Goal: Task Accomplishment & Management: Complete application form

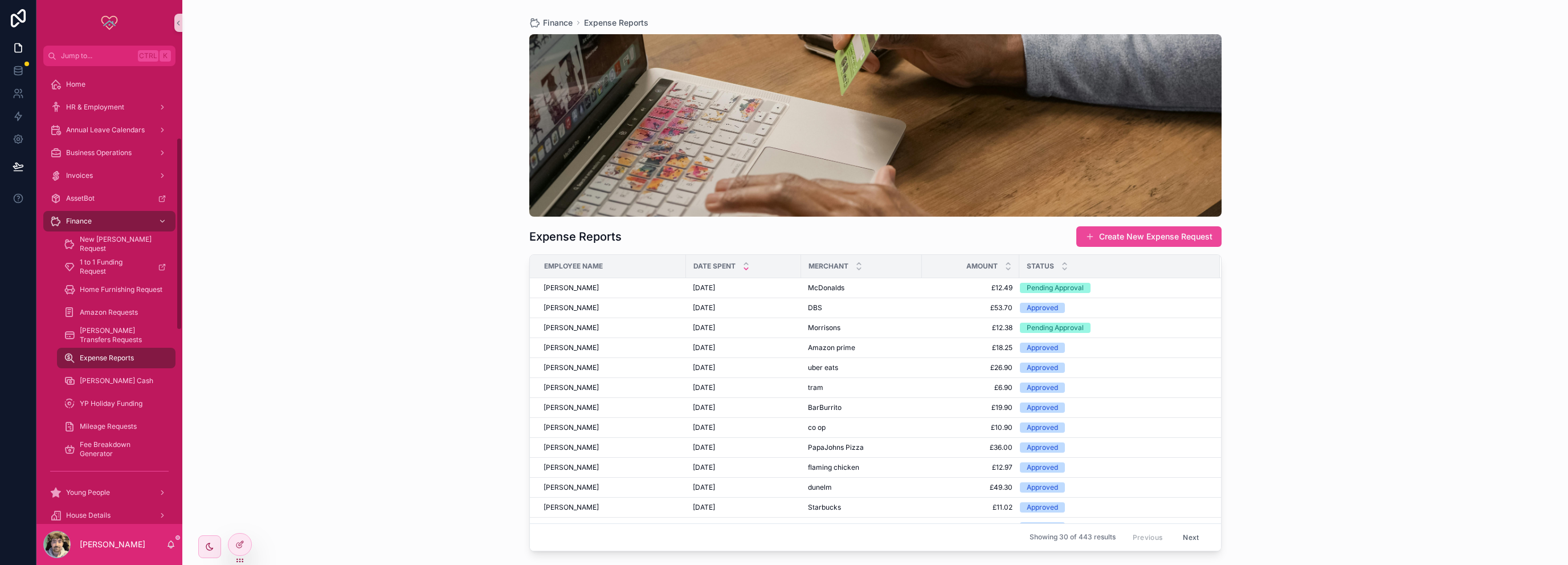
scroll to position [627, 0]
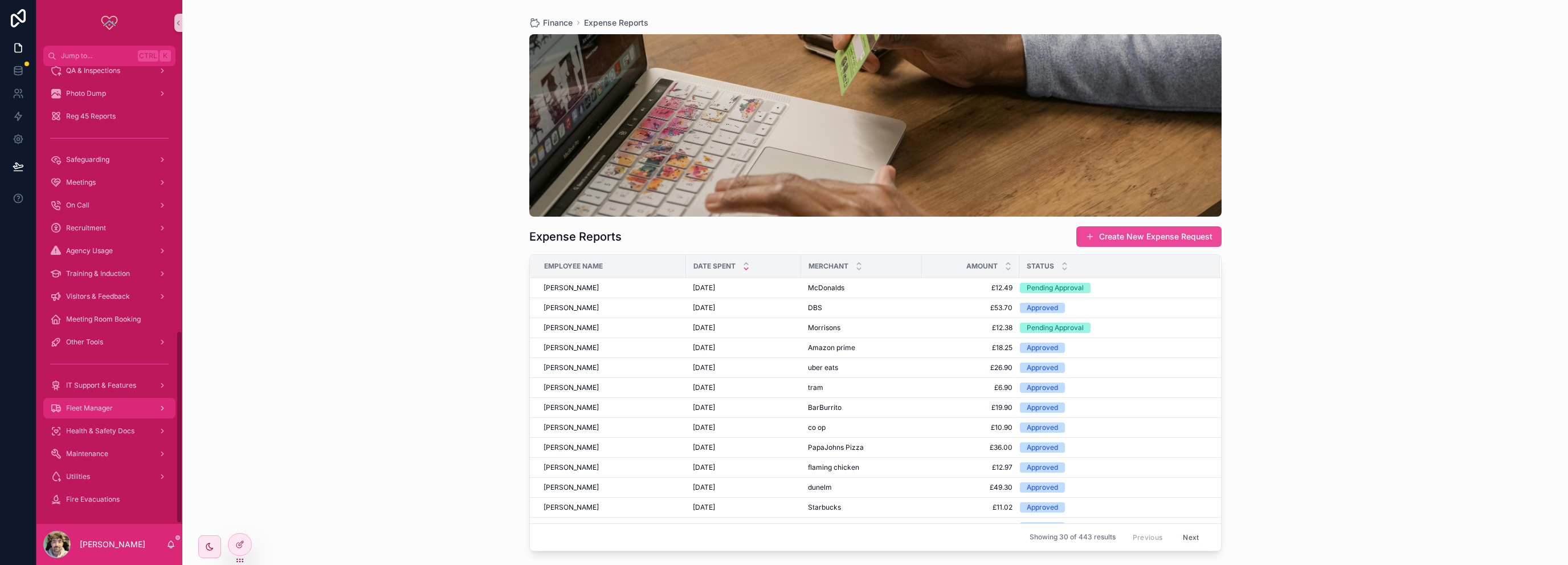
click at [119, 399] on div "Fleet Manager" at bounding box center [109, 408] width 119 height 18
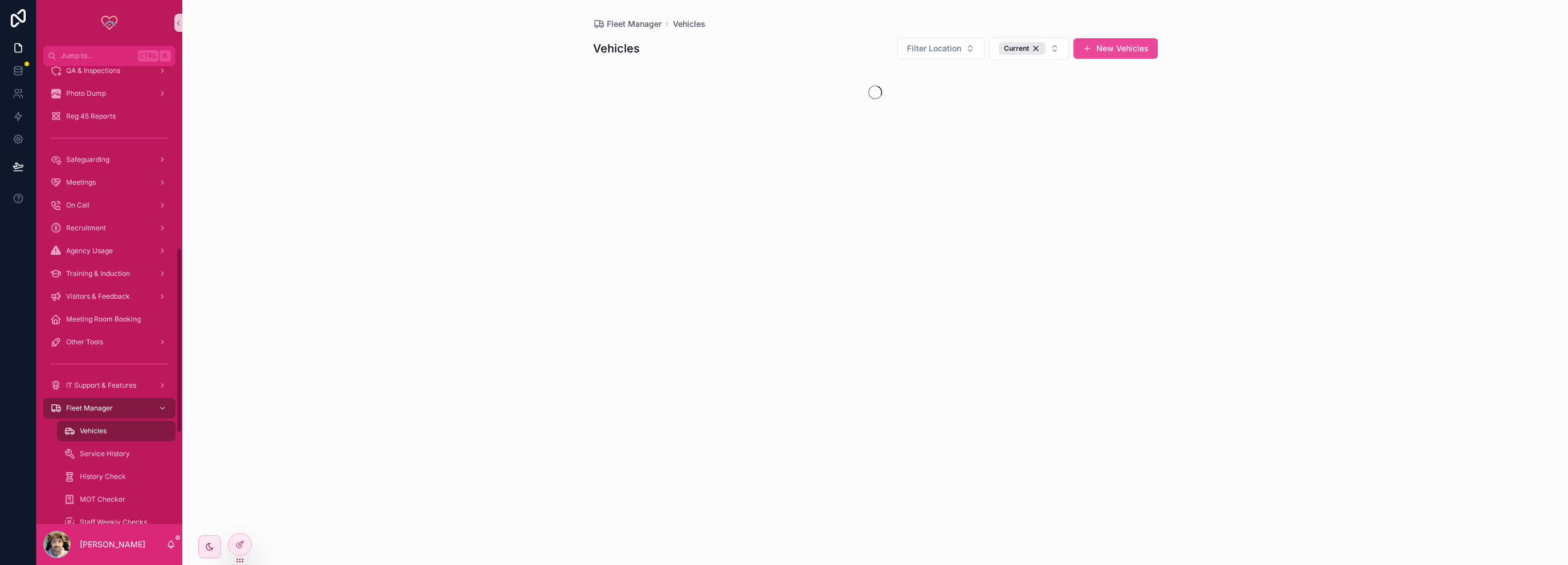
scroll to position [673, 0]
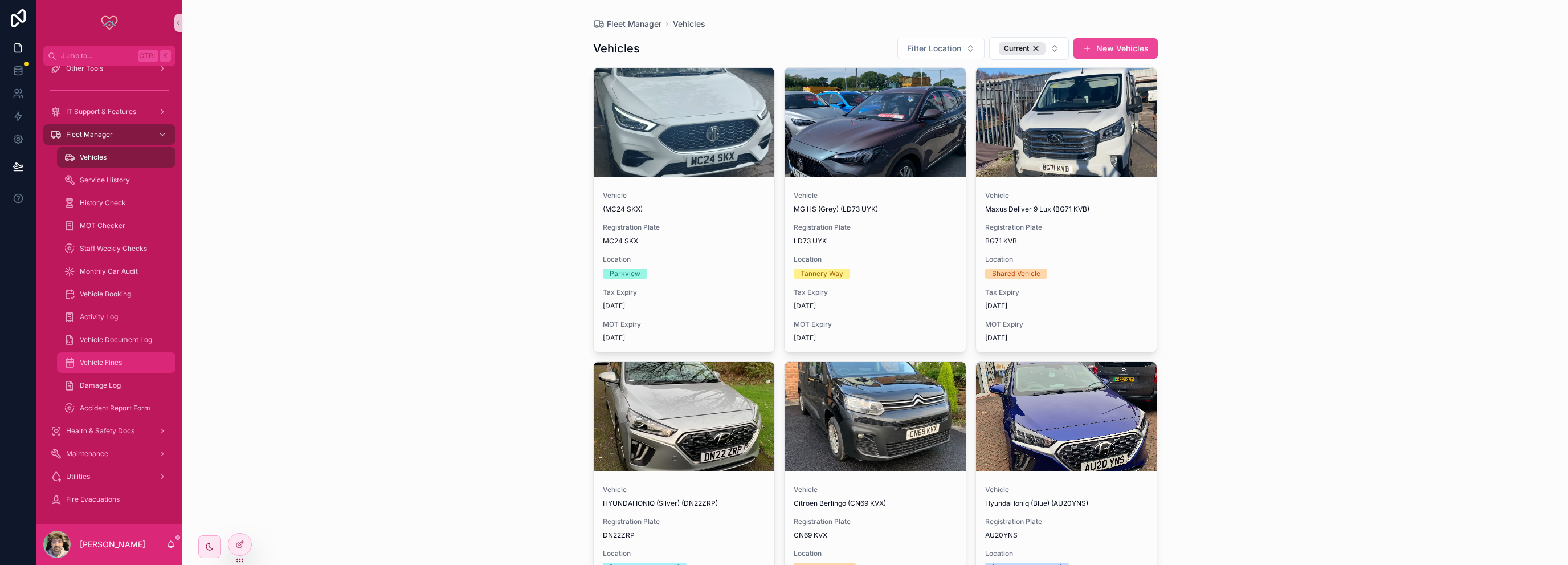
click at [114, 361] on span "Vehicle Fines" at bounding box center [100, 362] width 42 height 9
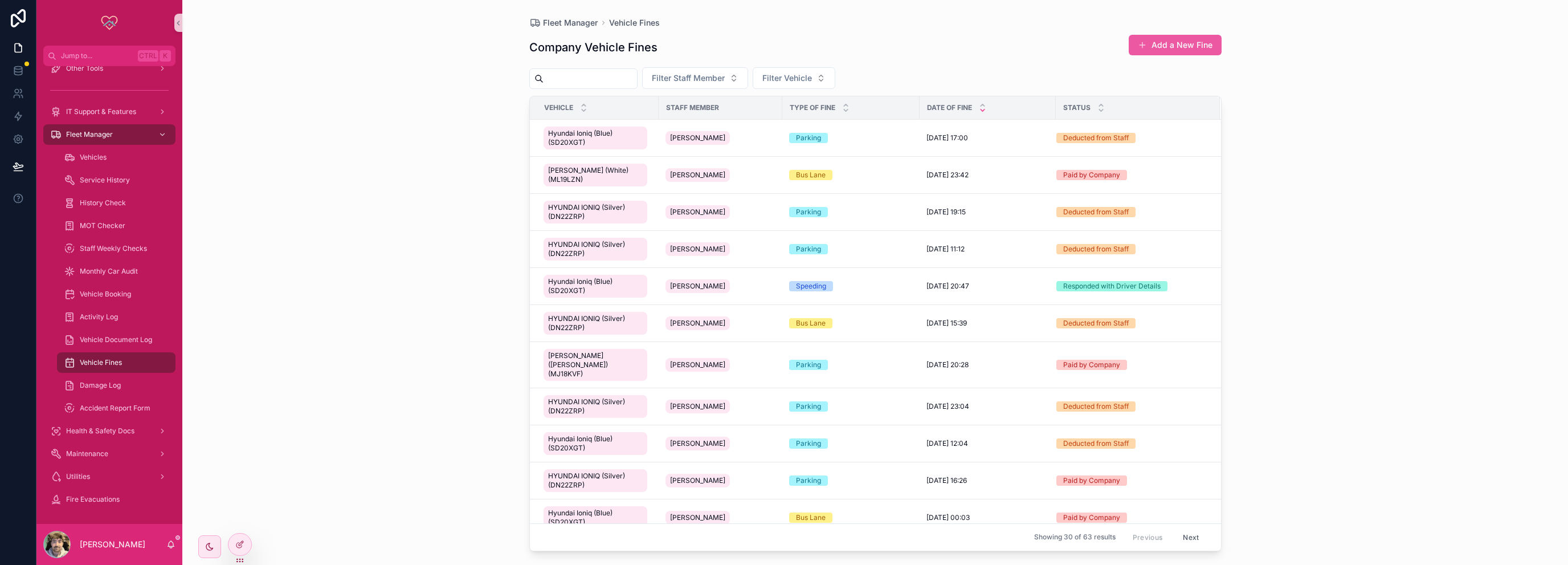
click at [1161, 51] on button "Add a New Fine" at bounding box center [1175, 45] width 93 height 21
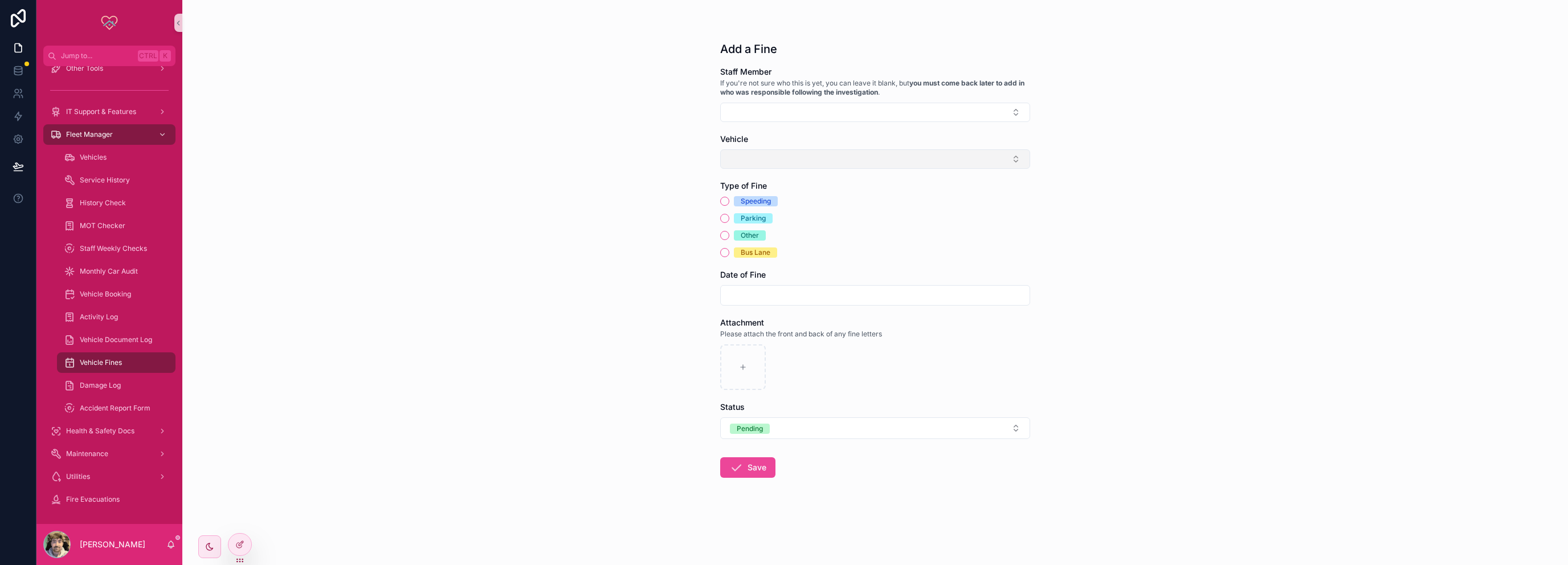
click at [788, 152] on button "Select Button" at bounding box center [875, 159] width 310 height 19
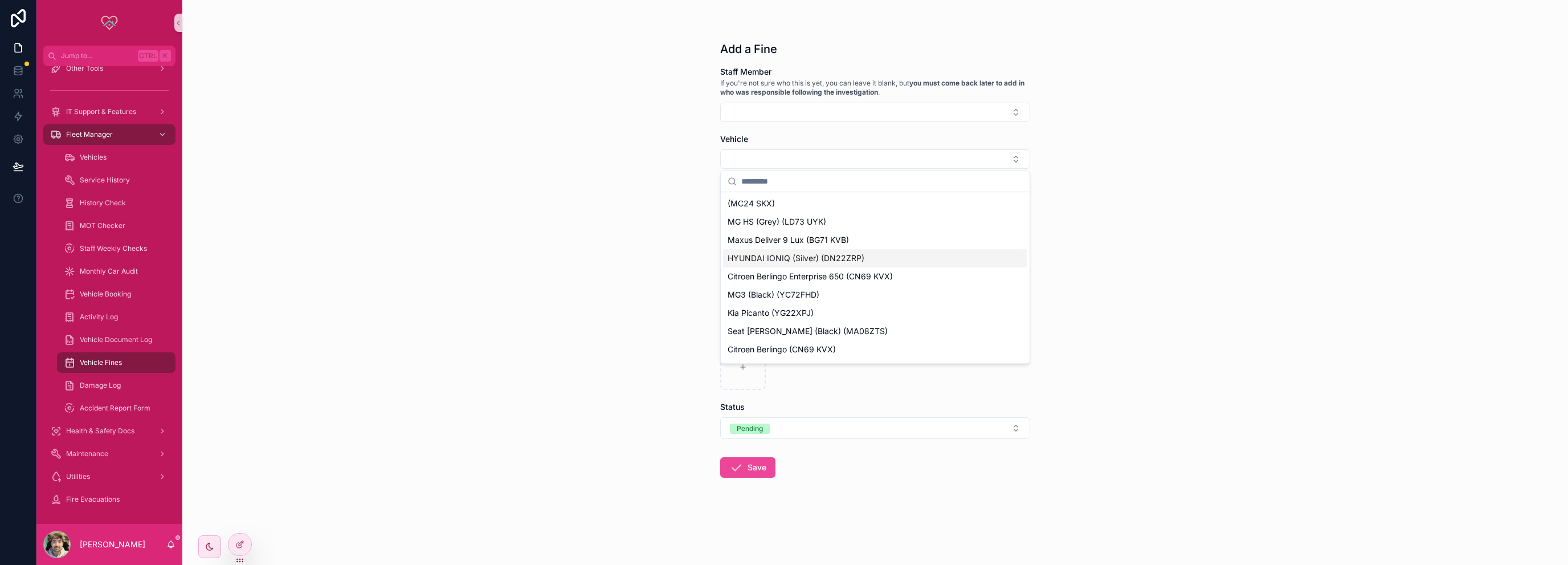
click at [805, 254] on span "HYUNDAI IONIQ (Silver) (DN22ZRP)" at bounding box center [796, 258] width 137 height 12
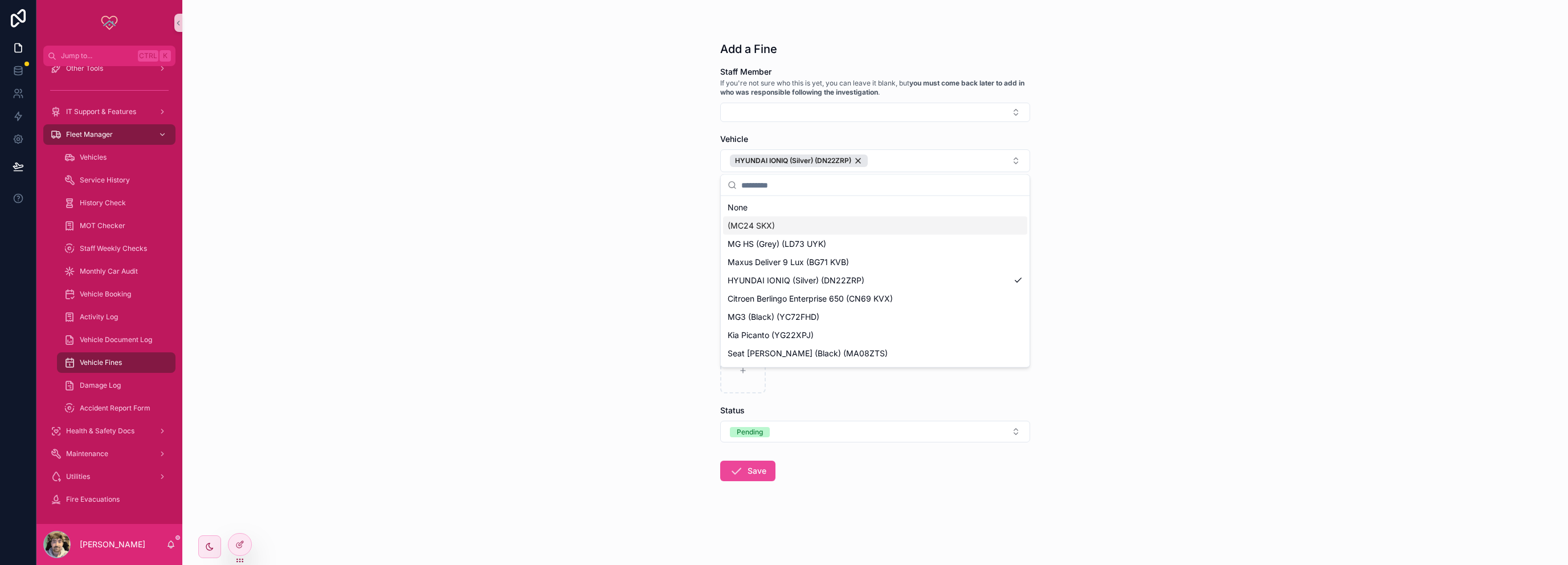
click at [1091, 214] on div "Add a Fine Staff Member If you're not sure who this is yet, you can leave it bl…" at bounding box center [875, 282] width 1385 height 565
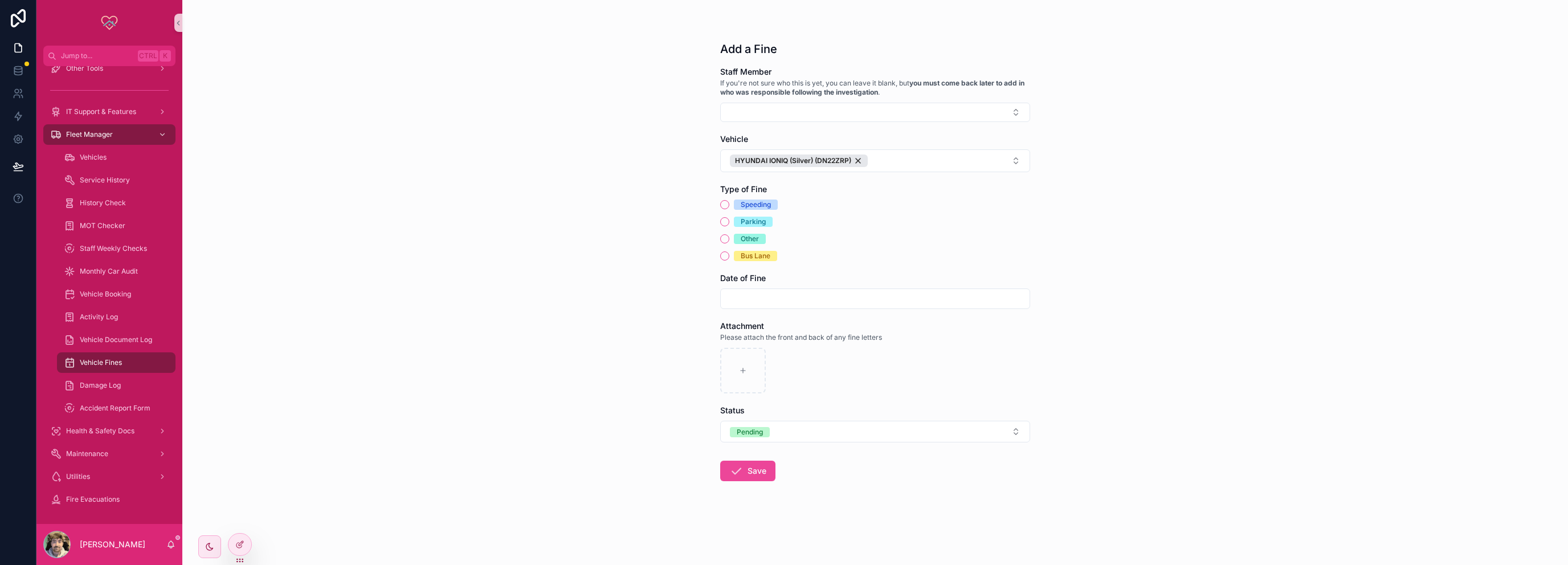
click at [736, 217] on span "Parking" at bounding box center [754, 222] width 39 height 10
click at [729, 217] on button "Parking" at bounding box center [724, 222] width 9 height 9
click at [774, 289] on div "scrollable content" at bounding box center [875, 299] width 310 height 21
click at [774, 292] on input "scrollable content" at bounding box center [875, 298] width 309 height 16
click at [809, 327] on button "scrollable content" at bounding box center [814, 327] width 21 height 21
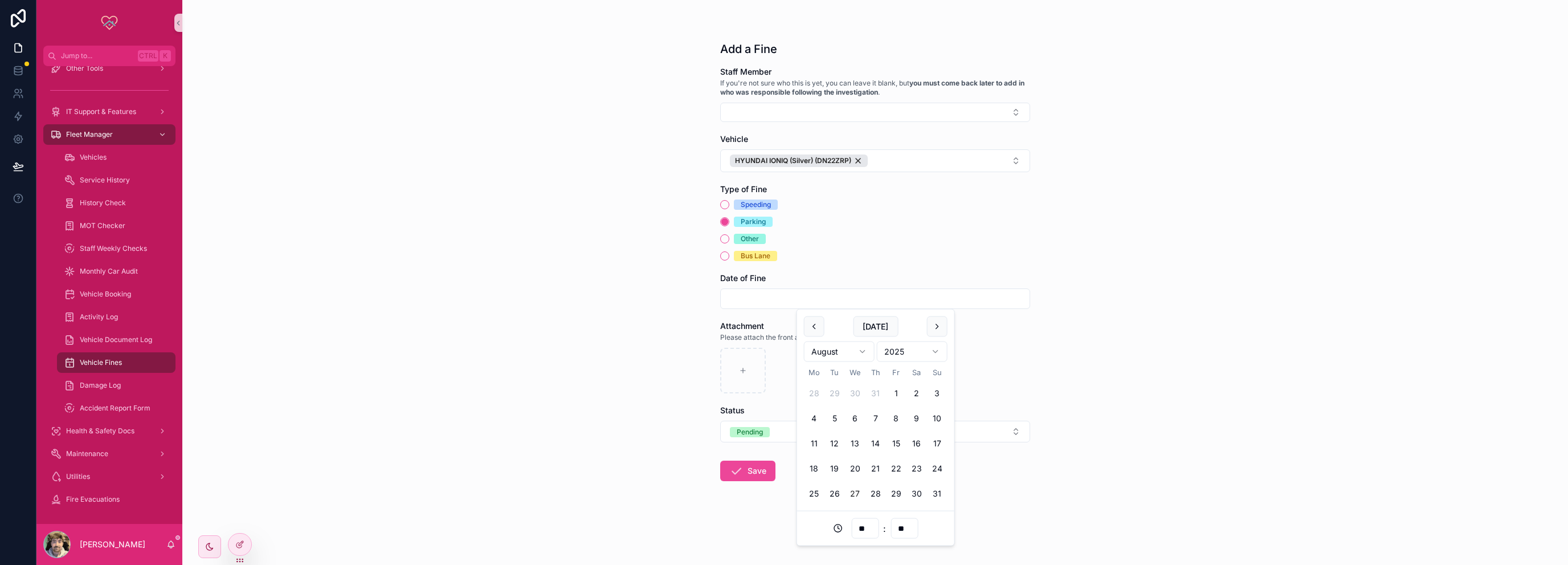
click at [850, 494] on button "27" at bounding box center [855, 494] width 21 height 21
click at [861, 532] on input "**" at bounding box center [864, 528] width 26 height 16
click at [853, 496] on div "20" at bounding box center [865, 496] width 51 height 18
type input "**********"
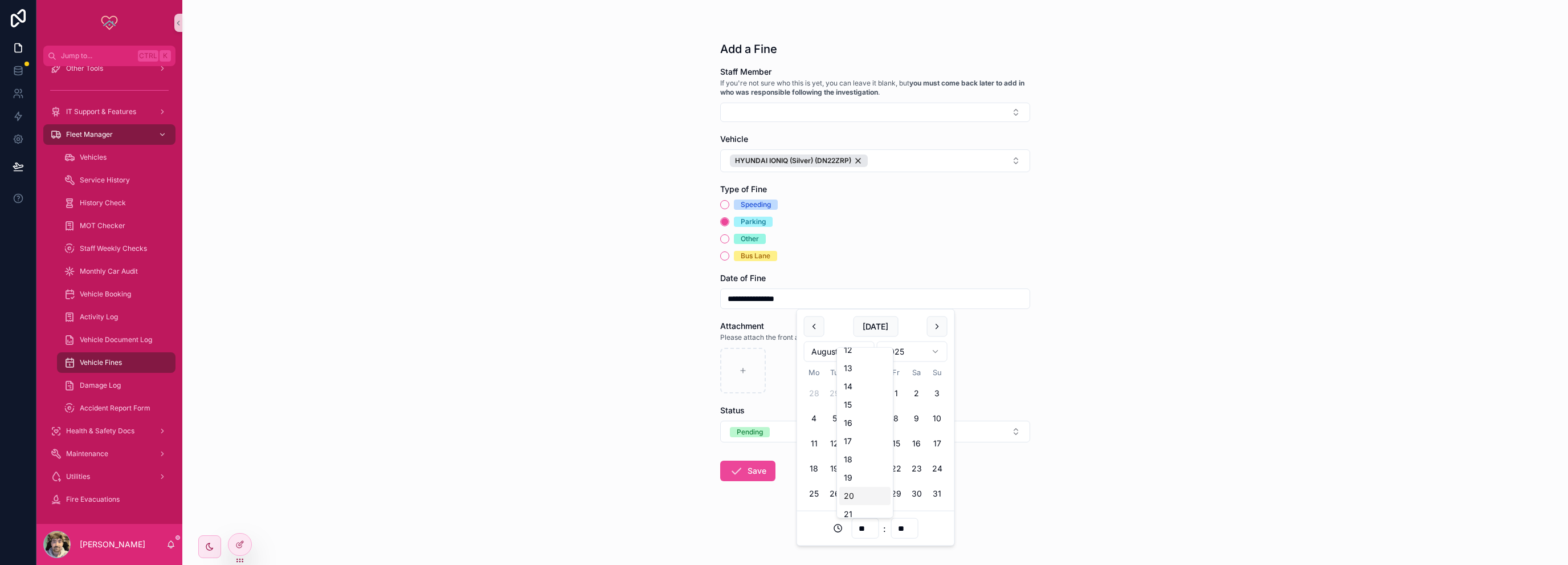
type input "**"
click at [903, 533] on input "**" at bounding box center [904, 528] width 26 height 16
type input "**********"
type input "**"
type input "**********"
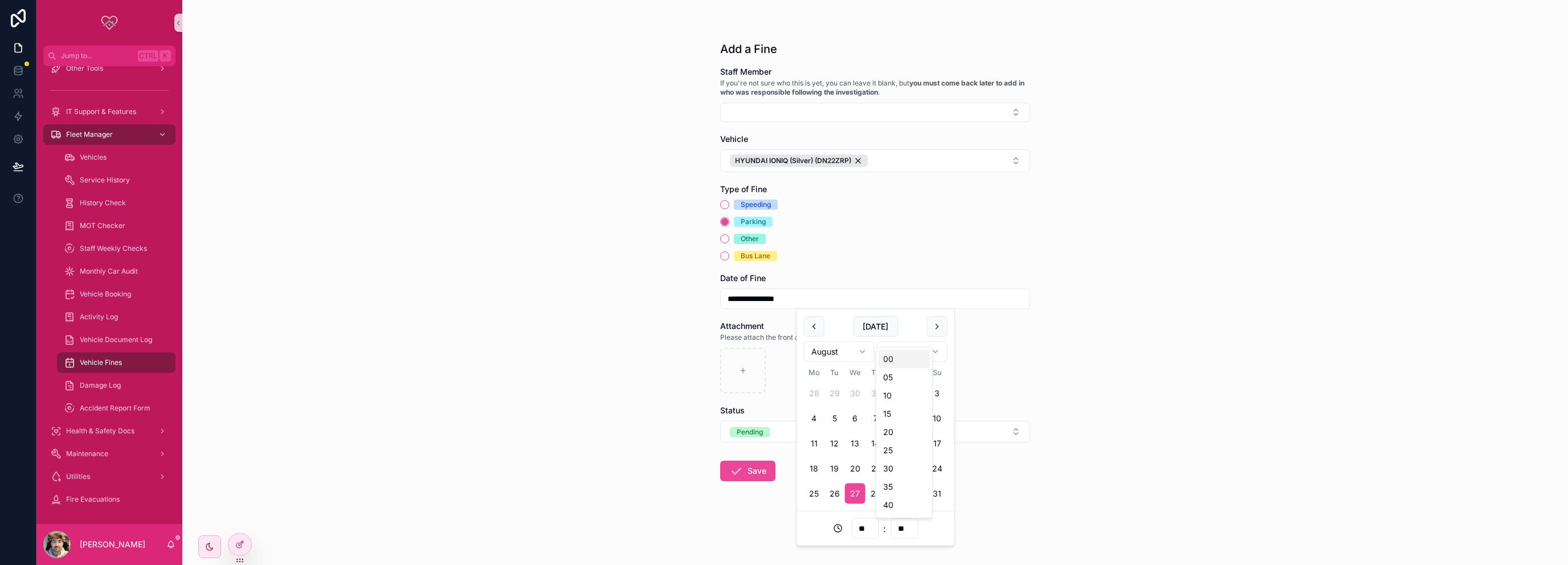
type input "**"
type input "**********"
type input "*"
type input "**"
type input "**********"
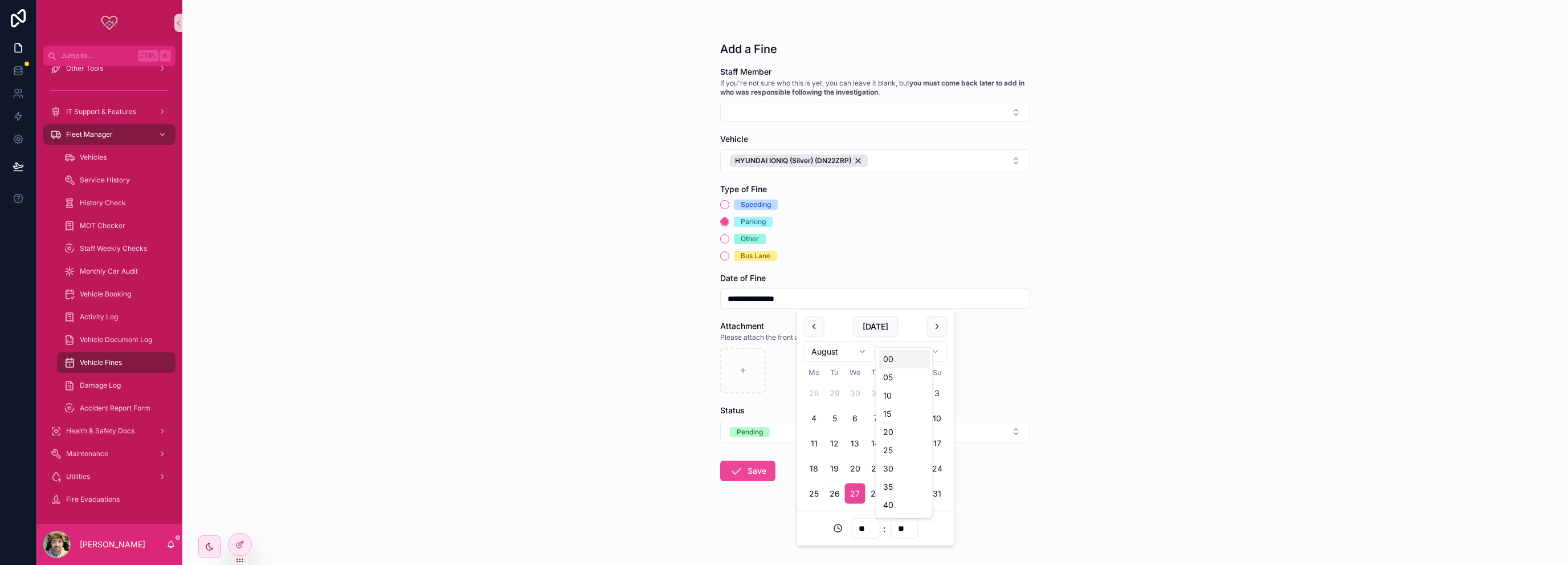
type input "**"
type input "**********"
type input "**"
type input "**********"
type input "**"
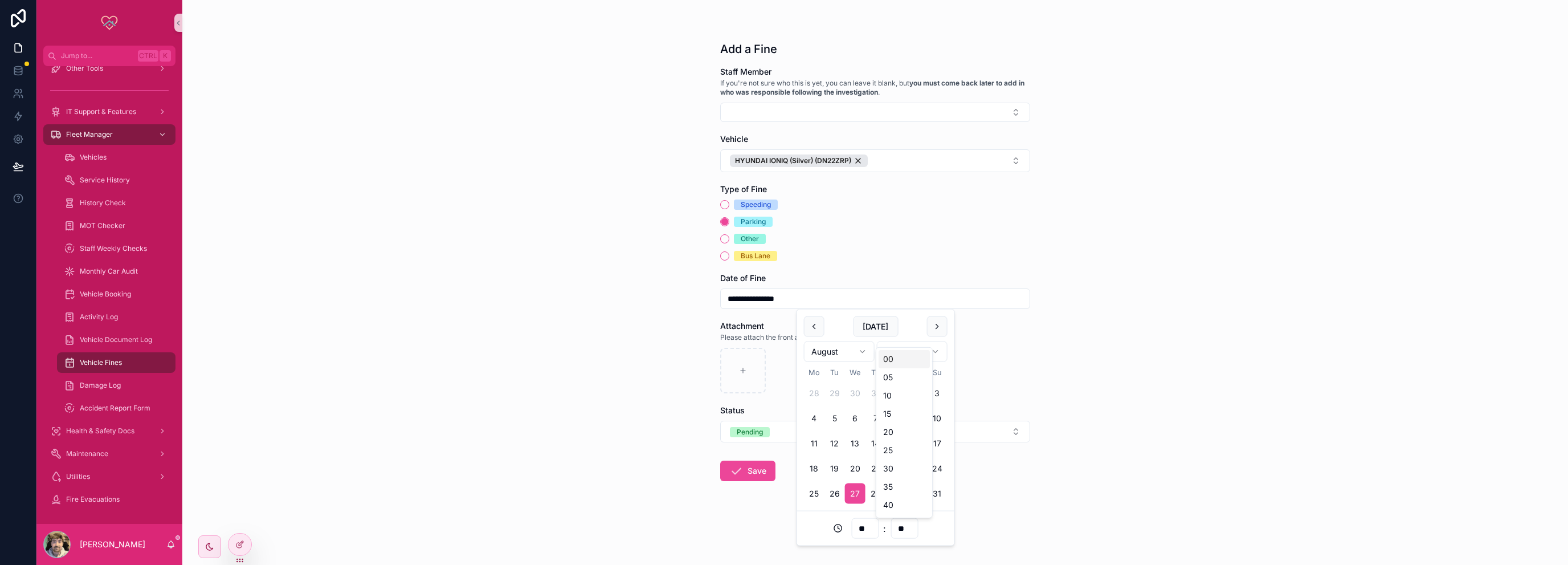
click at [1090, 469] on div "**********" at bounding box center [875, 282] width 1385 height 565
click at [748, 370] on div "scrollable content" at bounding box center [743, 370] width 46 height 46
click at [765, 472] on button "Save" at bounding box center [747, 471] width 55 height 21
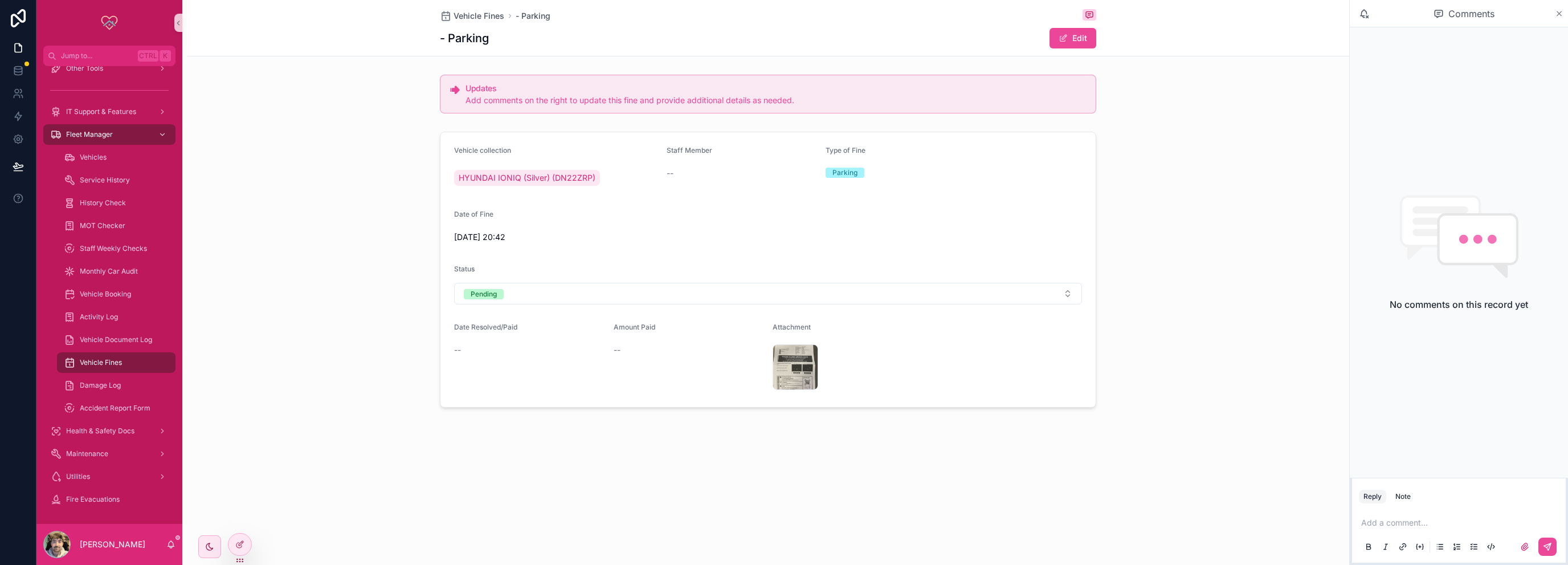
click at [1555, 15] on icon "scrollable content" at bounding box center [1559, 13] width 9 height 9
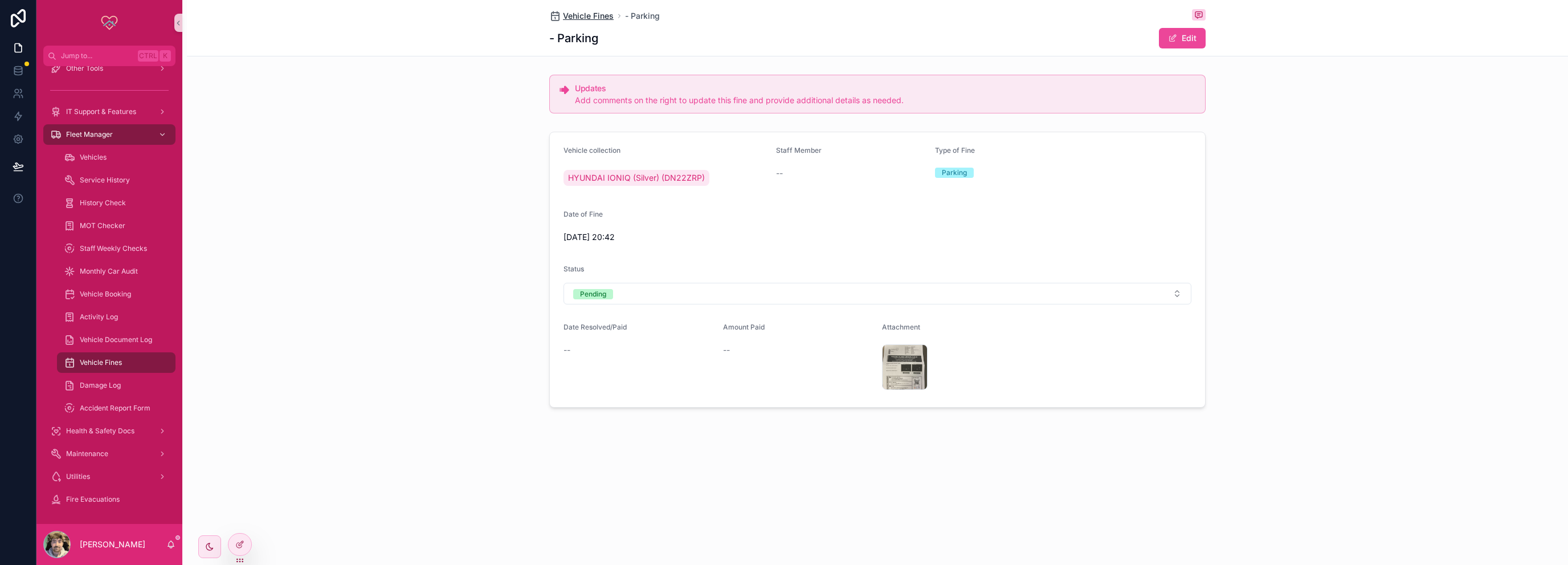
click at [576, 19] on span "Vehicle Fines" at bounding box center [588, 16] width 51 height 12
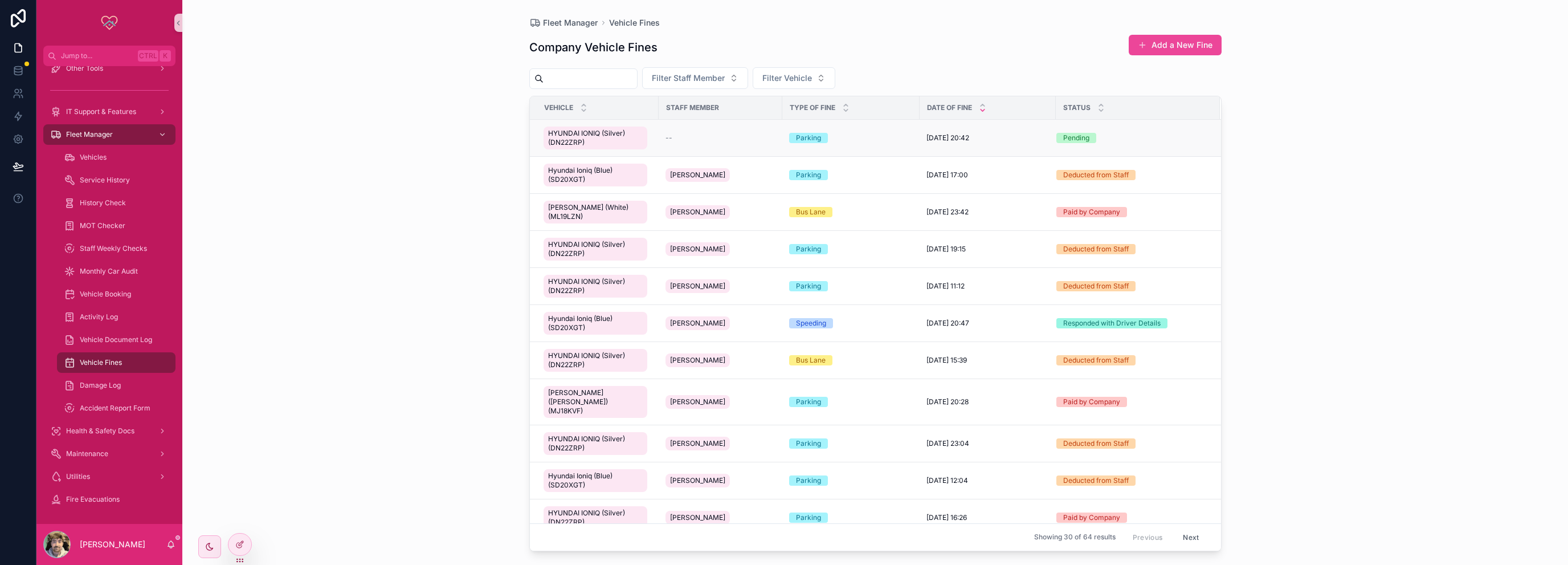
click at [745, 133] on div "--" at bounding box center [720, 138] width 110 height 9
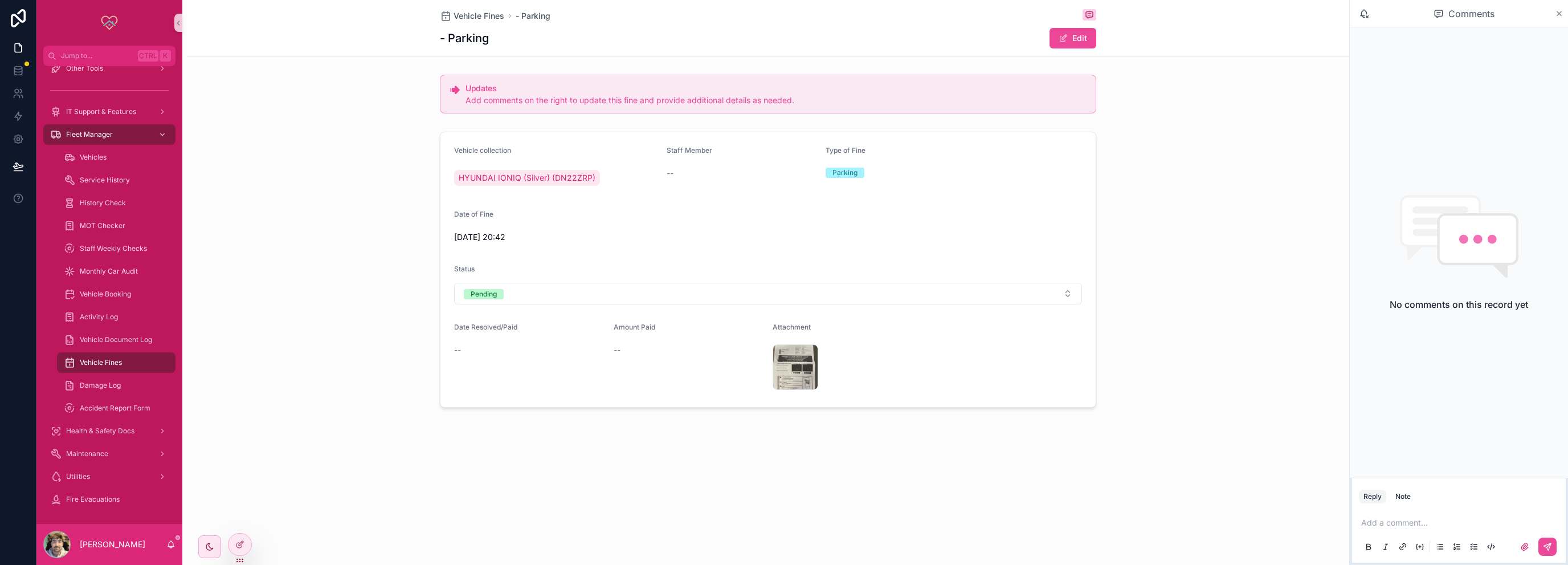
click at [1556, 13] on icon "scrollable content" at bounding box center [1559, 13] width 9 height 9
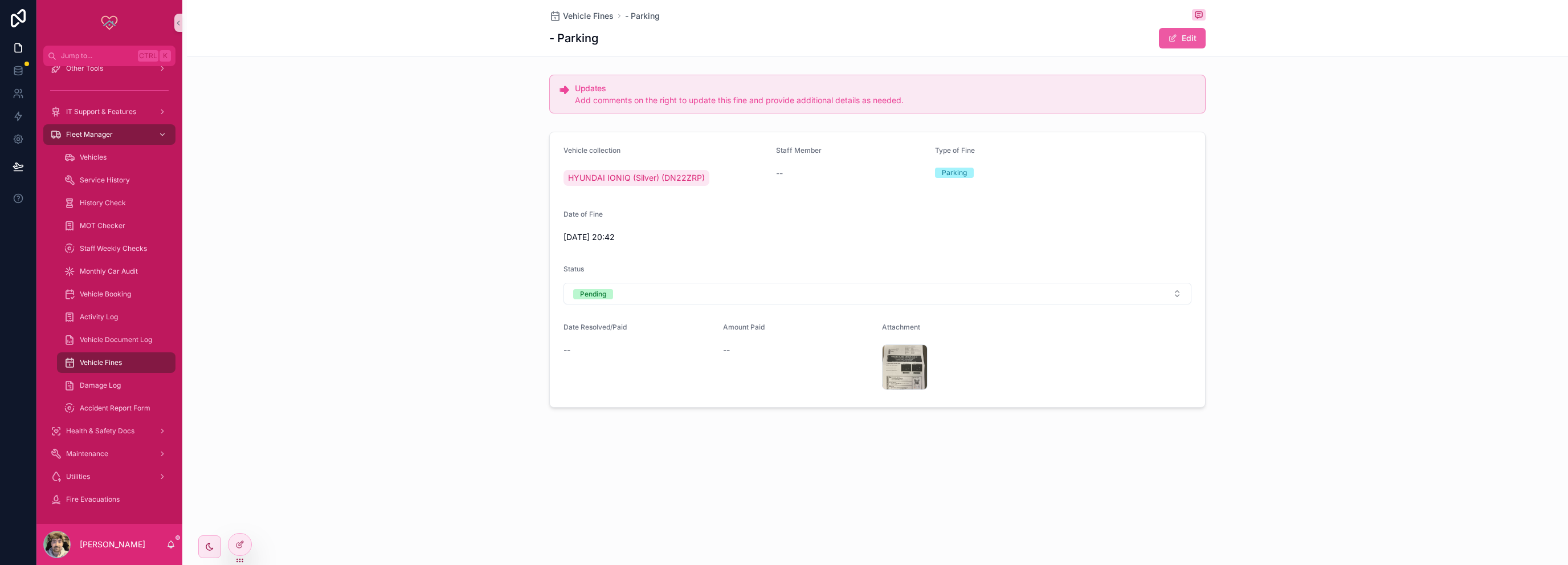
click at [1172, 40] on span "scrollable content" at bounding box center [1172, 38] width 9 height 9
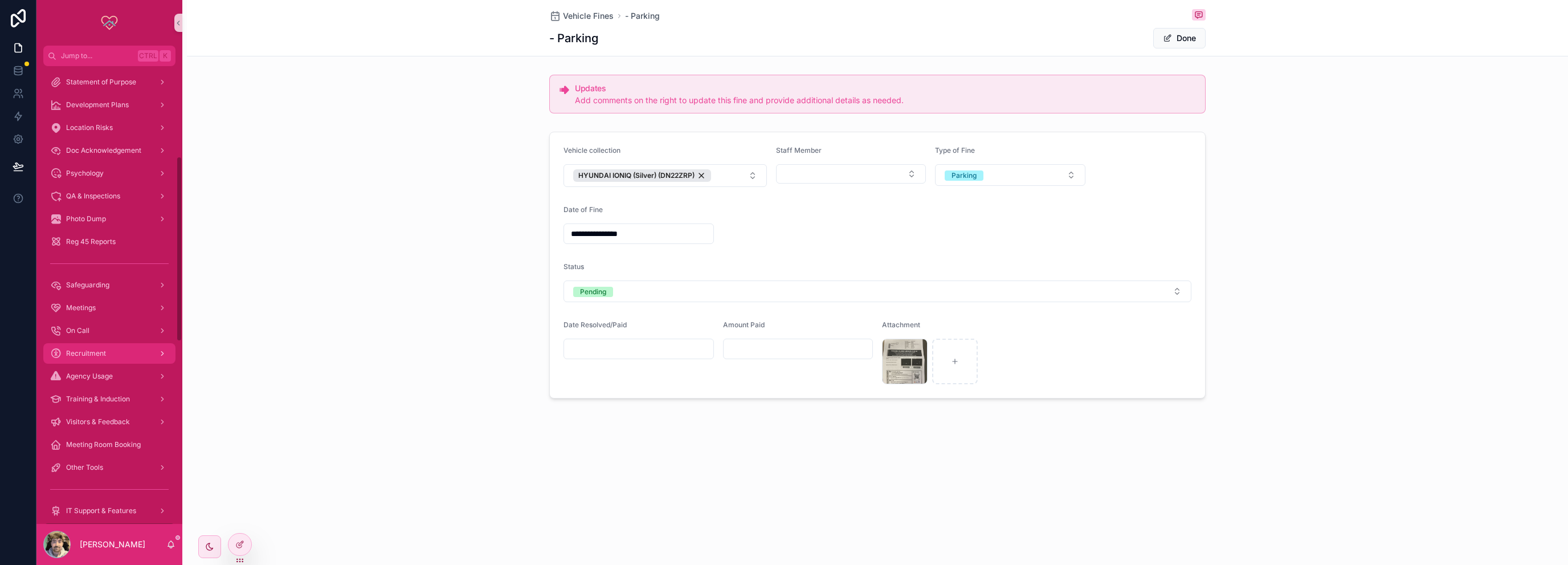
scroll to position [160, 0]
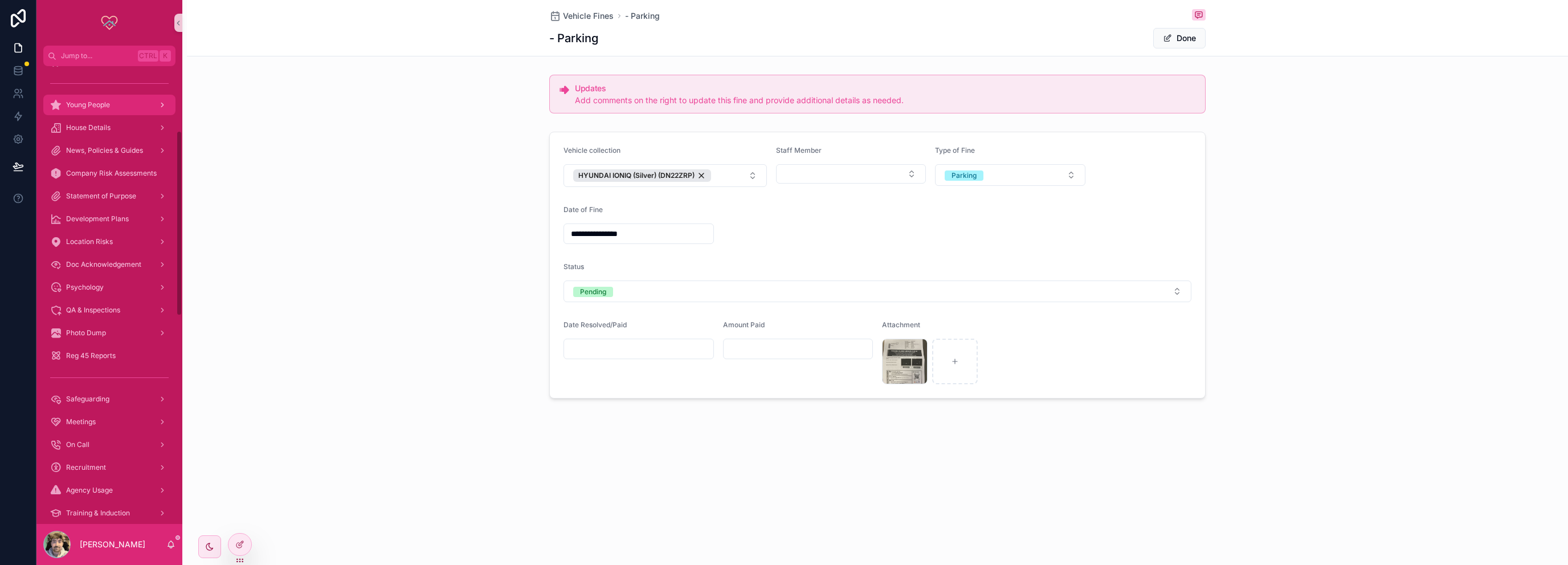
click at [68, 110] on div "Young People" at bounding box center [109, 105] width 119 height 18
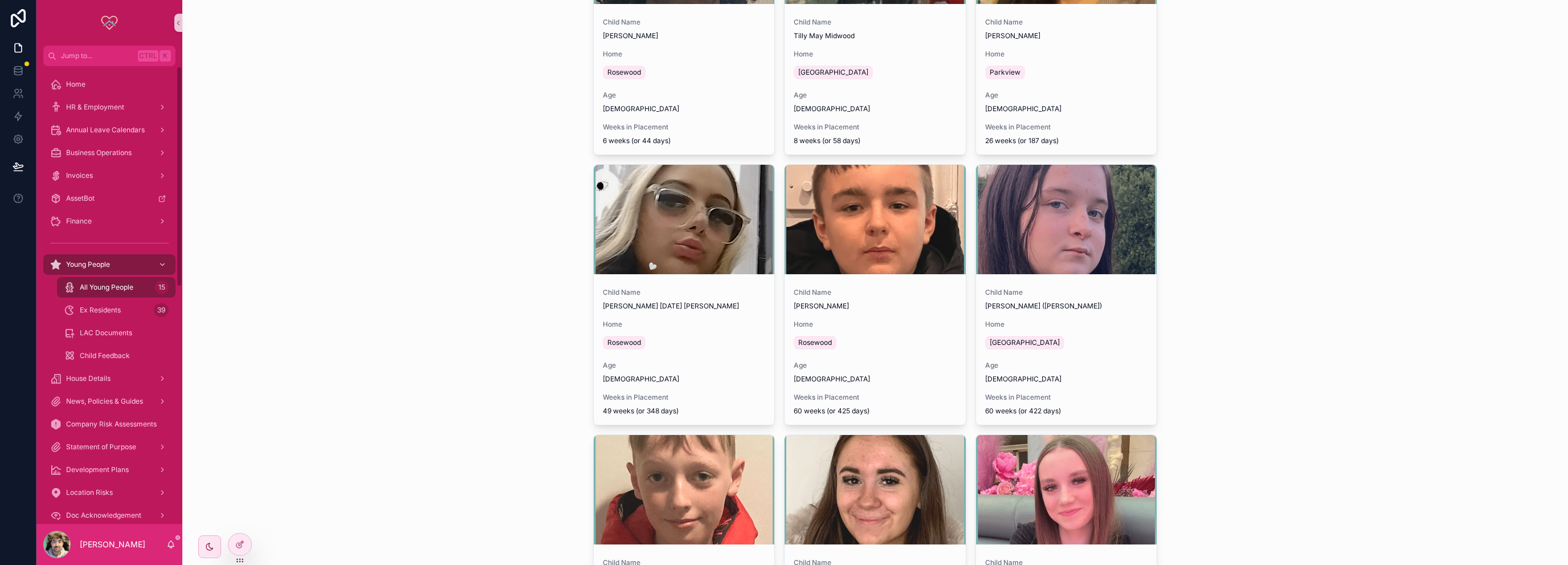
click at [80, 94] on div "Home" at bounding box center [110, 84] width 146 height 23
click at [80, 85] on span "Home" at bounding box center [76, 84] width 19 height 9
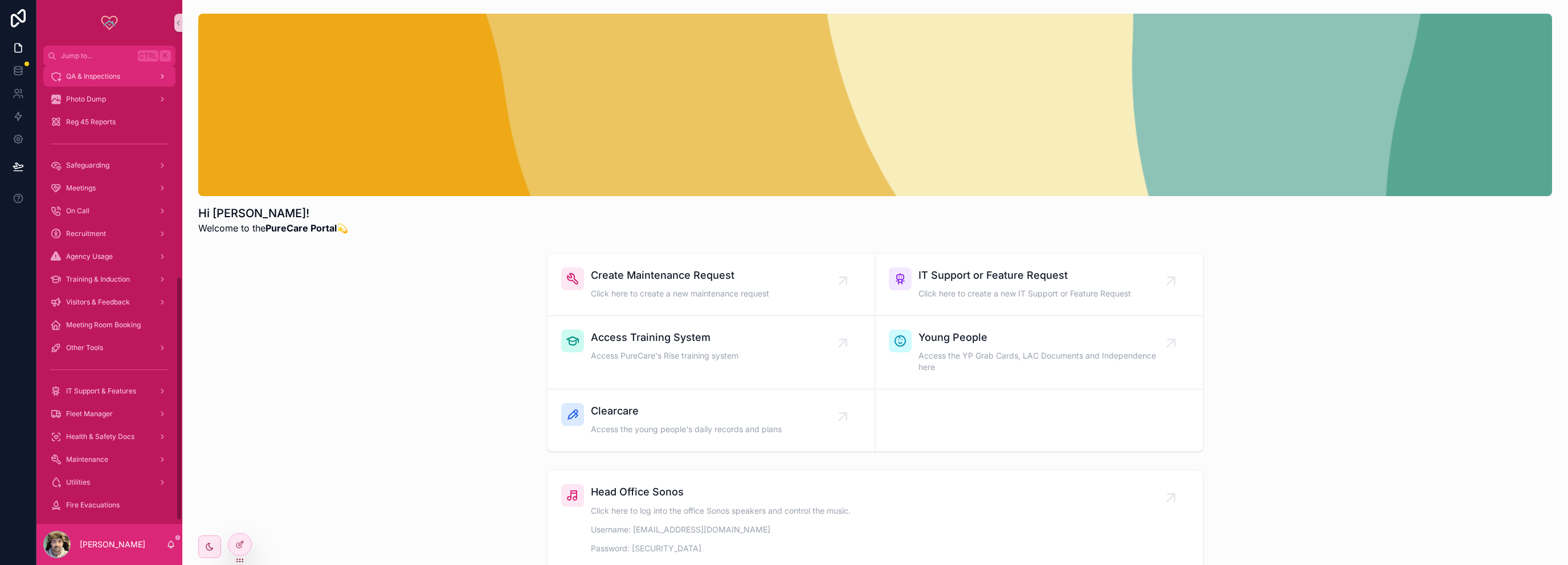
scroll to position [399, 0]
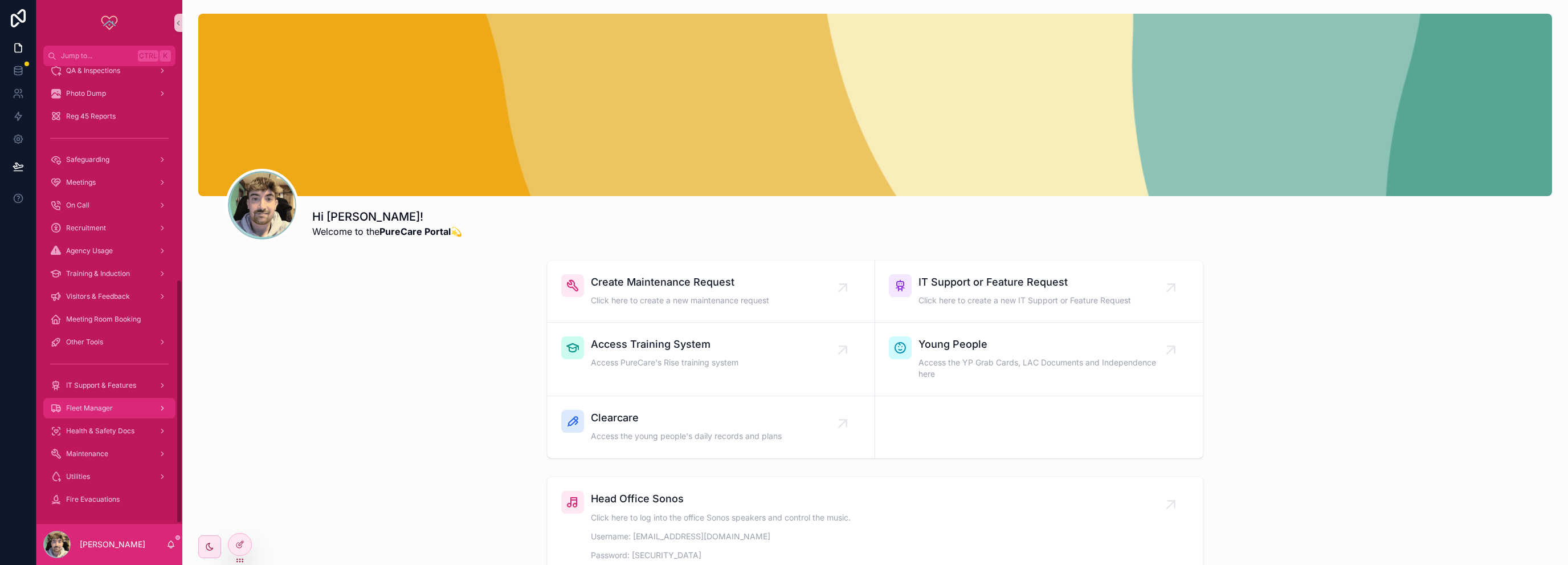
click at [91, 405] on span "Fleet Manager" at bounding box center [89, 408] width 47 height 9
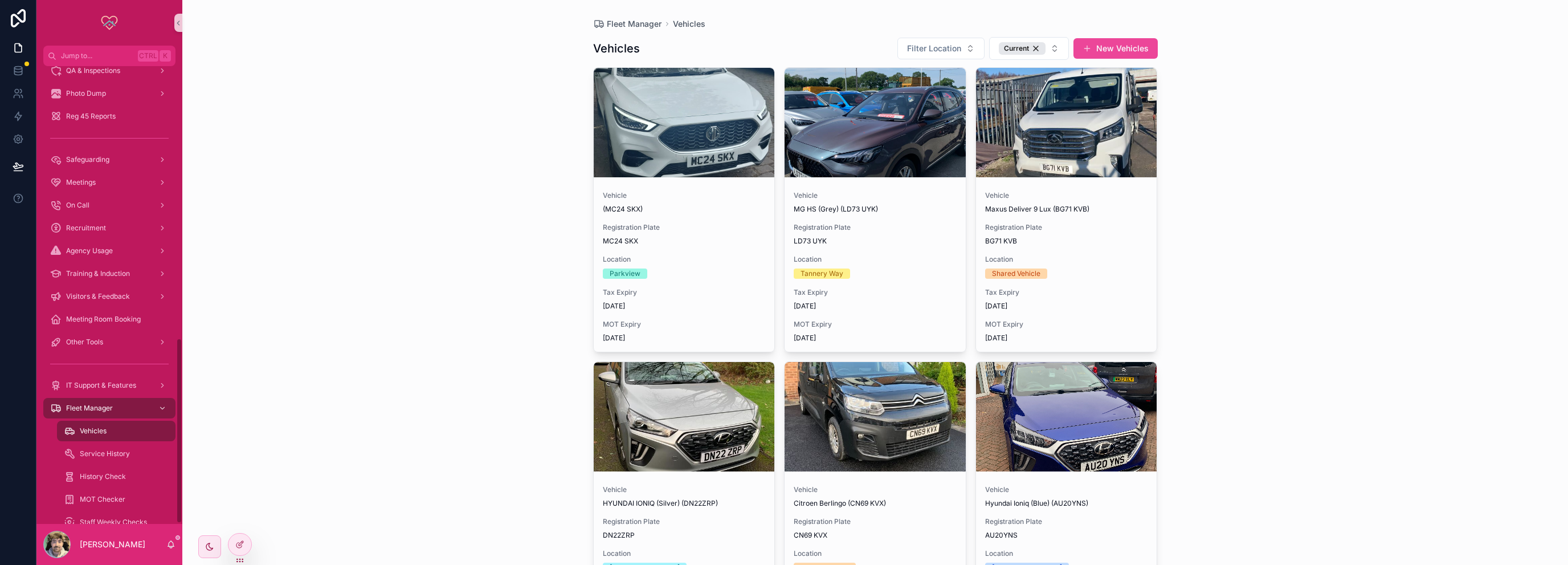
scroll to position [673, 0]
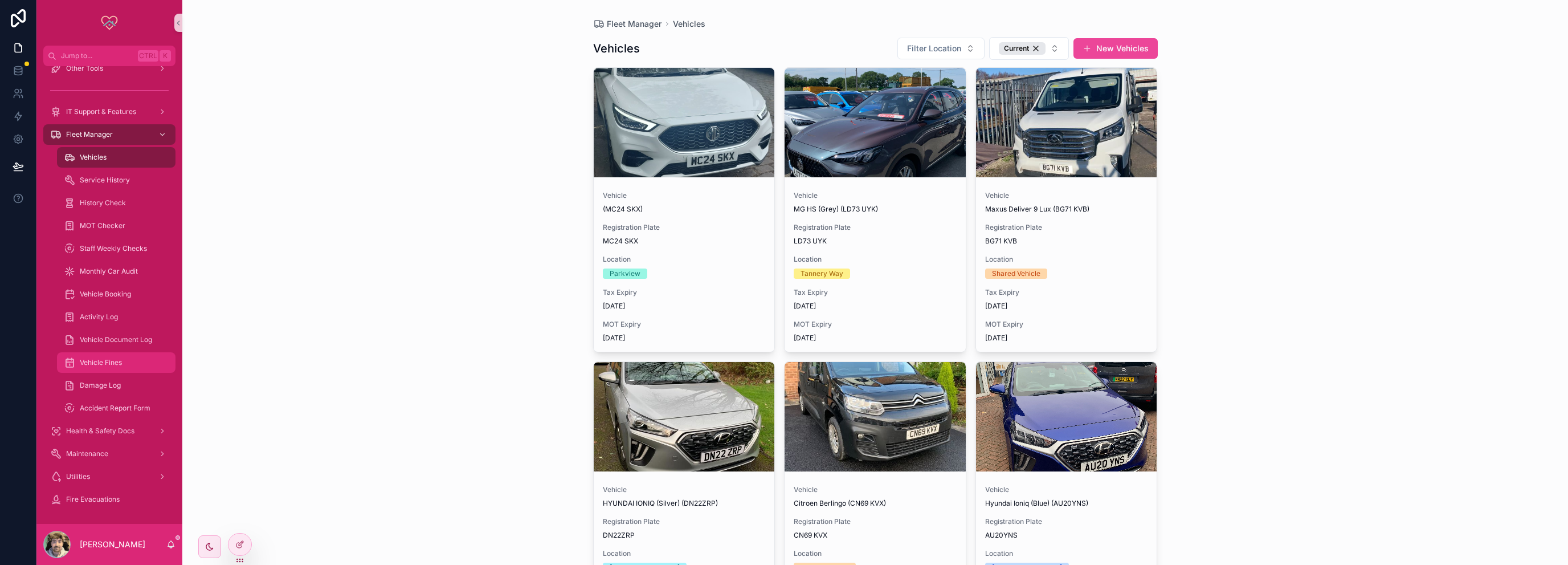
click at [112, 362] on span "Vehicle Fines" at bounding box center [100, 362] width 42 height 9
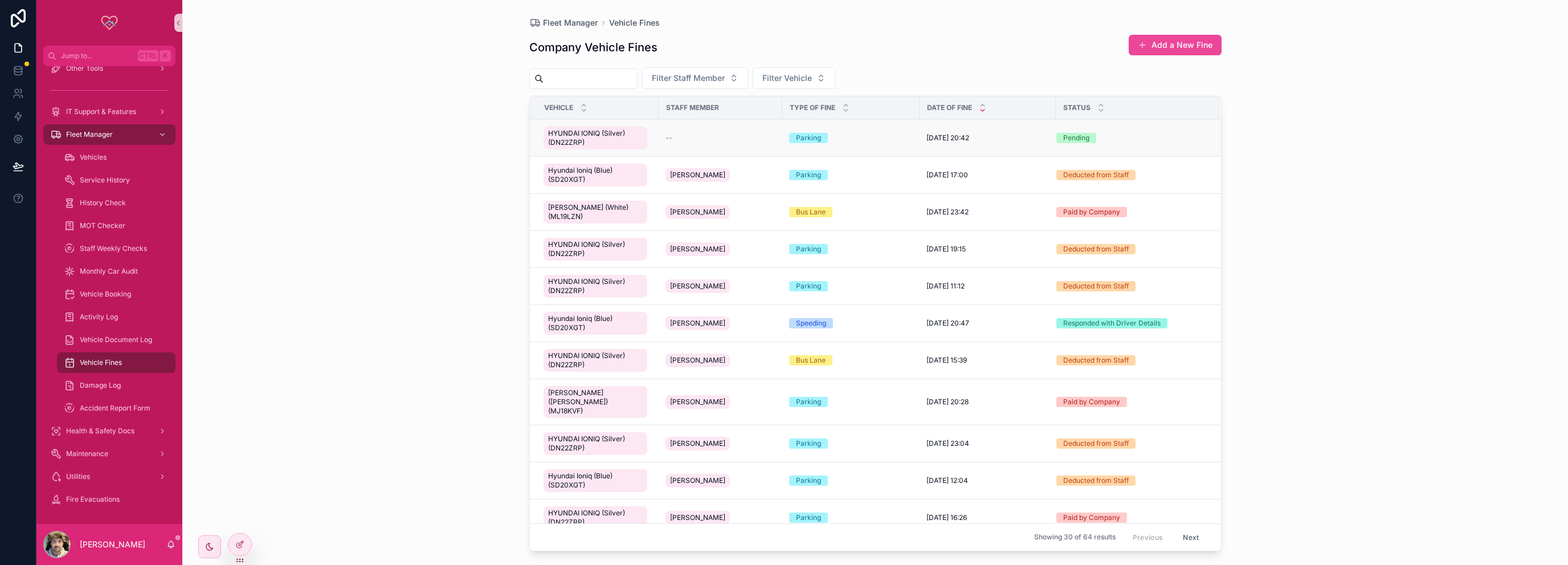
click at [730, 139] on div "--" at bounding box center [720, 138] width 110 height 9
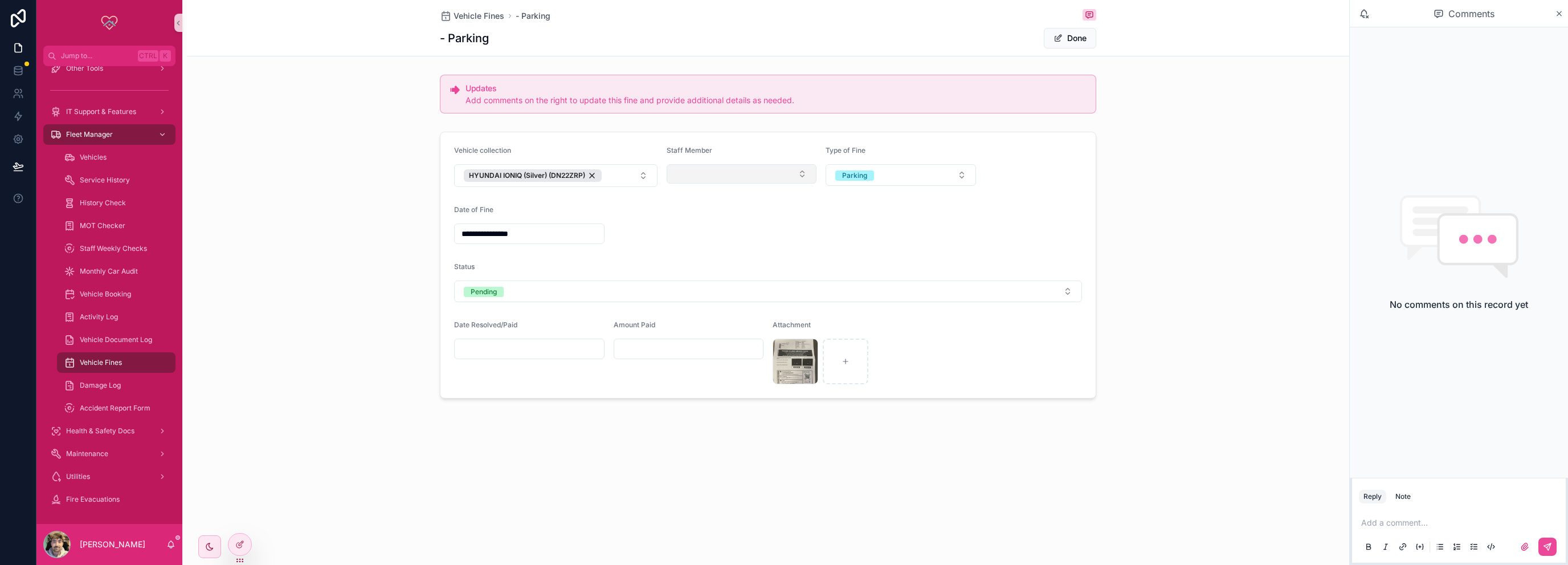
click at [805, 173] on button "Select Button" at bounding box center [741, 174] width 150 height 19
type input "****"
click at [725, 236] on span "[PERSON_NAME]" at bounding box center [707, 237] width 66 height 12
click at [974, 217] on form "**********" at bounding box center [768, 265] width 655 height 265
click at [539, 342] on input "scrollable content" at bounding box center [529, 349] width 149 height 16
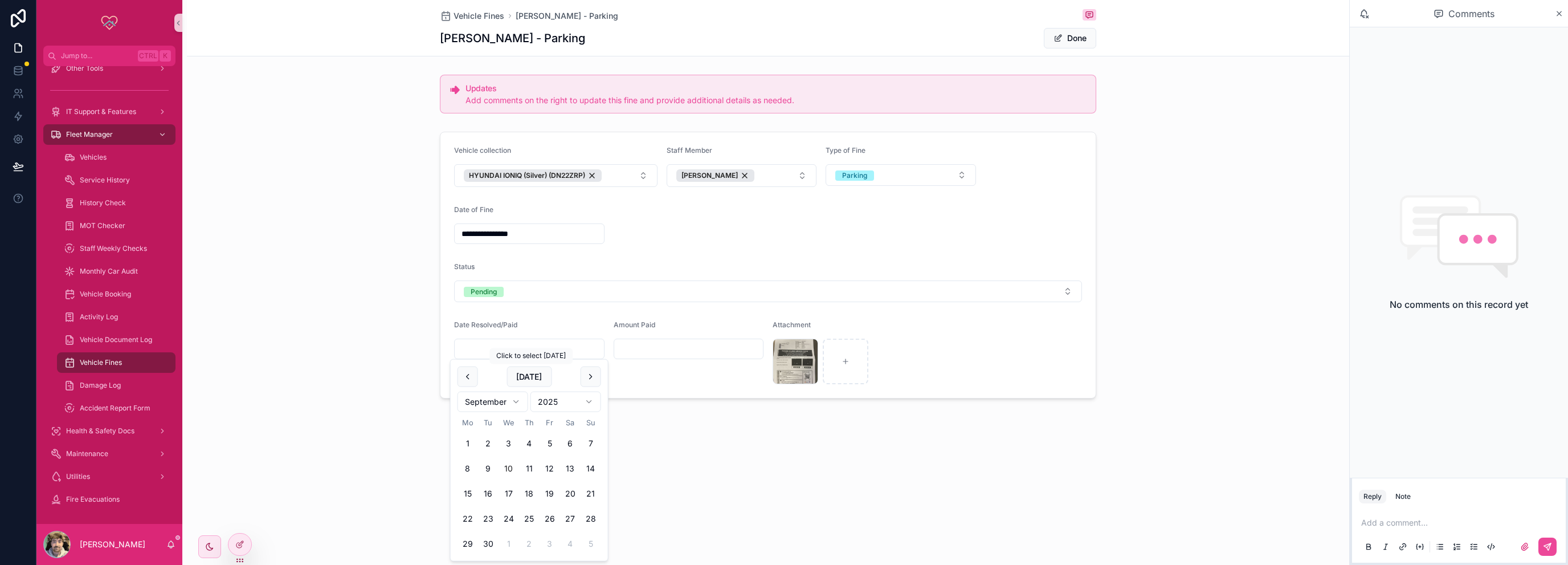
click at [536, 374] on button "[DATE]" at bounding box center [529, 377] width 45 height 21
type input "**********"
click at [688, 379] on div "Amount Paid" at bounding box center [688, 352] width 150 height 64
click at [674, 356] on input "scrollable content" at bounding box center [688, 349] width 149 height 16
type input "******"
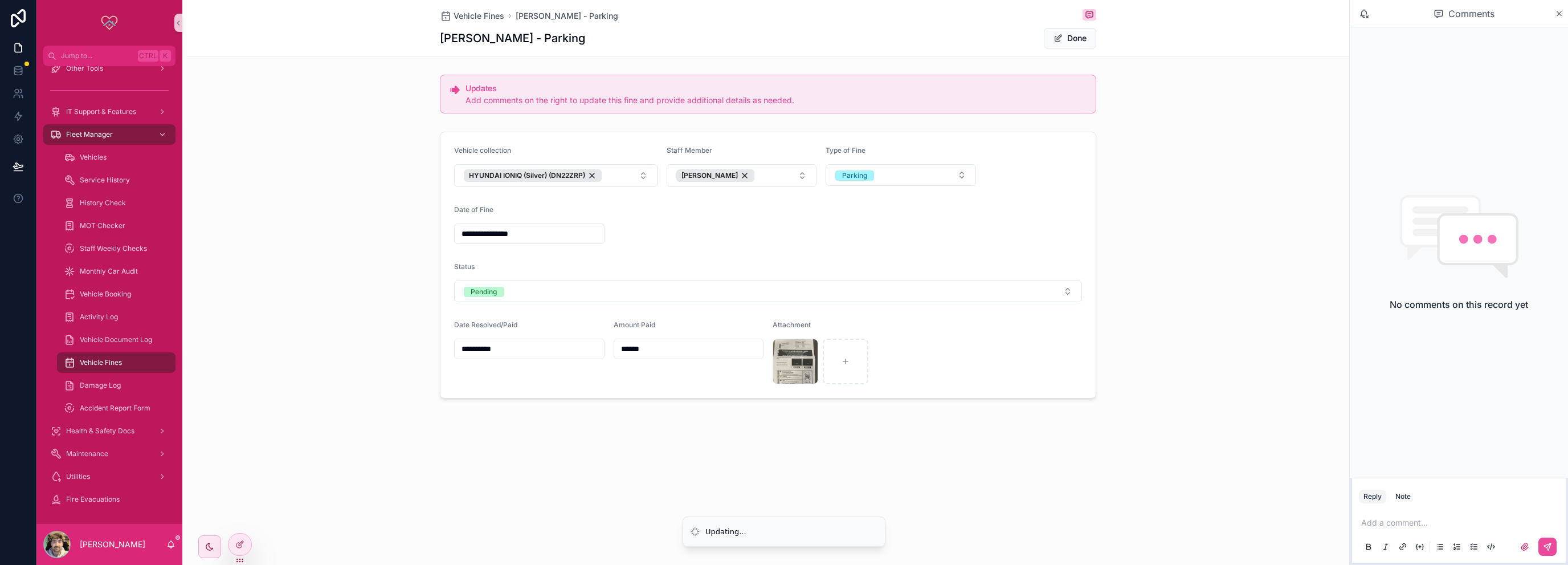
click at [668, 370] on div "Amount Paid ******" at bounding box center [688, 352] width 150 height 64
click at [799, 293] on button "Pending" at bounding box center [768, 292] width 628 height 22
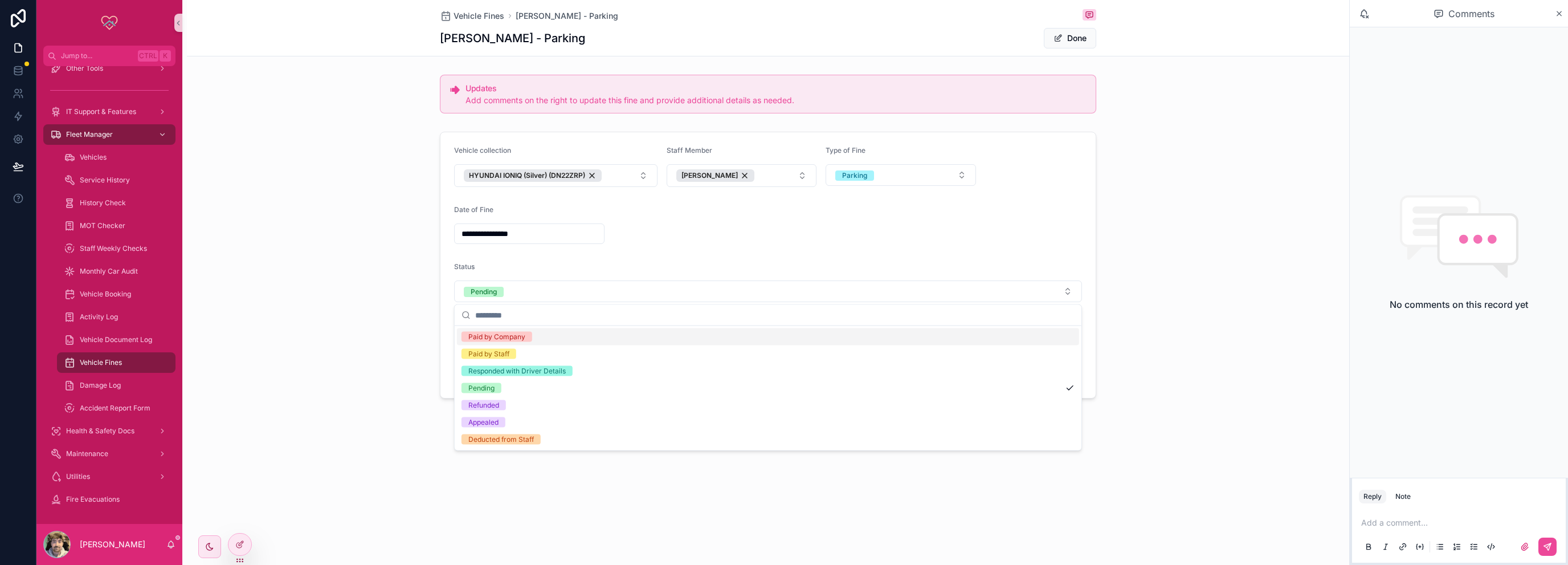
click at [366, 280] on div "**********" at bounding box center [768, 265] width 1163 height 276
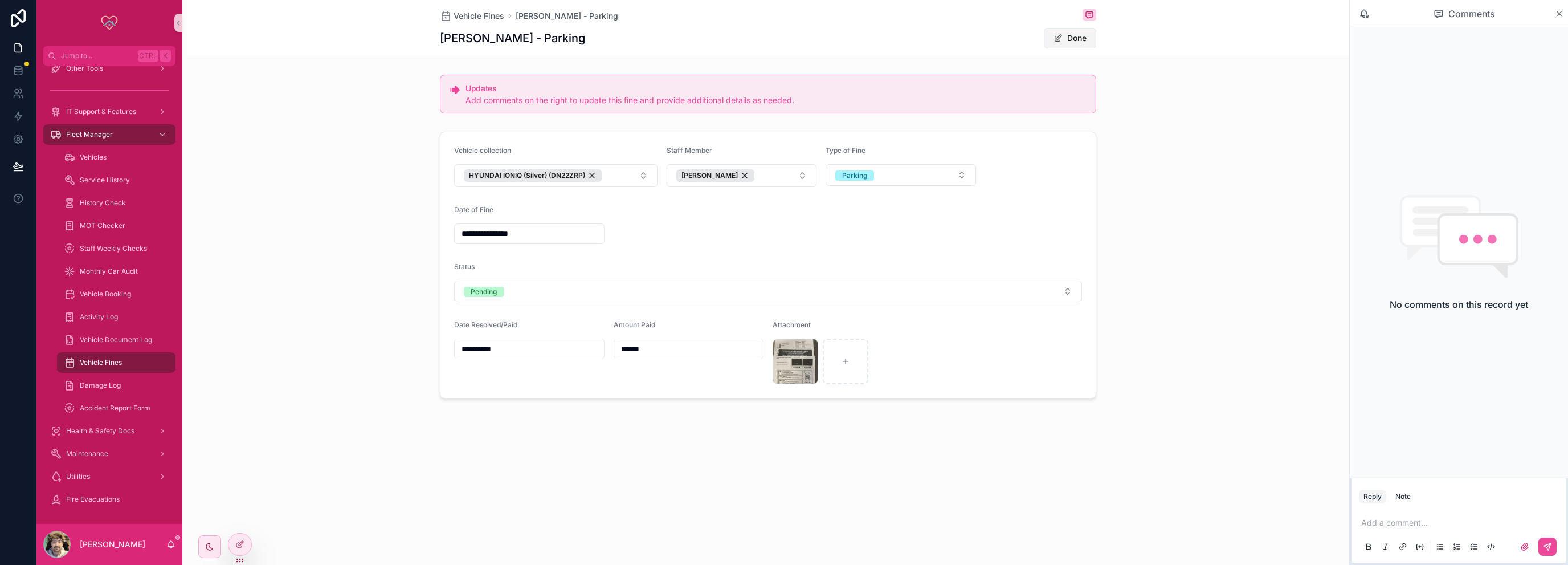
click at [1087, 37] on button "Done" at bounding box center [1070, 38] width 52 height 21
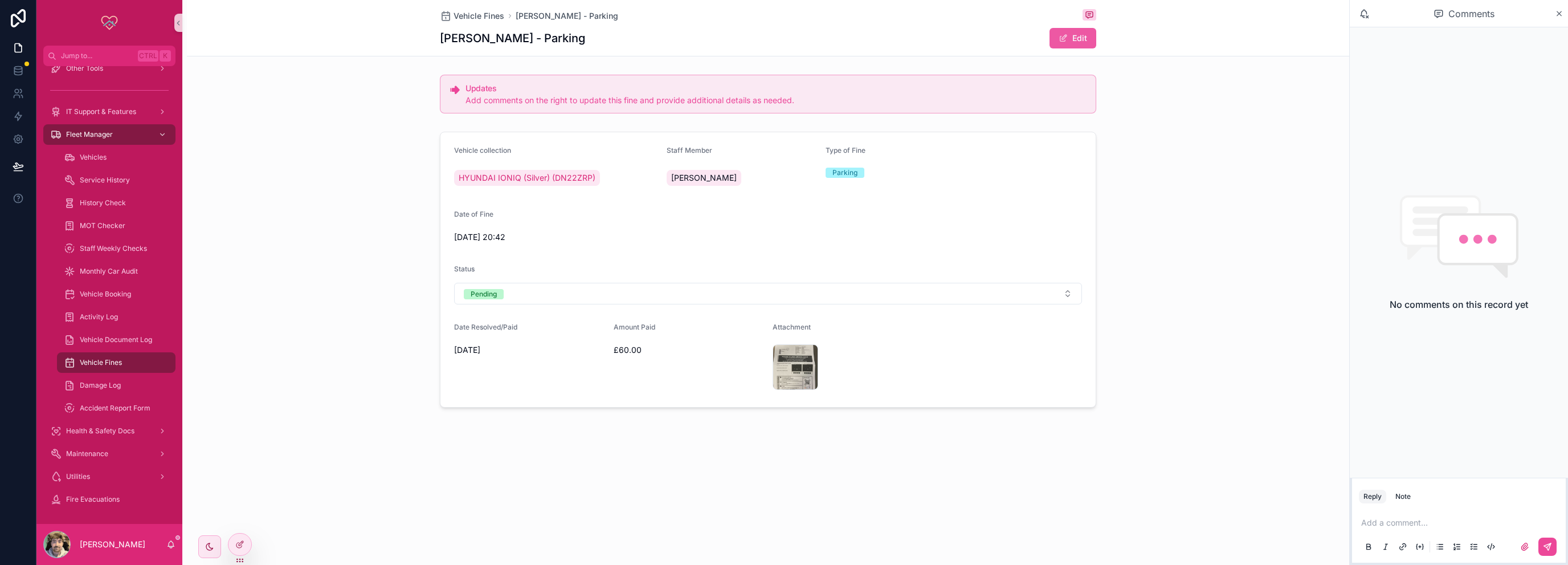
click at [1069, 36] on button "Edit" at bounding box center [1073, 38] width 47 height 21
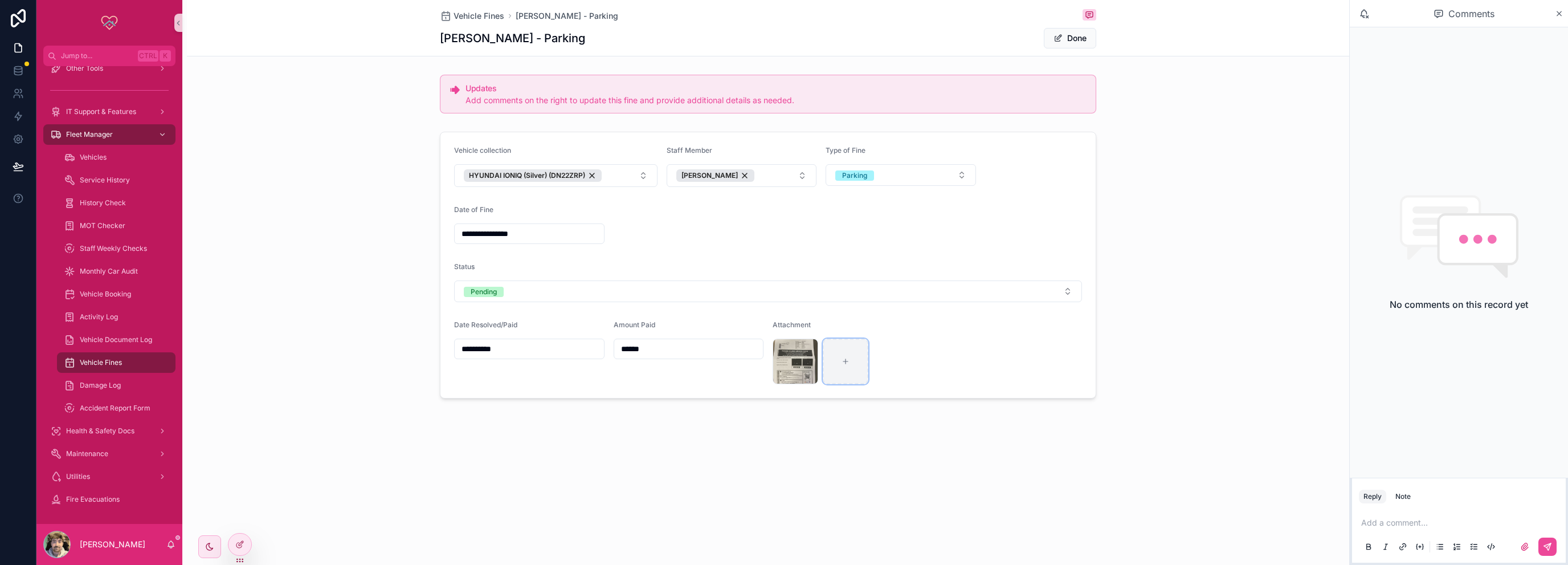
click at [861, 345] on div "scrollable content" at bounding box center [845, 361] width 46 height 46
click at [842, 360] on icon "scrollable content" at bounding box center [845, 361] width 8 height 8
type input "**********"
click at [864, 234] on form "**********" at bounding box center [768, 265] width 655 height 265
click at [1558, 13] on icon "scrollable content" at bounding box center [1559, 13] width 9 height 9
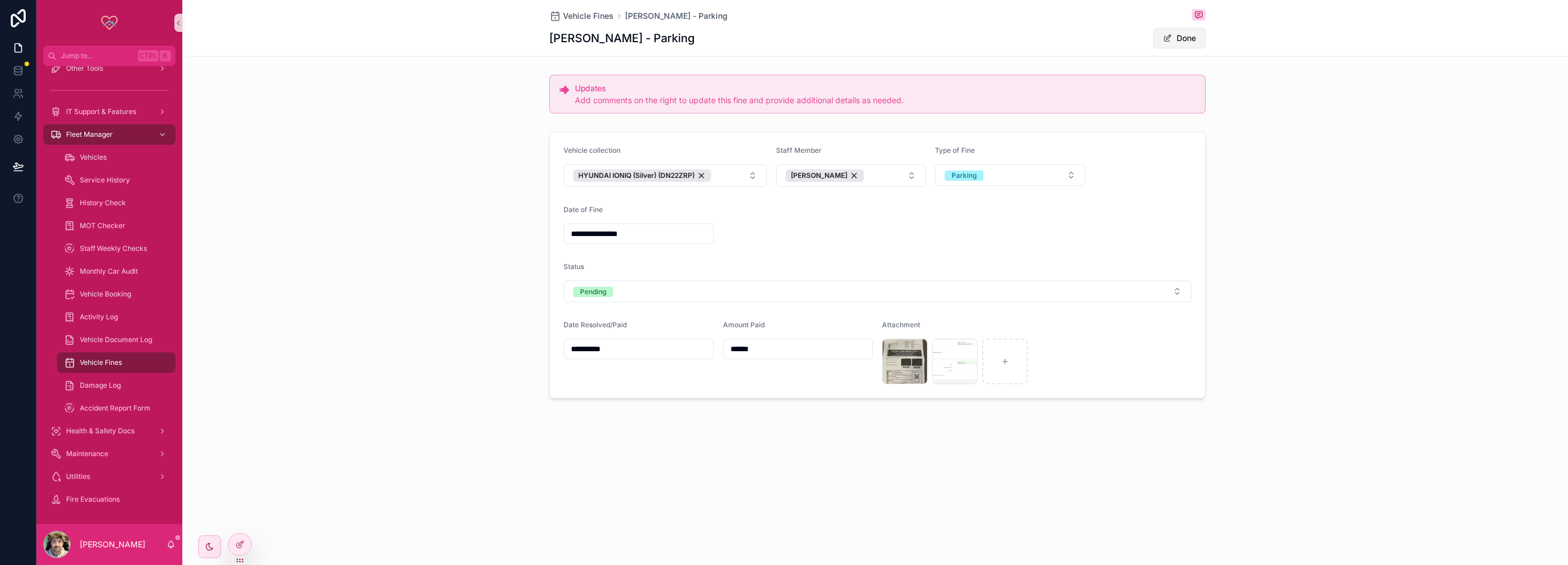
click at [1184, 42] on button "Done" at bounding box center [1180, 38] width 52 height 21
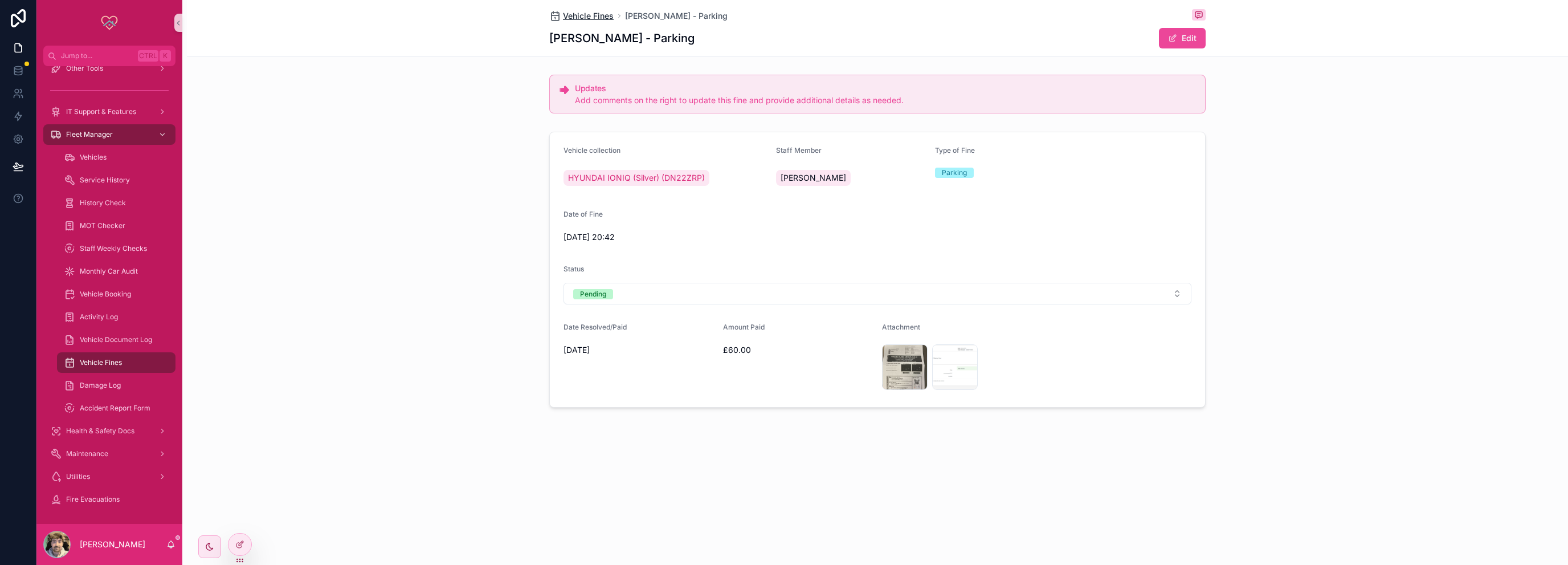
click at [586, 20] on span "Vehicle Fines" at bounding box center [588, 16] width 51 height 12
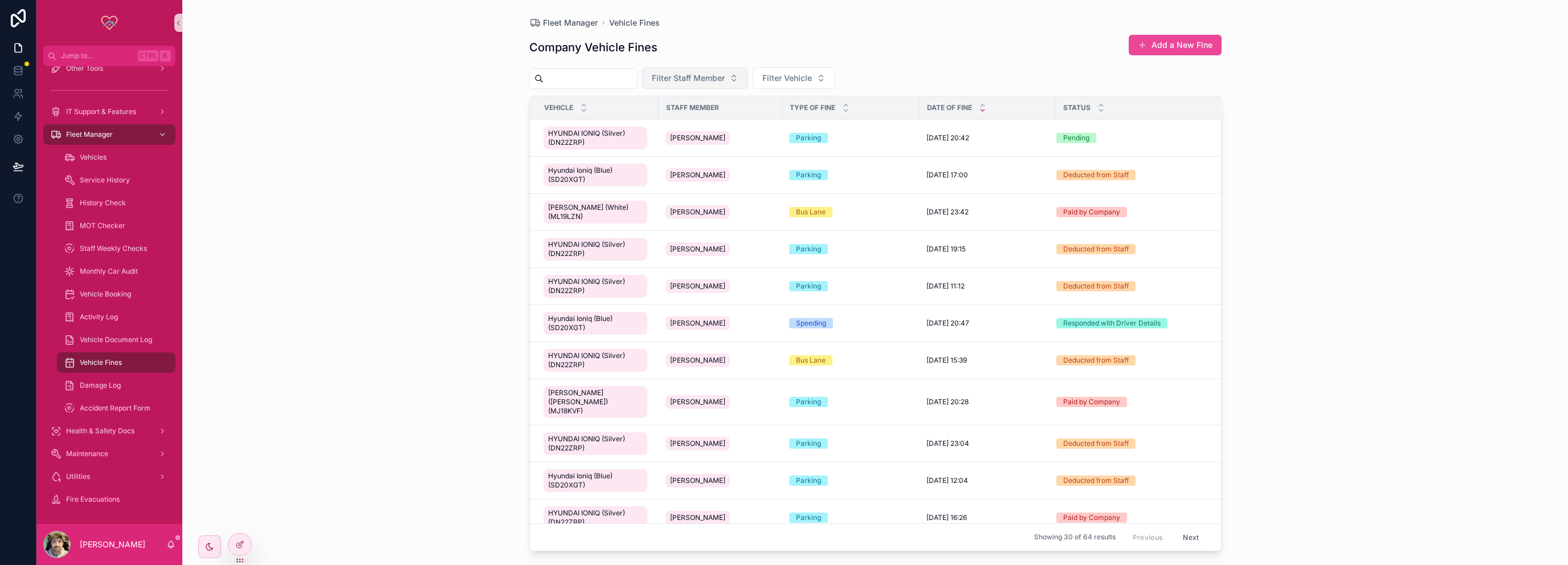
click at [725, 74] on span "Filter Staff Member" at bounding box center [688, 78] width 73 height 12
type input "***"
click at [699, 139] on span "[PERSON_NAME]" at bounding box center [693, 142] width 66 height 12
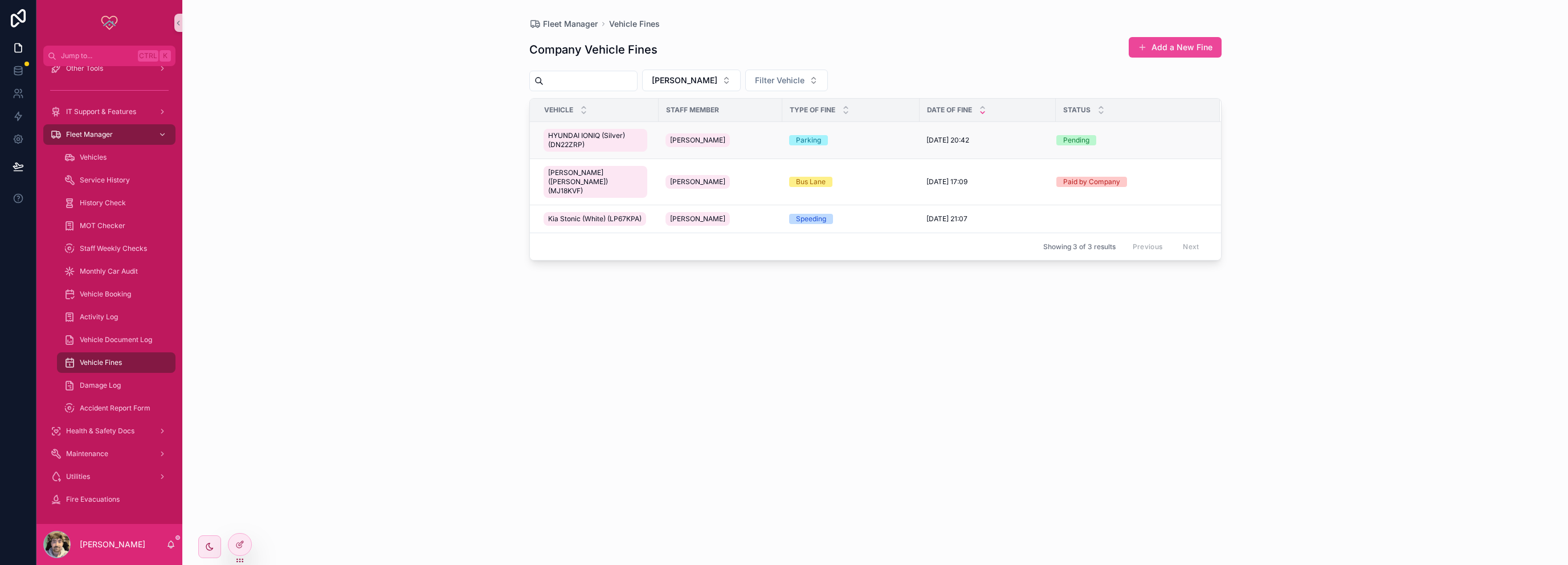
click at [765, 140] on div "[PERSON_NAME]" at bounding box center [720, 140] width 110 height 18
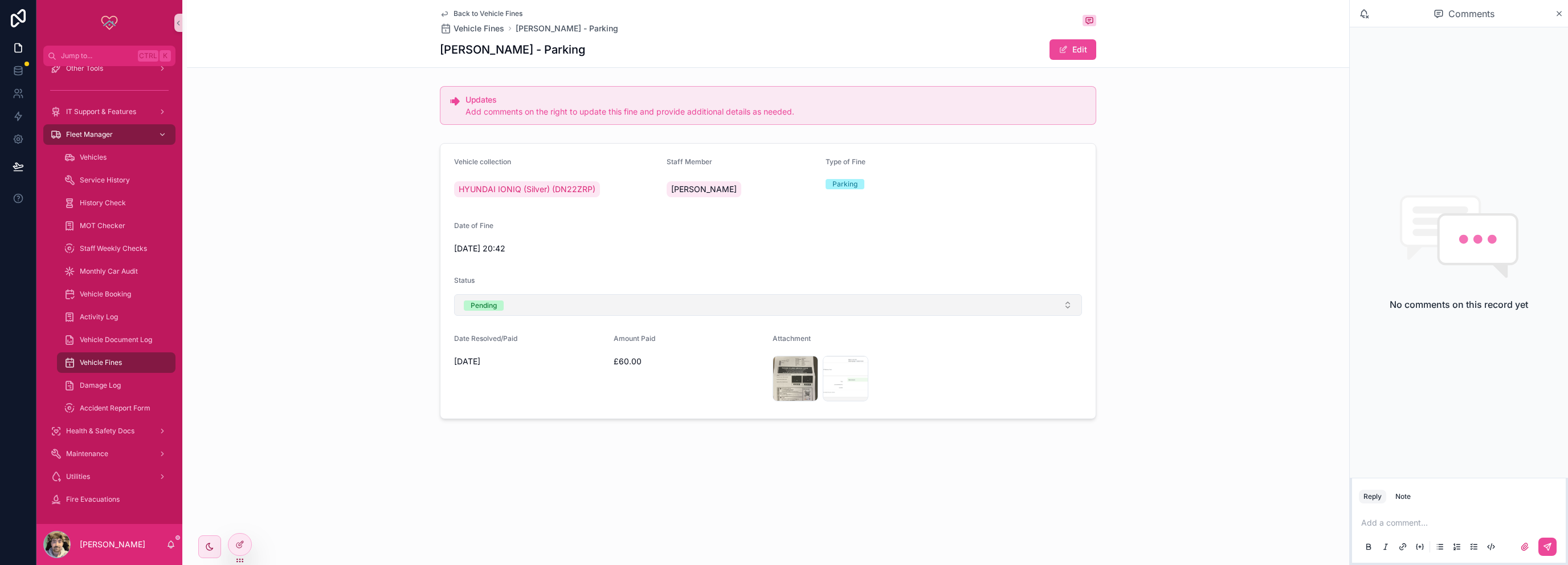
click at [657, 304] on button "Pending" at bounding box center [768, 305] width 628 height 22
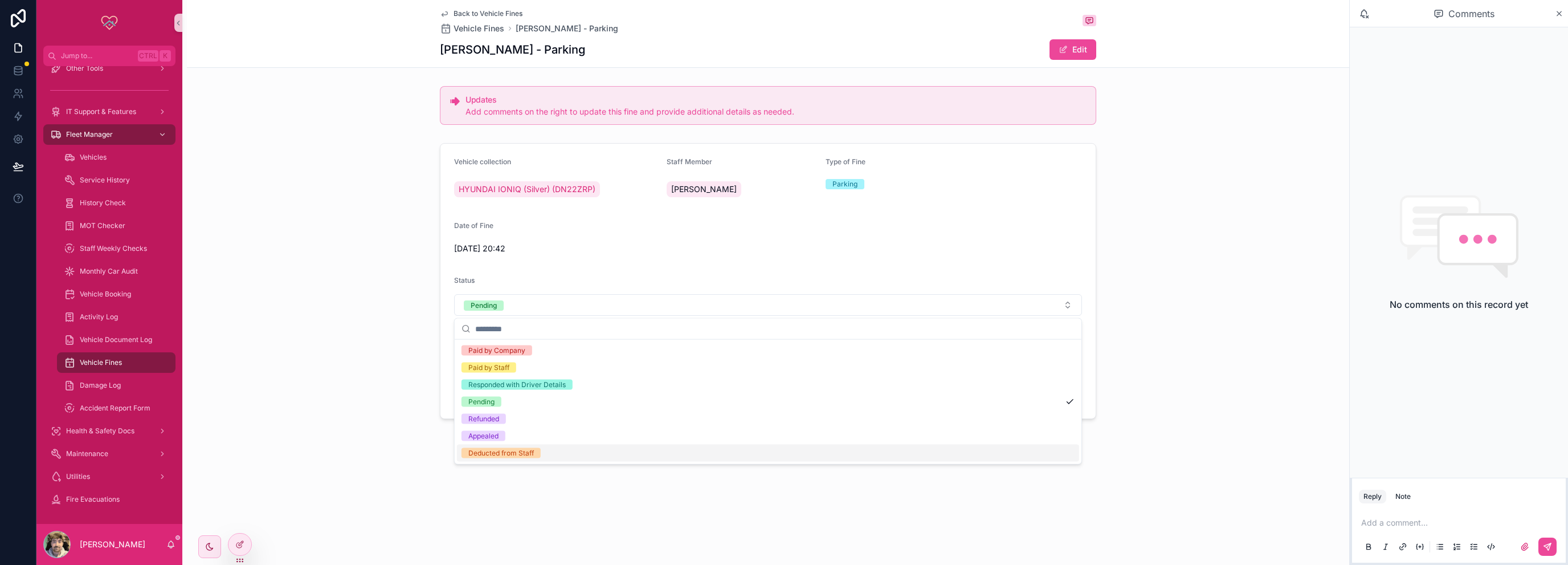
click at [540, 451] on div "Deducted from Staff" at bounding box center [768, 453] width 622 height 17
click at [490, 401] on div "Pending" at bounding box center [481, 401] width 26 height 10
click at [410, 316] on div "Vehicle collection HYUNDAI IONIQ (Silver) (DN22ZRP) Staff Member [PERSON_NAME] …" at bounding box center [768, 281] width 1163 height 285
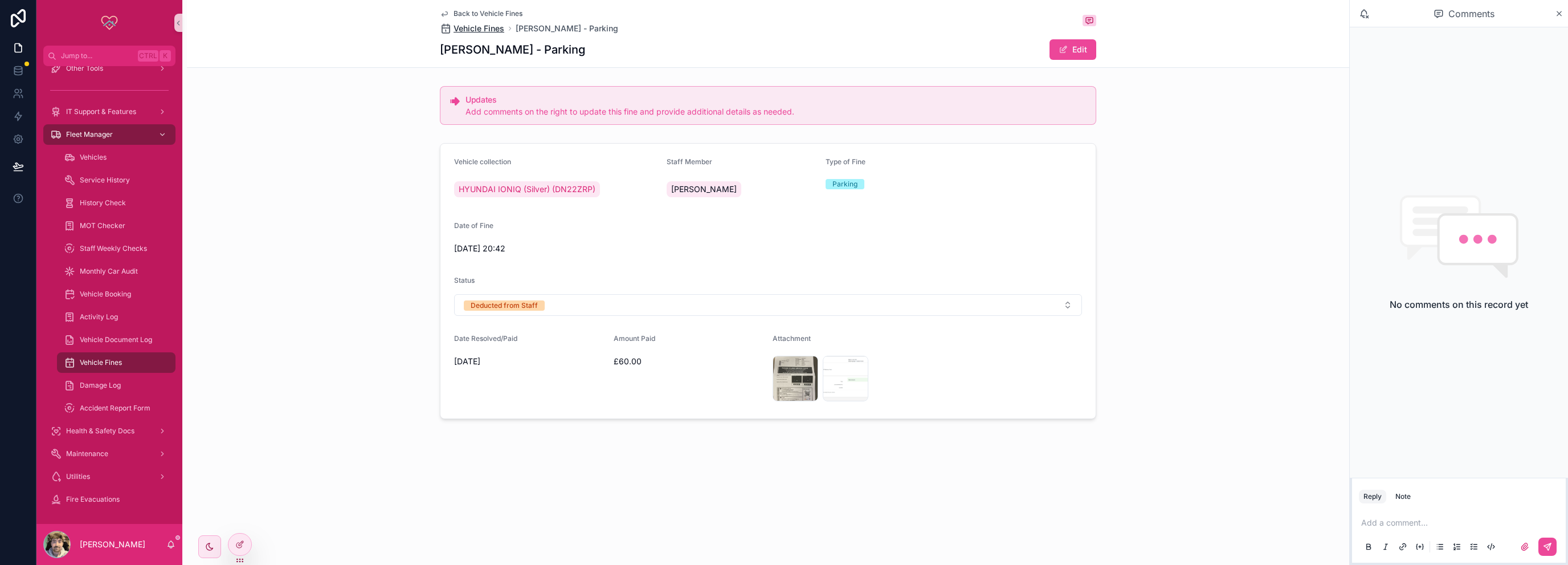
click at [469, 29] on span "Vehicle Fines" at bounding box center [478, 28] width 51 height 12
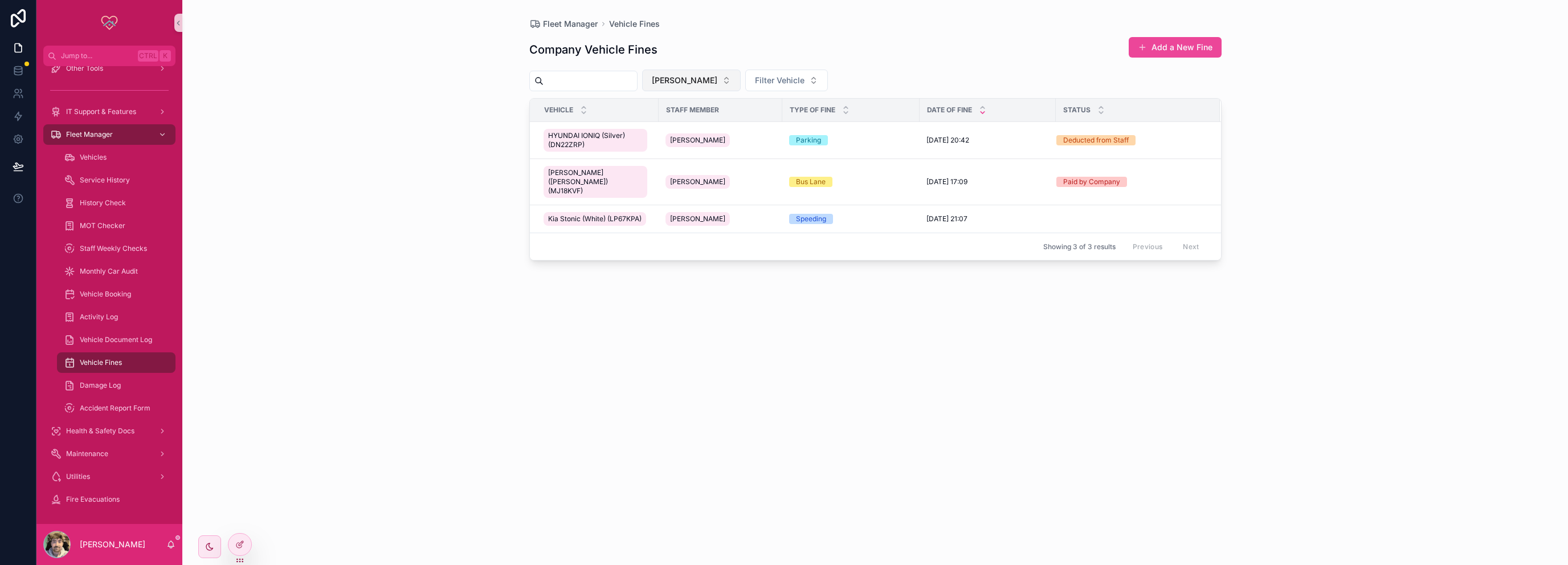
click at [741, 80] on button "[PERSON_NAME]" at bounding box center [691, 80] width 99 height 22
click at [693, 124] on div "None" at bounding box center [719, 127] width 137 height 18
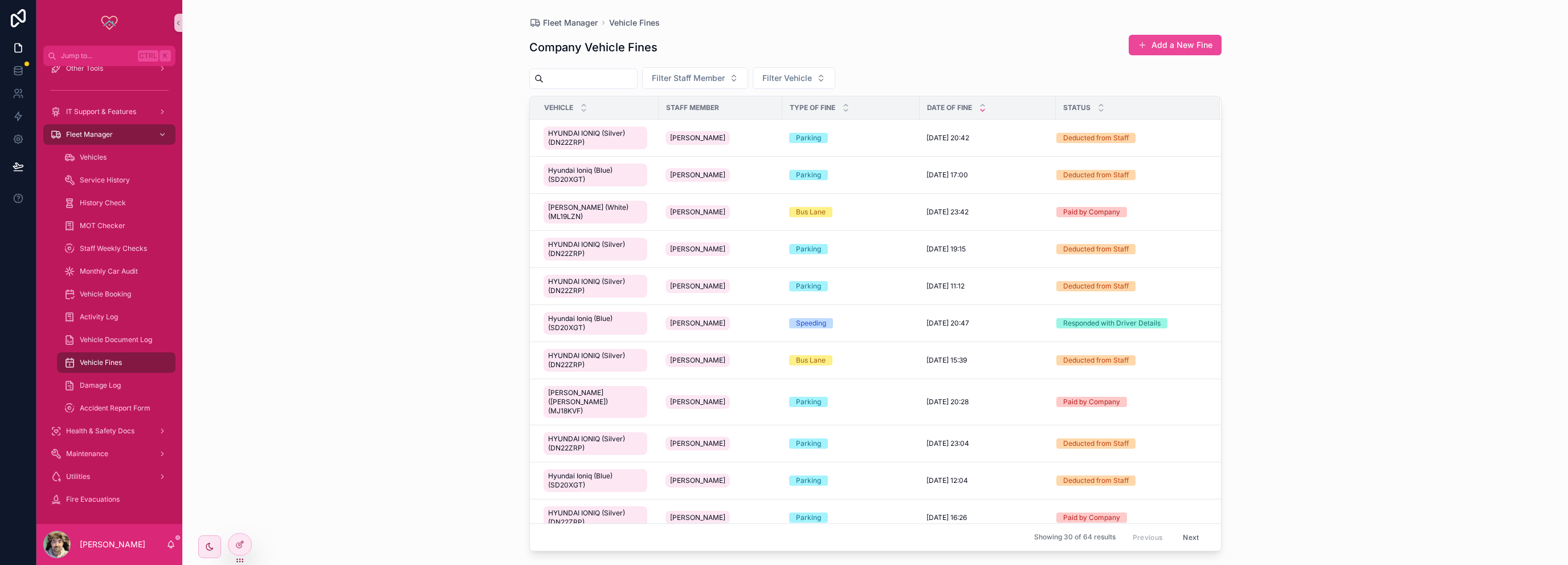
click at [1273, 233] on div "Fleet Manager Vehicle Fines Company Vehicle Fines Add a New Fine Filter Staff M…" at bounding box center [875, 282] width 1385 height 565
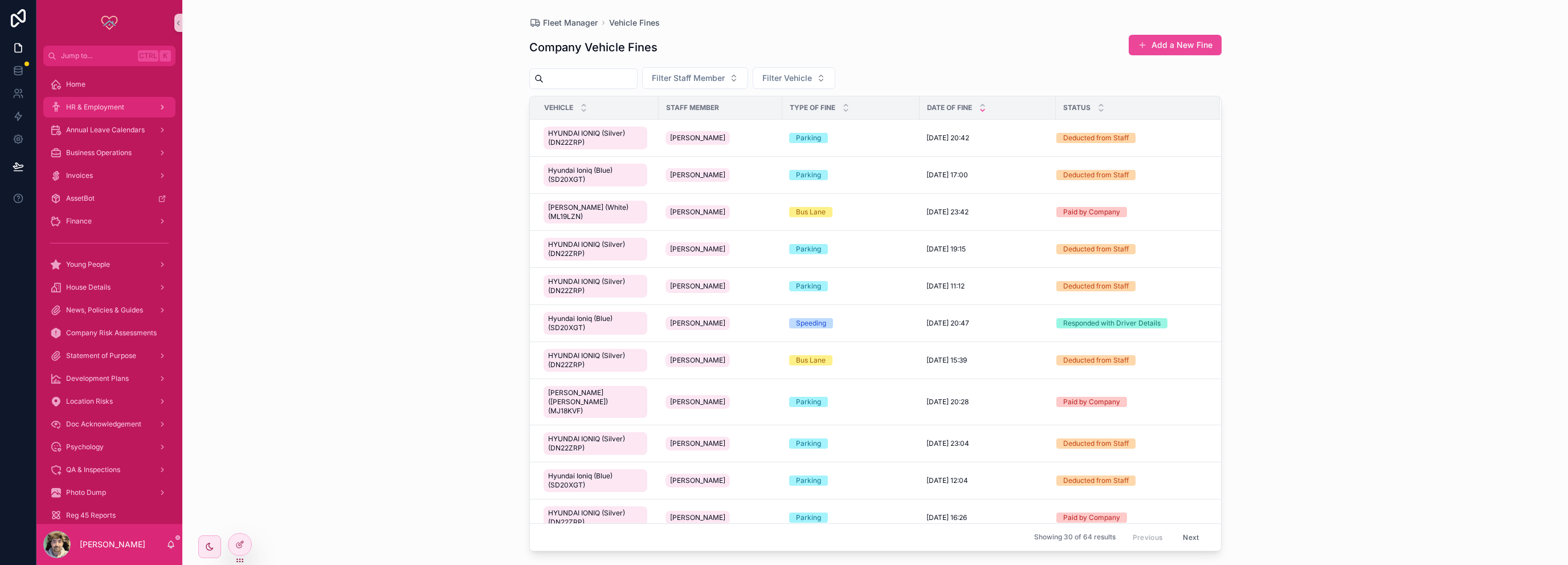
click at [90, 112] on div "HR & Employment" at bounding box center [109, 107] width 119 height 18
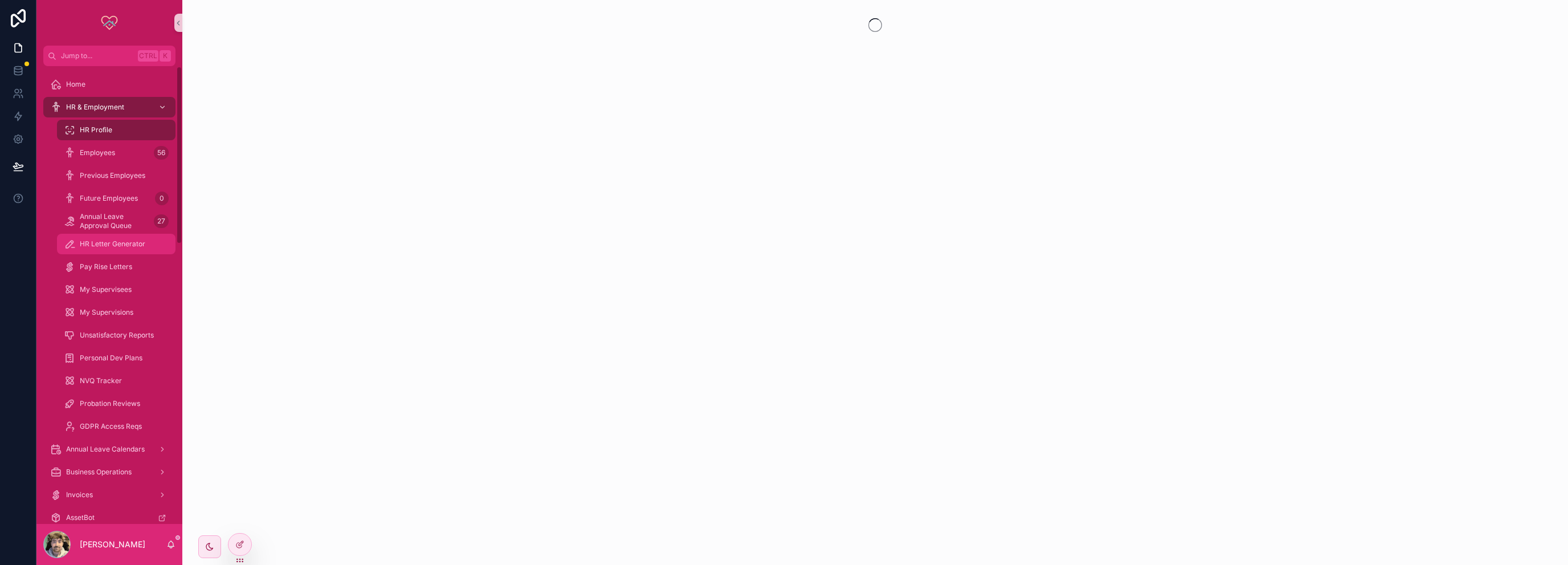
click at [116, 242] on span "HR Letter Generator" at bounding box center [113, 244] width 66 height 9
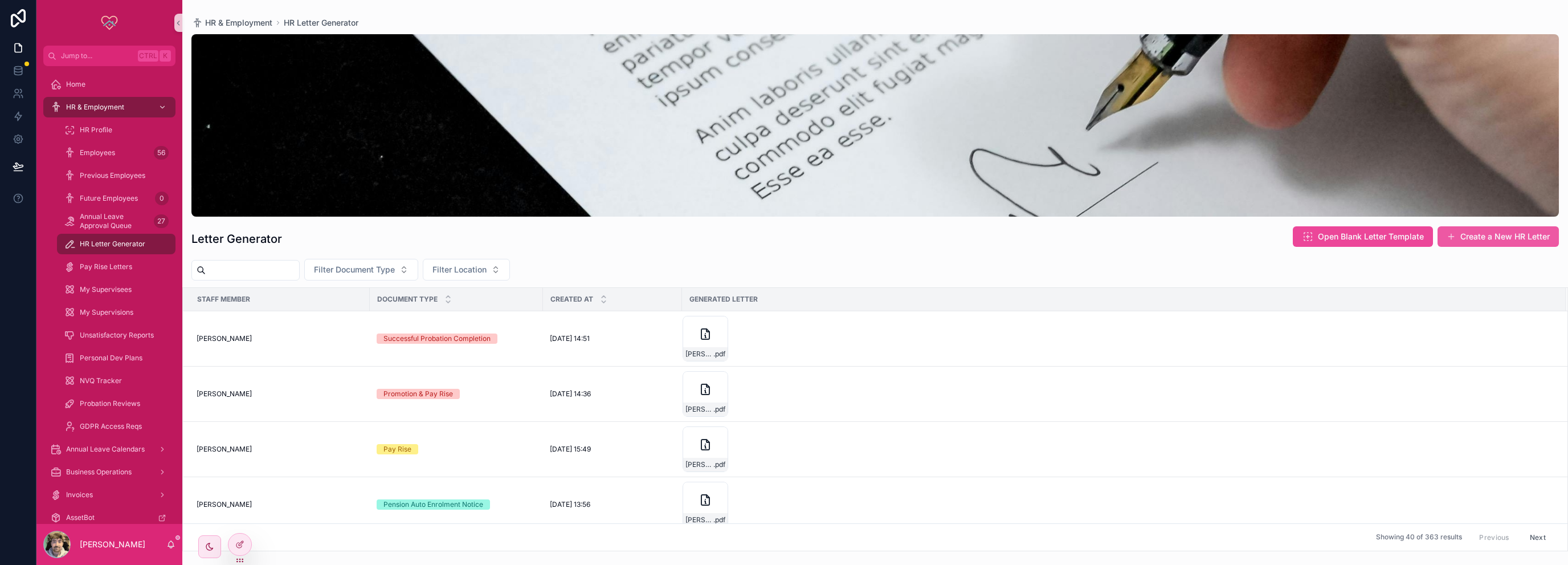
click at [1514, 236] on button "Create a New HR Letter" at bounding box center [1498, 237] width 121 height 21
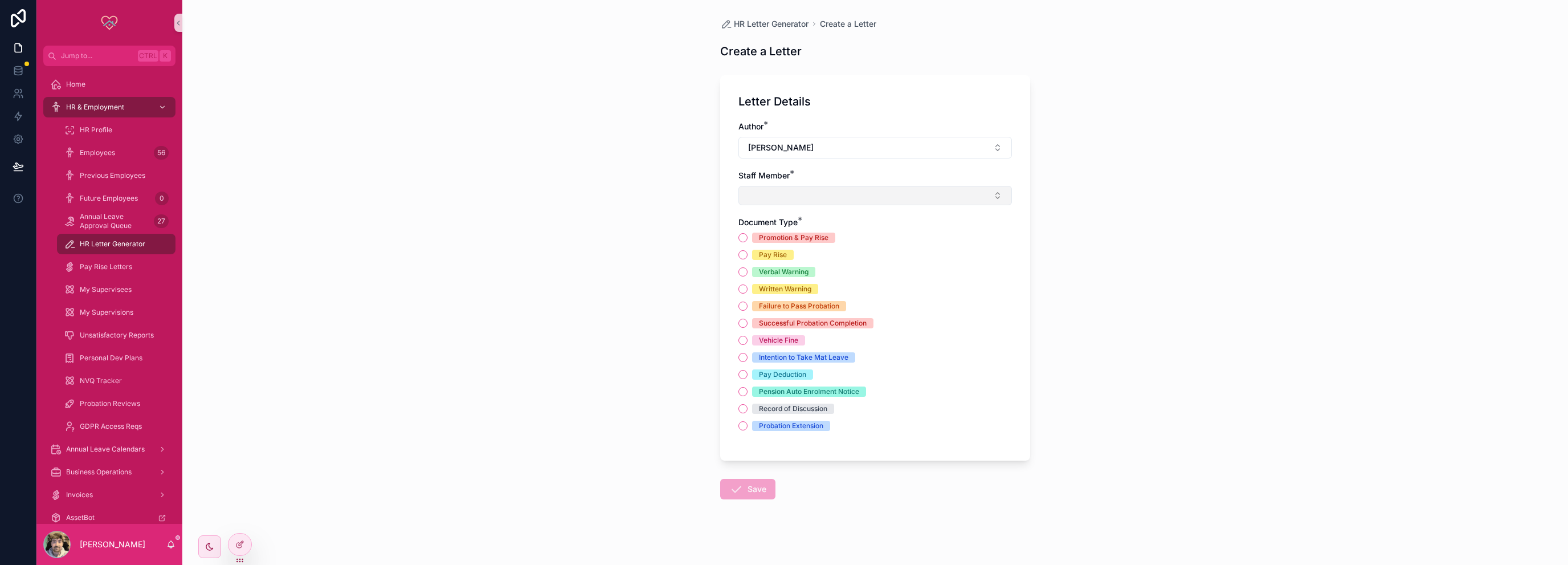
click at [780, 197] on button "Select Button" at bounding box center [875, 195] width 273 height 19
type input "***"
click at [788, 242] on span "[PERSON_NAME]" at bounding box center [775, 240] width 66 height 12
click at [670, 270] on div "HR Letter Generator Create a Letter Create a Letter Letter Details Author * [PE…" at bounding box center [875, 282] width 1385 height 565
click at [740, 343] on button "Vehicle Fine" at bounding box center [743, 342] width 9 height 9
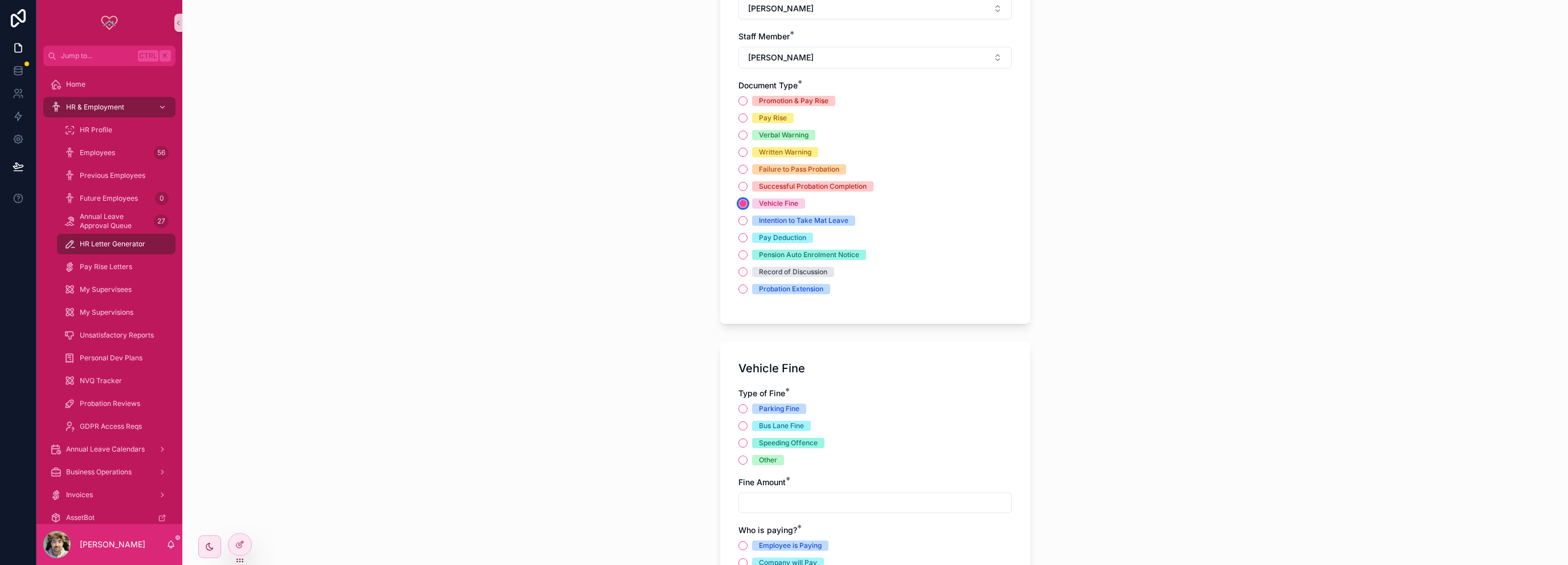
scroll to position [228, 0]
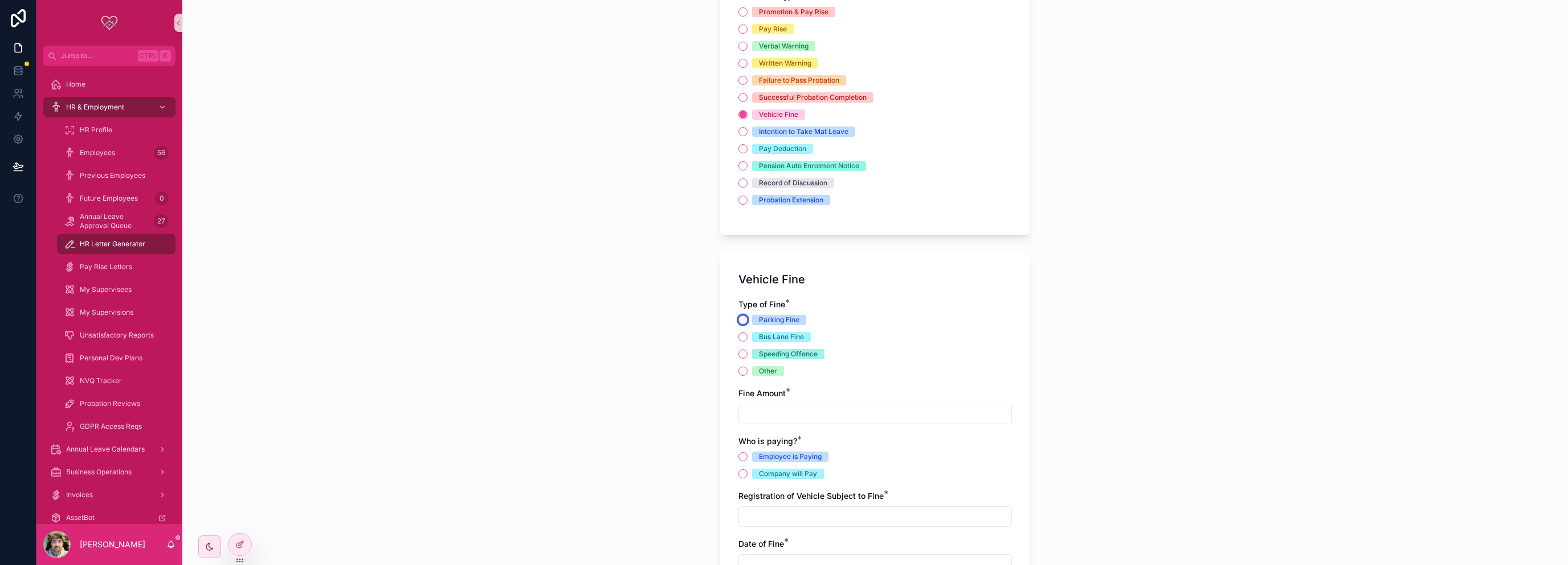
click at [741, 318] on button "Parking Fine" at bounding box center [743, 320] width 9 height 9
click at [793, 415] on input "scrollable content" at bounding box center [875, 413] width 272 height 16
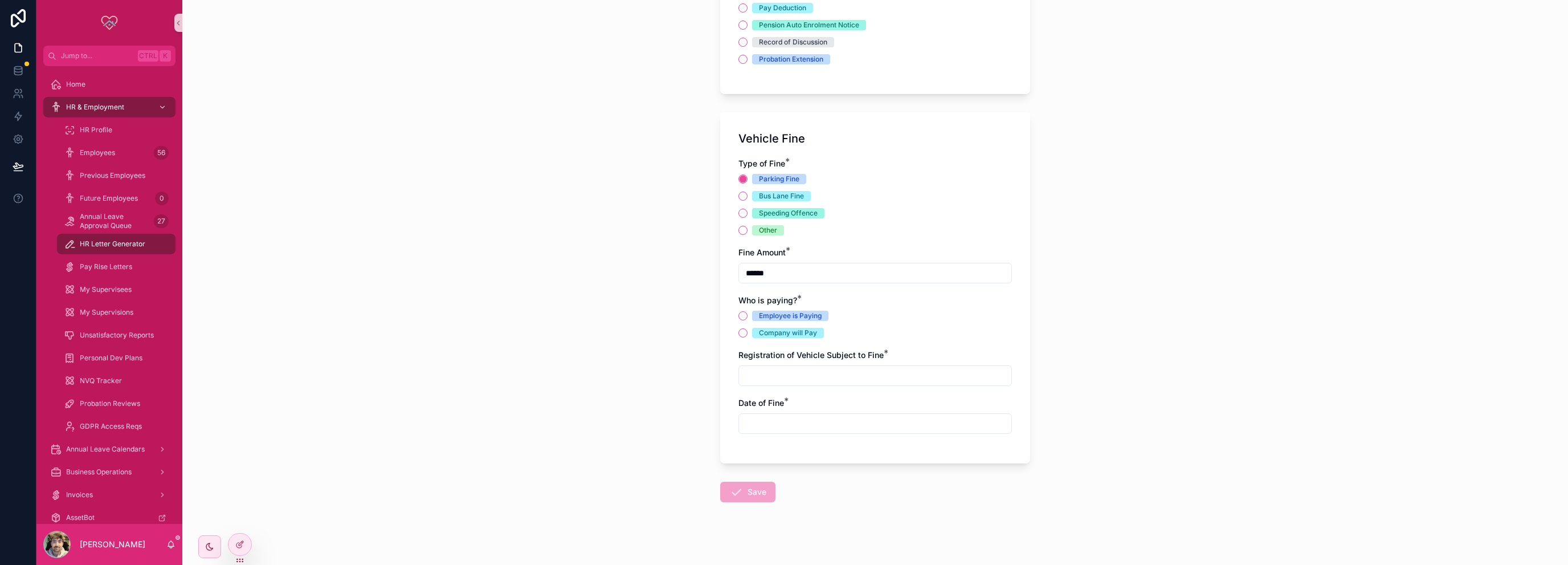
scroll to position [379, 0]
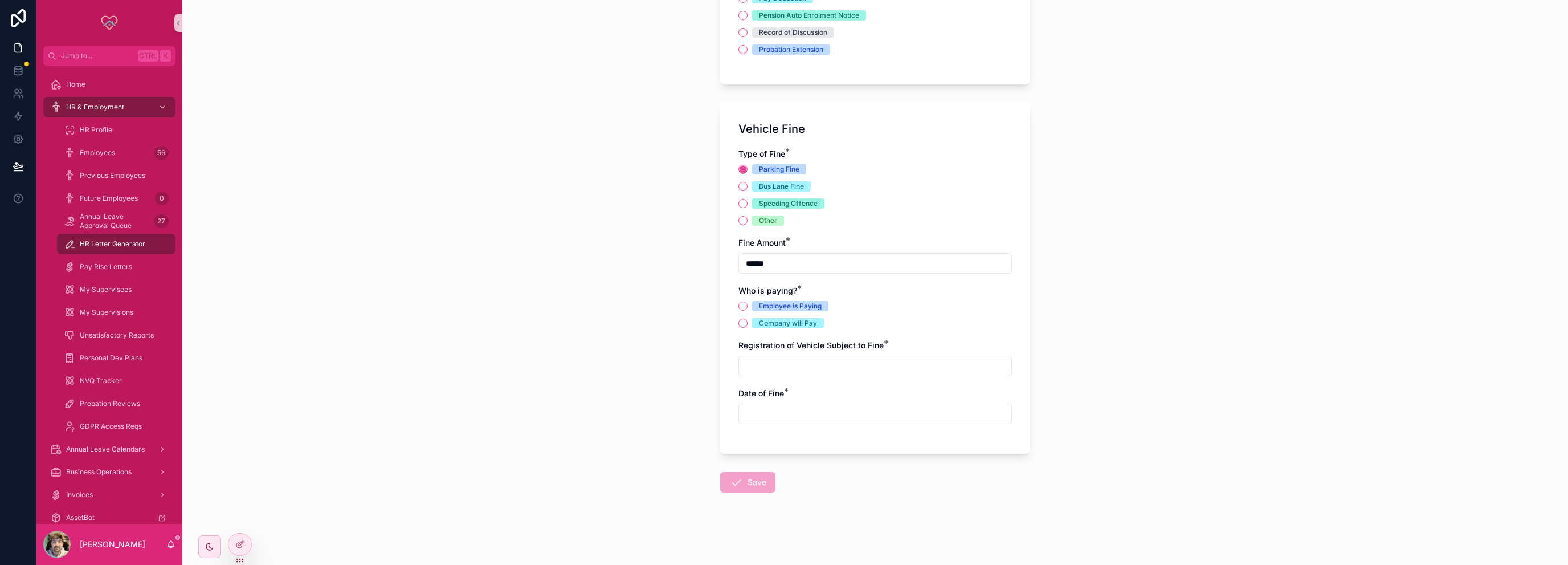
type input "******"
click at [739, 304] on button "Employee is Paying" at bounding box center [743, 306] width 9 height 9
click at [800, 363] on input "scrollable content" at bounding box center [875, 366] width 272 height 16
type input "*******"
click at [794, 405] on input "scrollable content" at bounding box center [875, 413] width 272 height 16
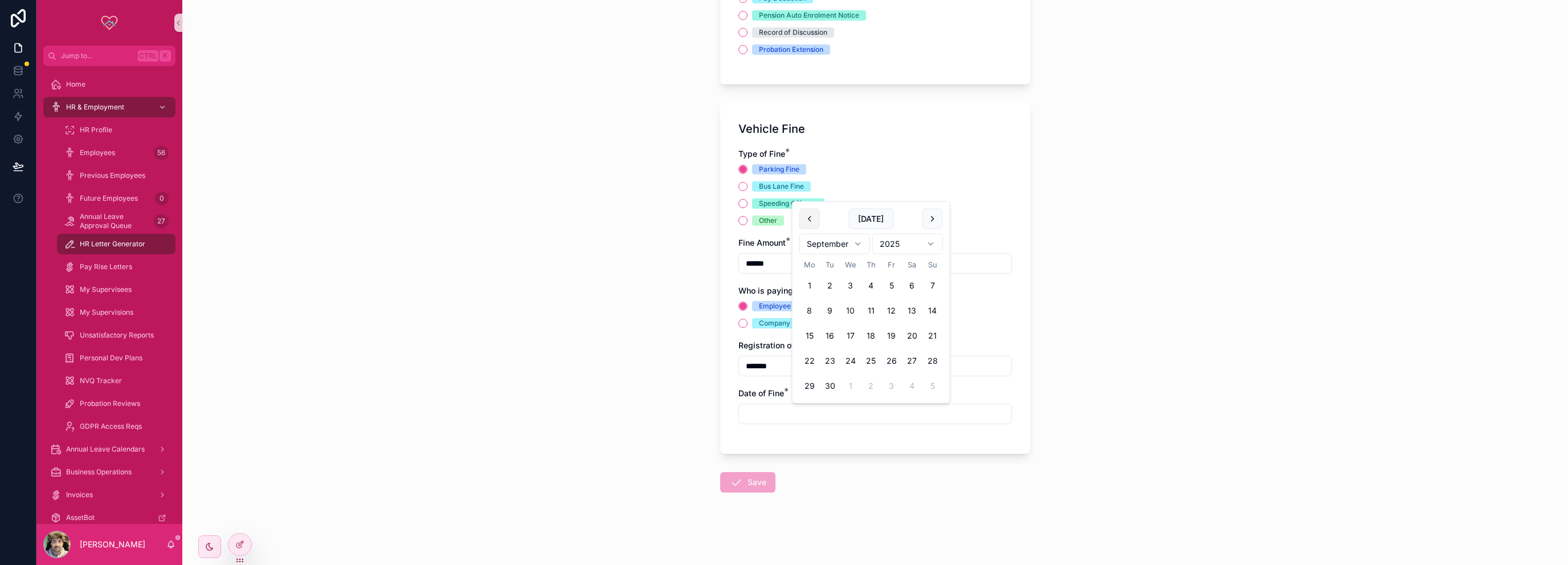
click at [813, 216] on button "scrollable content" at bounding box center [810, 219] width 21 height 21
click at [852, 385] on button "27" at bounding box center [851, 386] width 21 height 21
type input "**********"
click at [1103, 361] on div "**********" at bounding box center [875, 282] width 1385 height 565
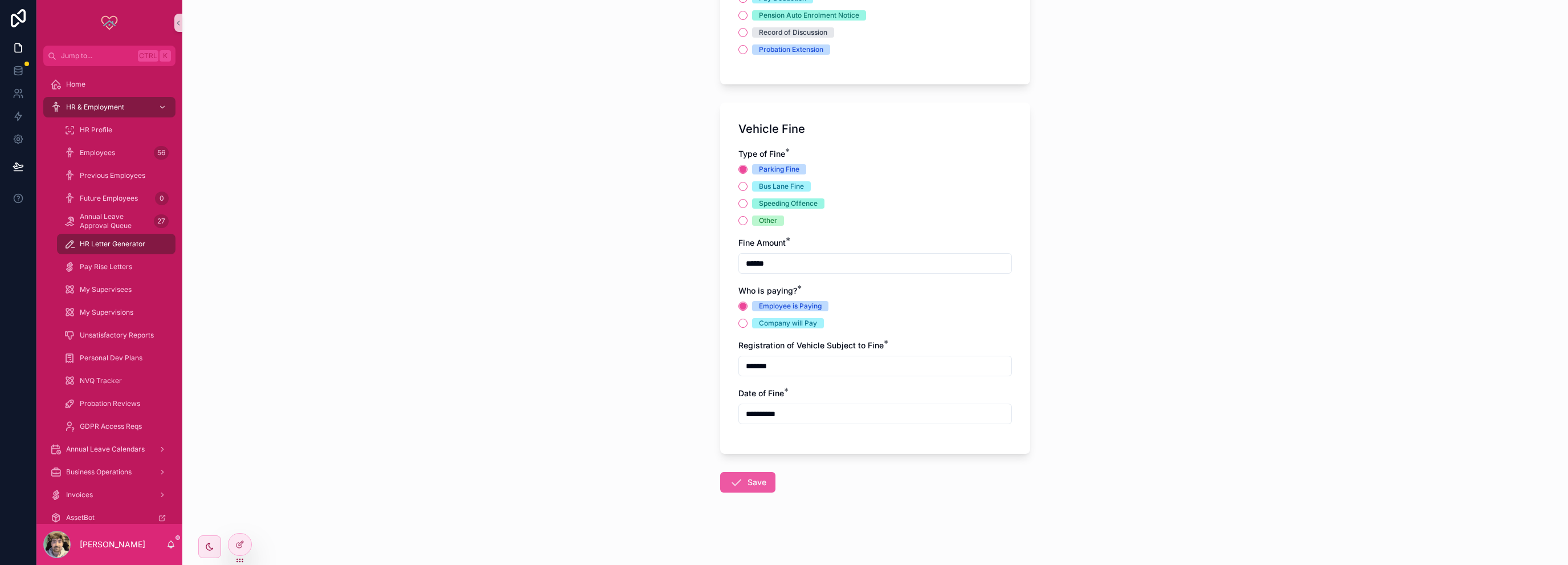
click at [754, 486] on button "Save" at bounding box center [747, 482] width 55 height 21
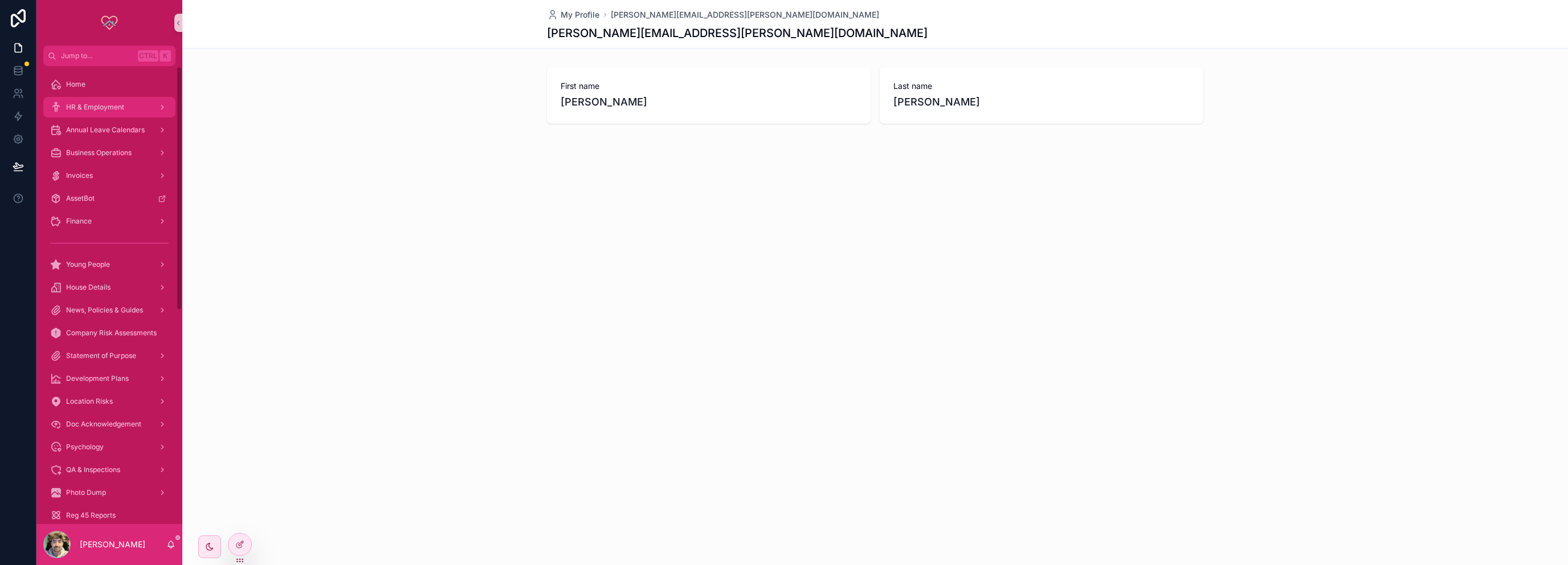
drag, startPoint x: 104, startPoint y: 105, endPoint x: 191, endPoint y: 198, distance: 127.3
click at [104, 105] on span "HR & Employment" at bounding box center [95, 107] width 58 height 9
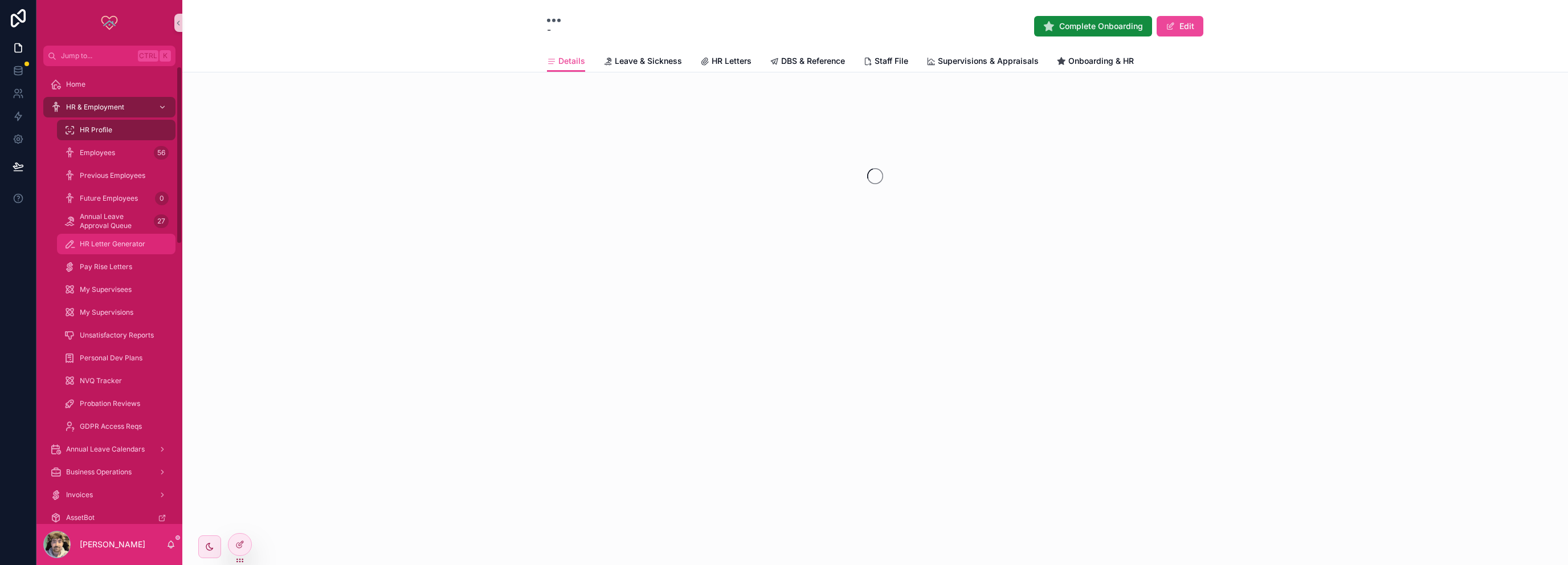
click at [108, 244] on span "HR Letter Generator" at bounding box center [113, 244] width 66 height 9
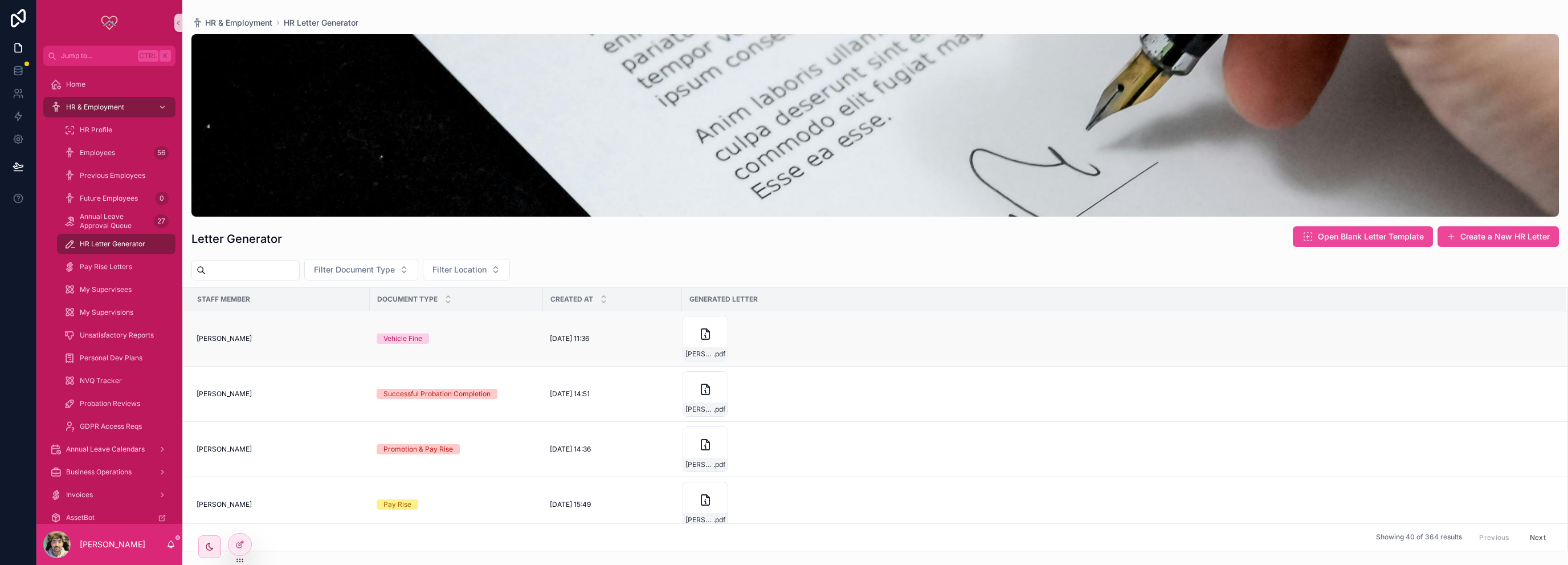
click at [926, 337] on div "[PERSON_NAME]---Vehicle-Fine .pdf" at bounding box center [1117, 339] width 870 height 46
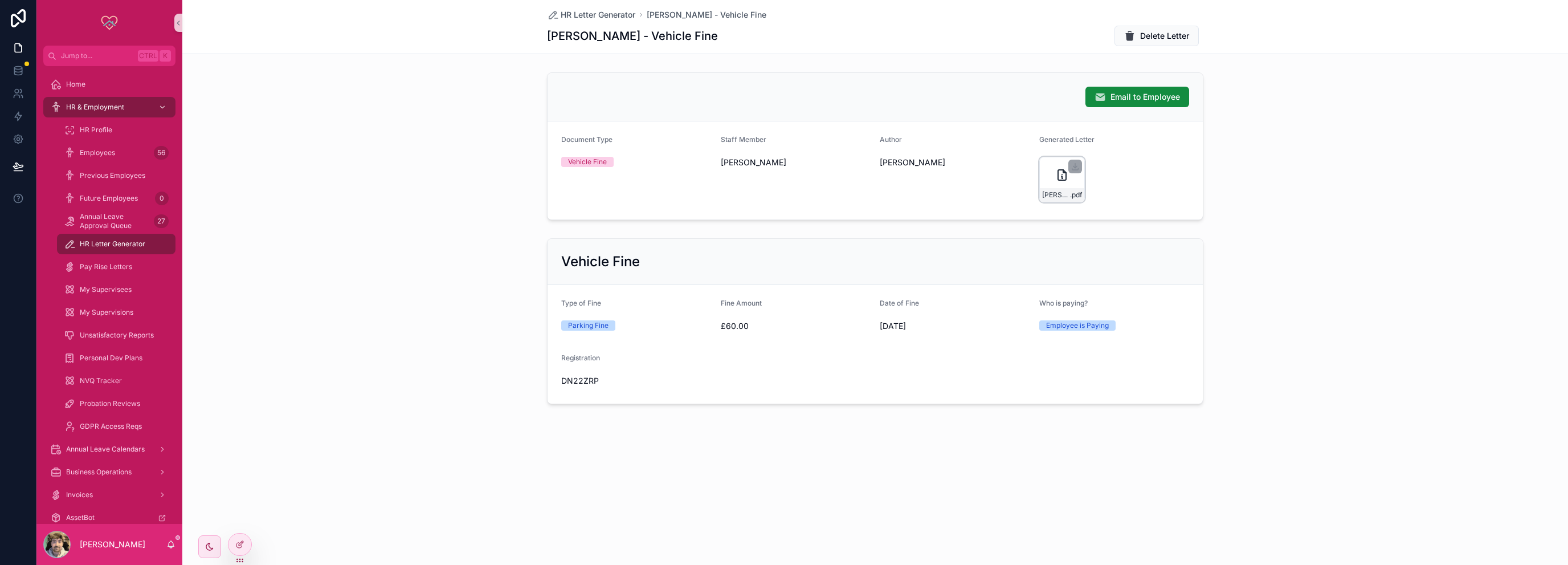
click at [1069, 177] on div "[PERSON_NAME]---Vehicle-Fine .pdf" at bounding box center [1062, 179] width 46 height 46
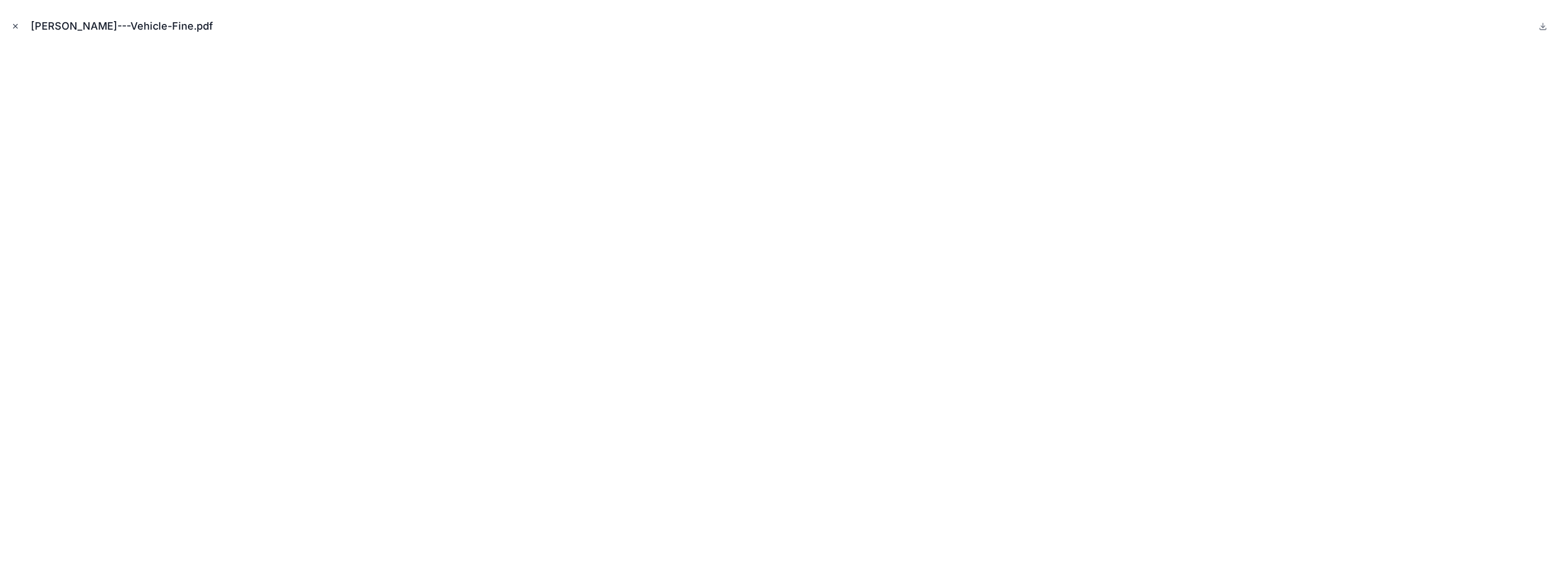
click at [16, 23] on icon "Close modal" at bounding box center [15, 26] width 8 height 8
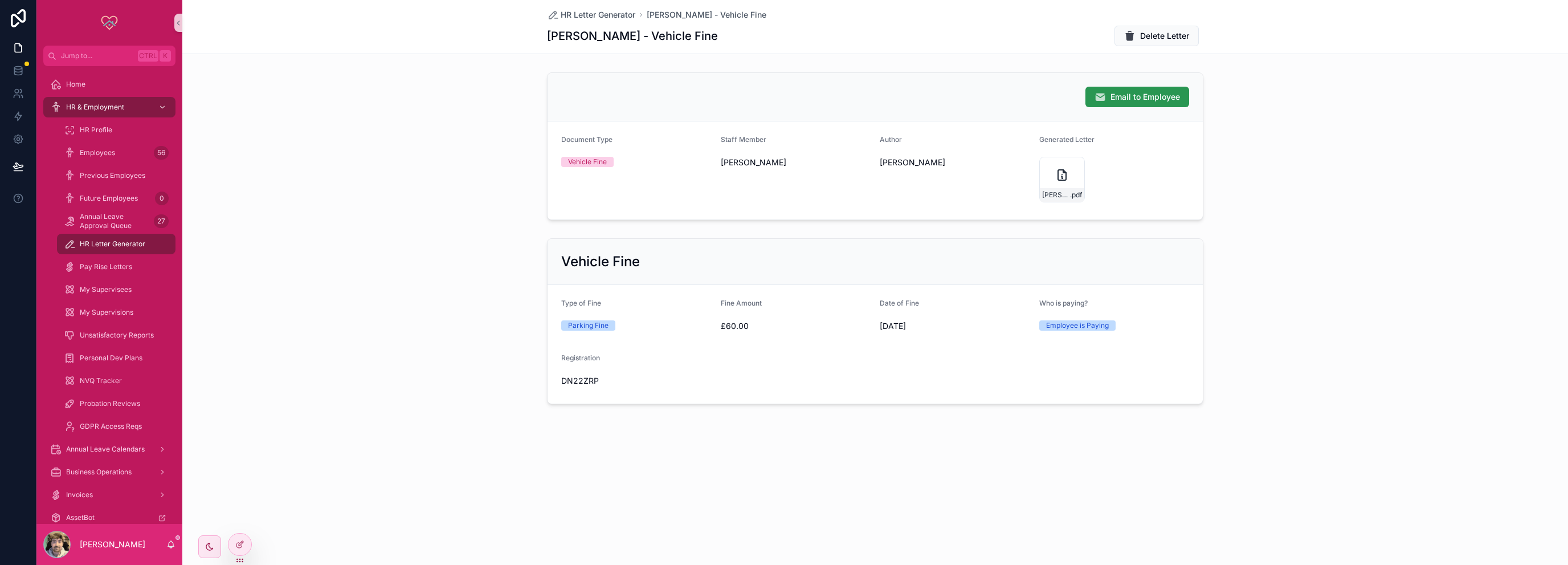
click at [1136, 101] on span "Email to Employee" at bounding box center [1145, 97] width 69 height 12
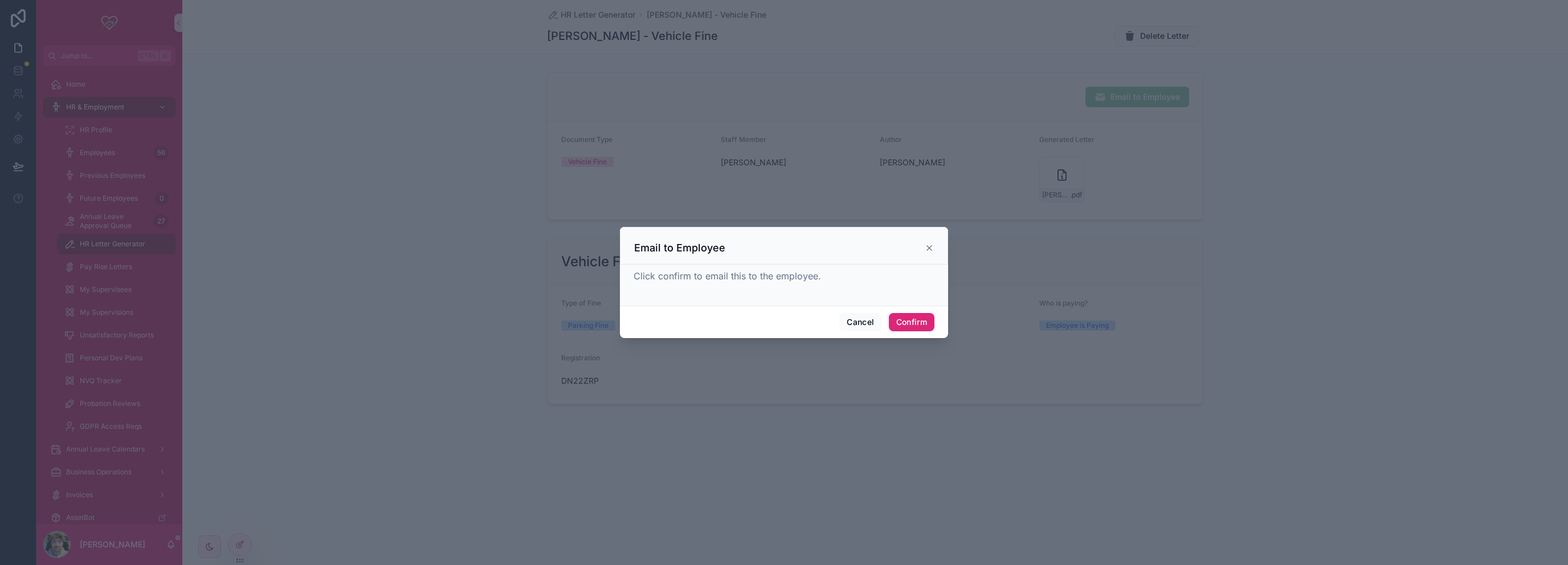
click at [905, 325] on button "Confirm" at bounding box center [911, 322] width 46 height 18
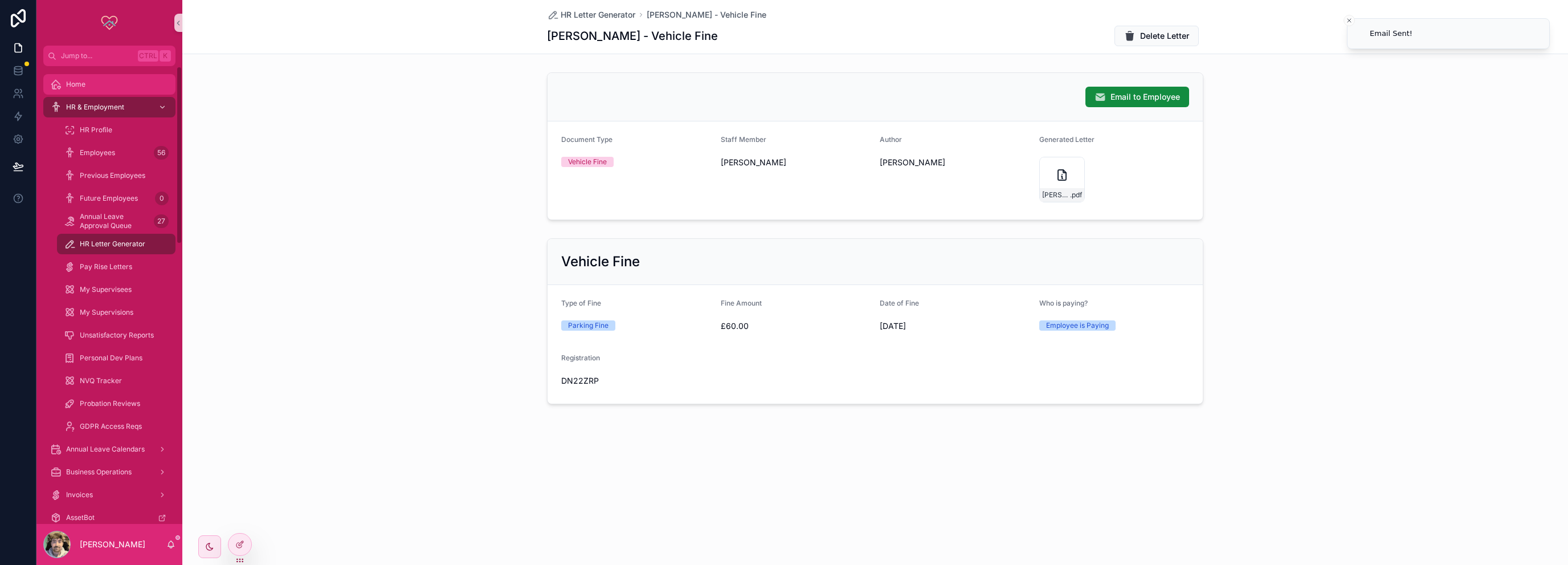
click at [91, 87] on div "Home" at bounding box center [109, 85] width 119 height 18
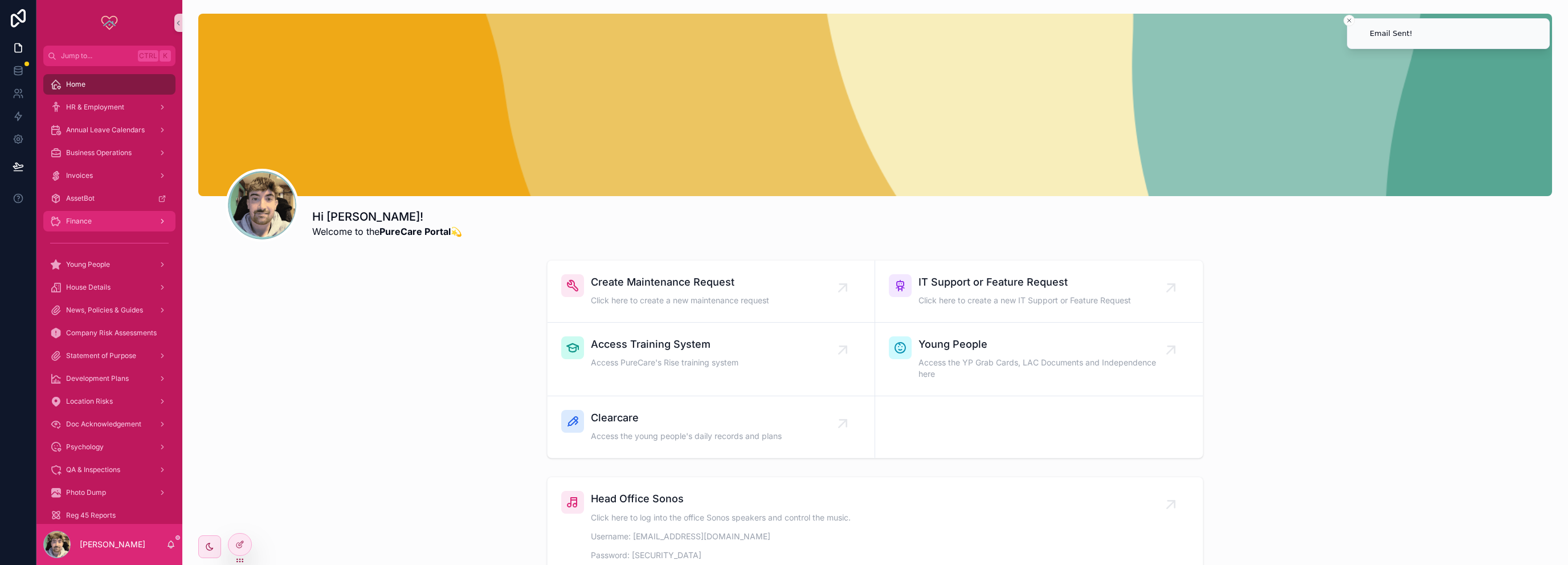
click at [99, 219] on div "Finance" at bounding box center [109, 221] width 119 height 18
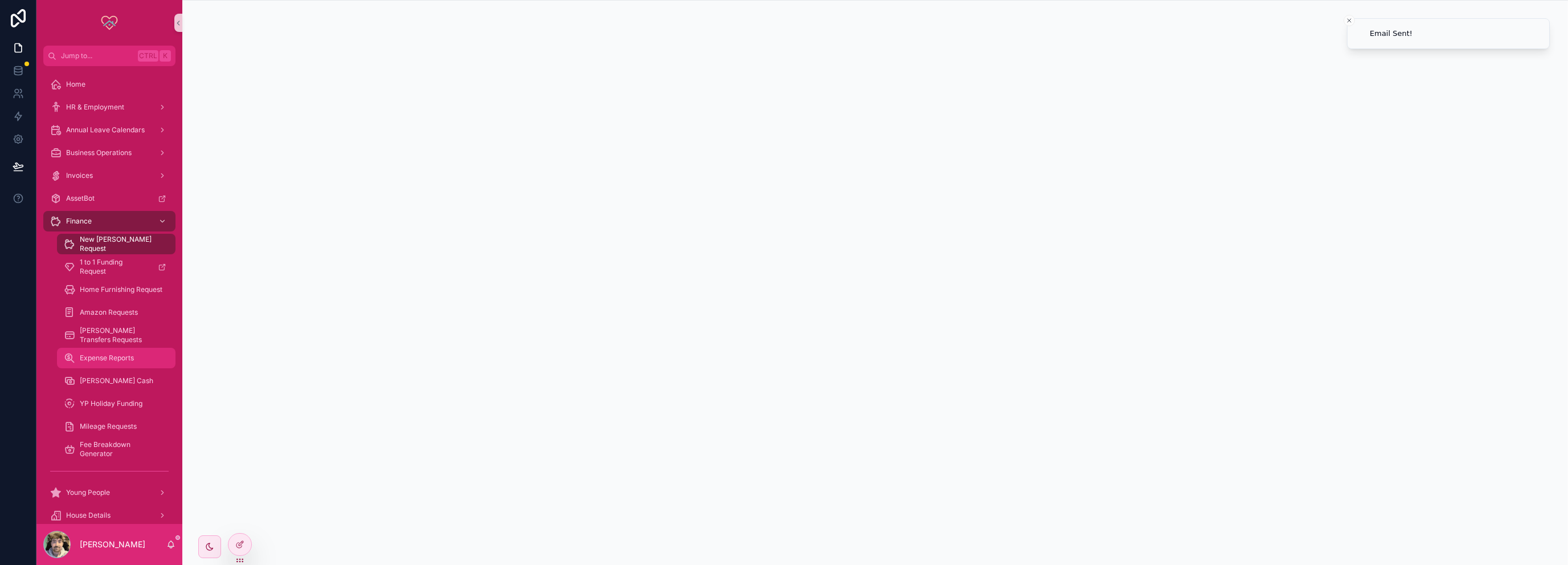
click at [119, 365] on div "Expense Reports" at bounding box center [116, 358] width 105 height 18
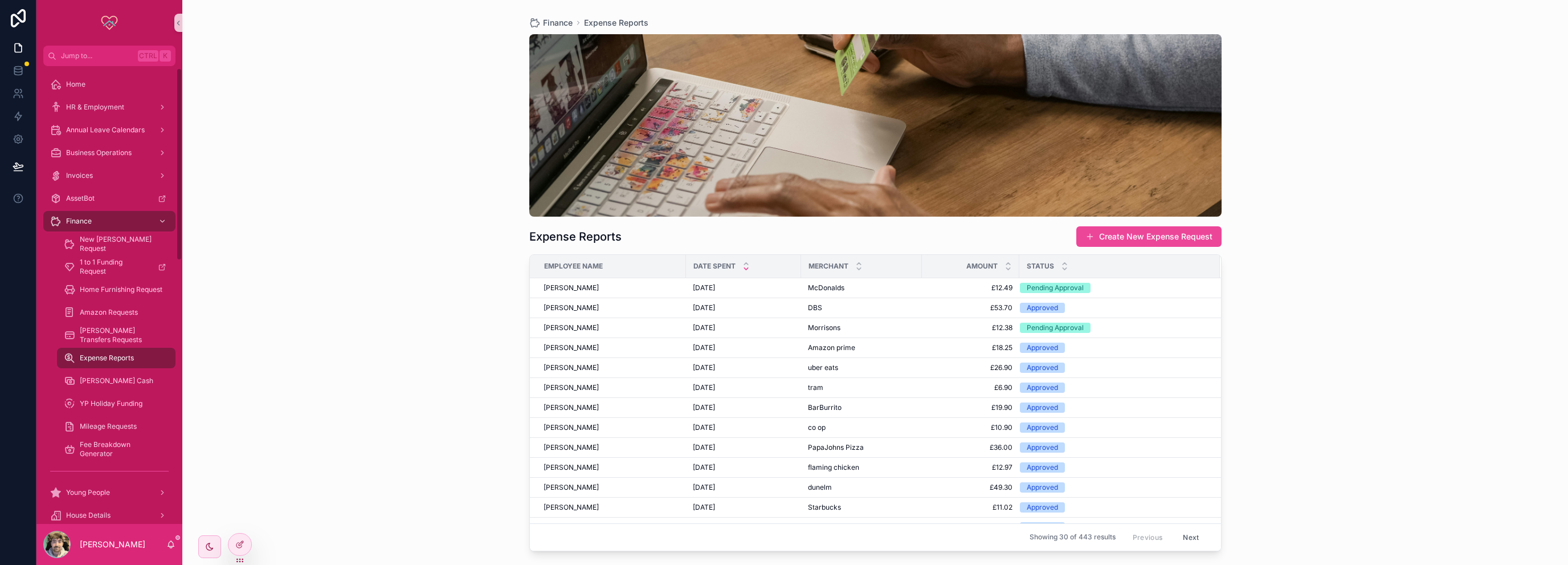
scroll to position [627, 0]
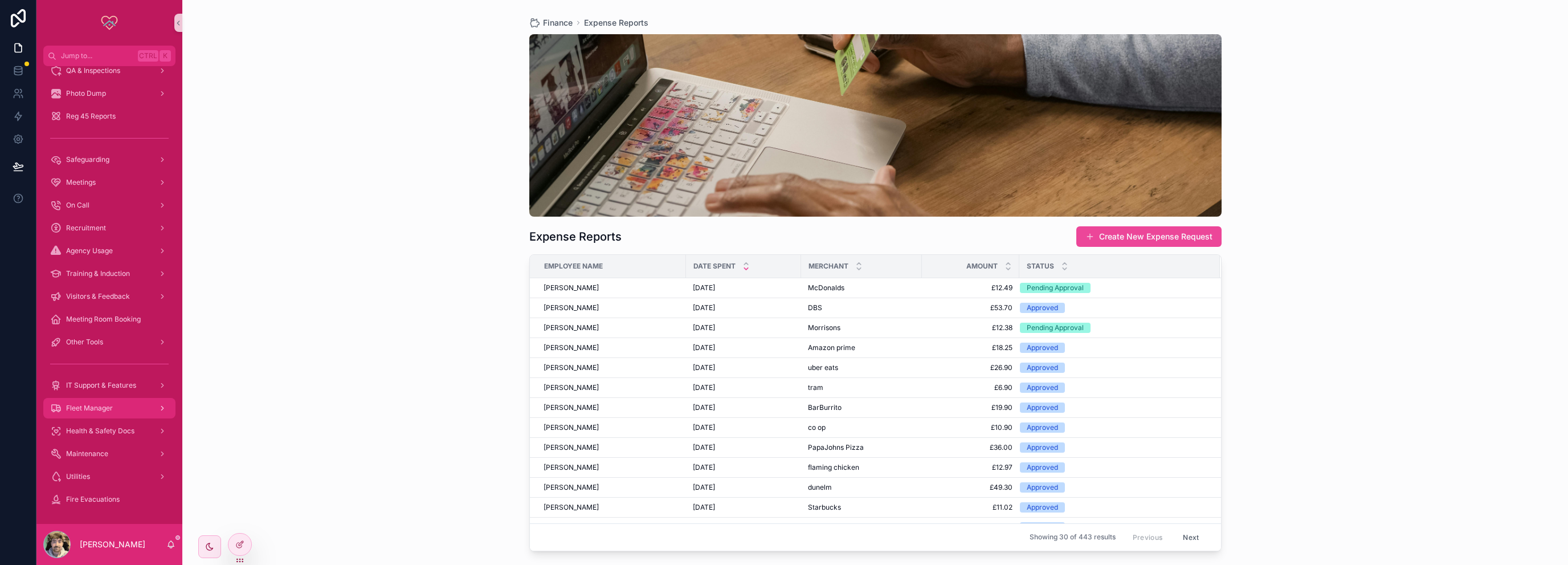
click at [99, 401] on div "Fleet Manager" at bounding box center [109, 408] width 119 height 18
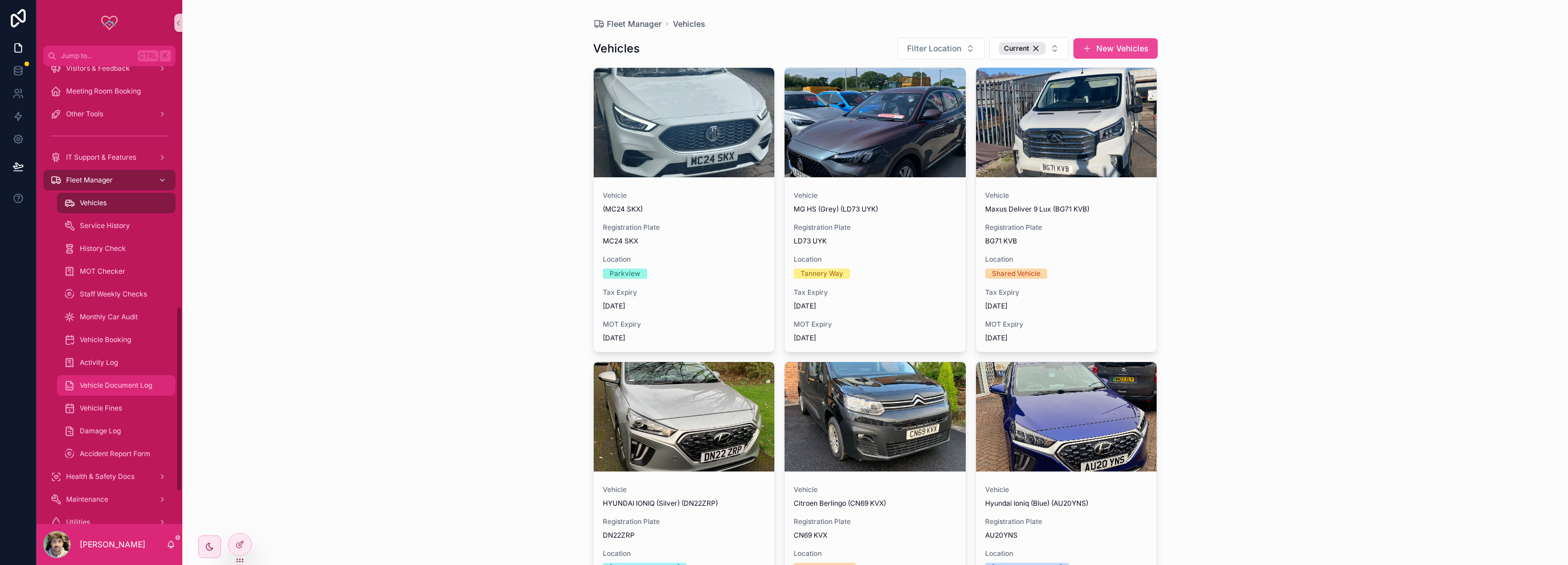
scroll to position [627, 0]
click at [105, 204] on span "Vehicles" at bounding box center [93, 203] width 27 height 9
click at [926, 49] on span "Filter Location" at bounding box center [934, 48] width 54 height 12
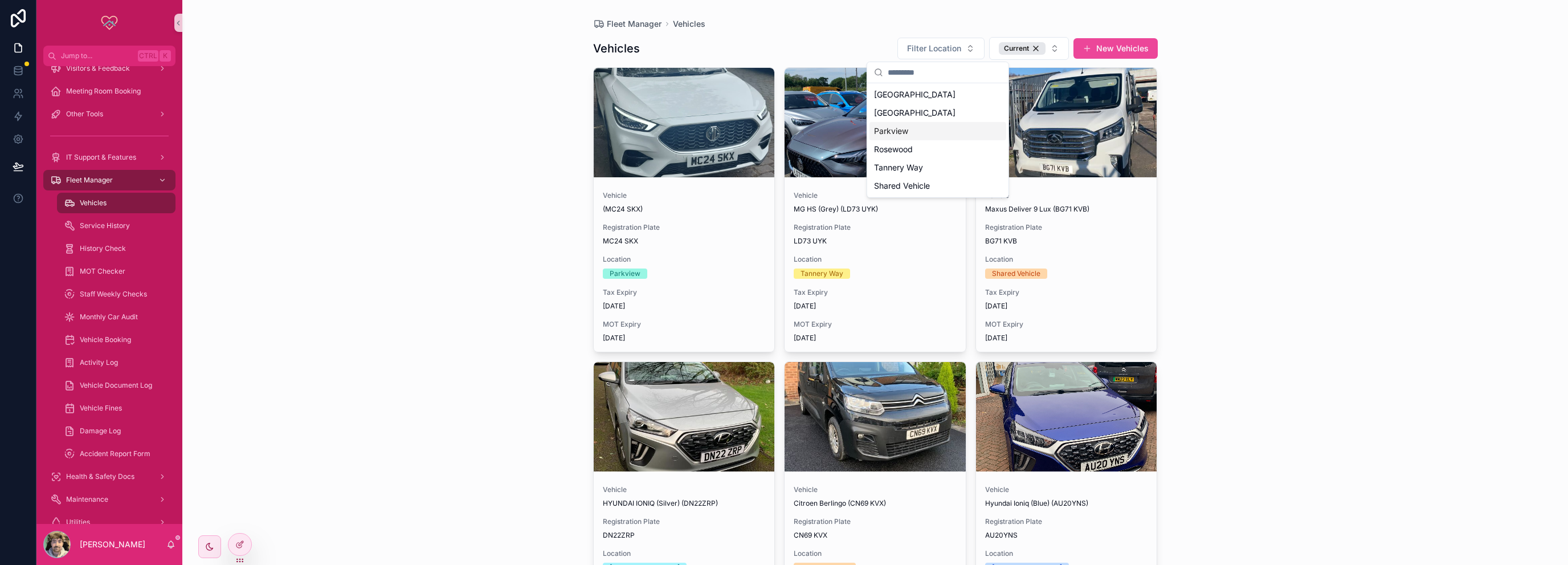
click at [910, 129] on div "Parkview" at bounding box center [937, 131] width 137 height 18
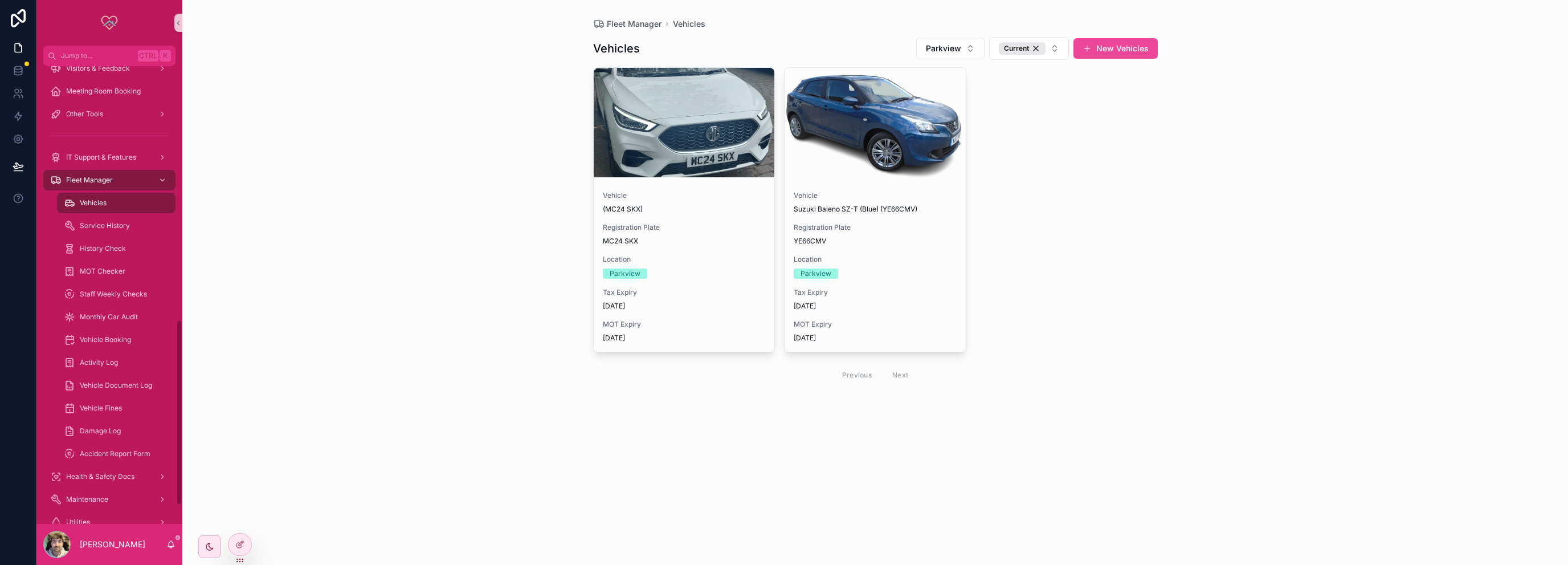
click at [113, 197] on div "Vehicles" at bounding box center [116, 203] width 105 height 18
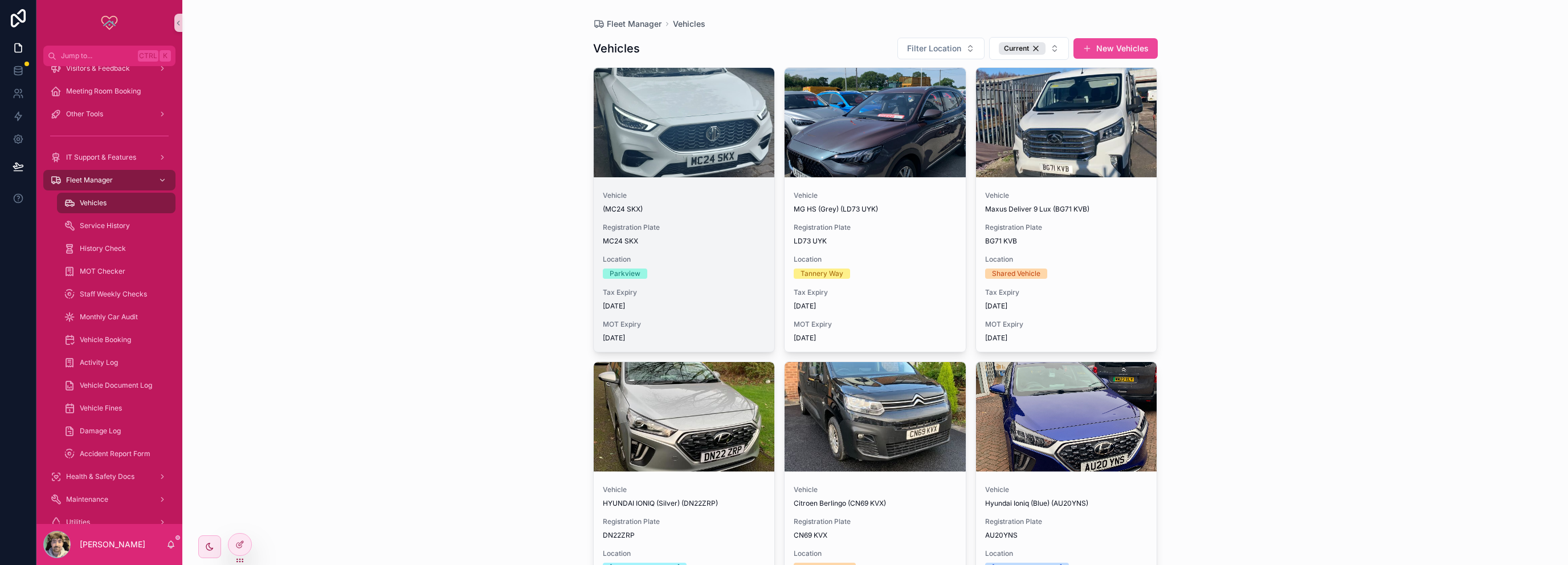
click at [639, 164] on div "scrollable content" at bounding box center [684, 122] width 181 height 110
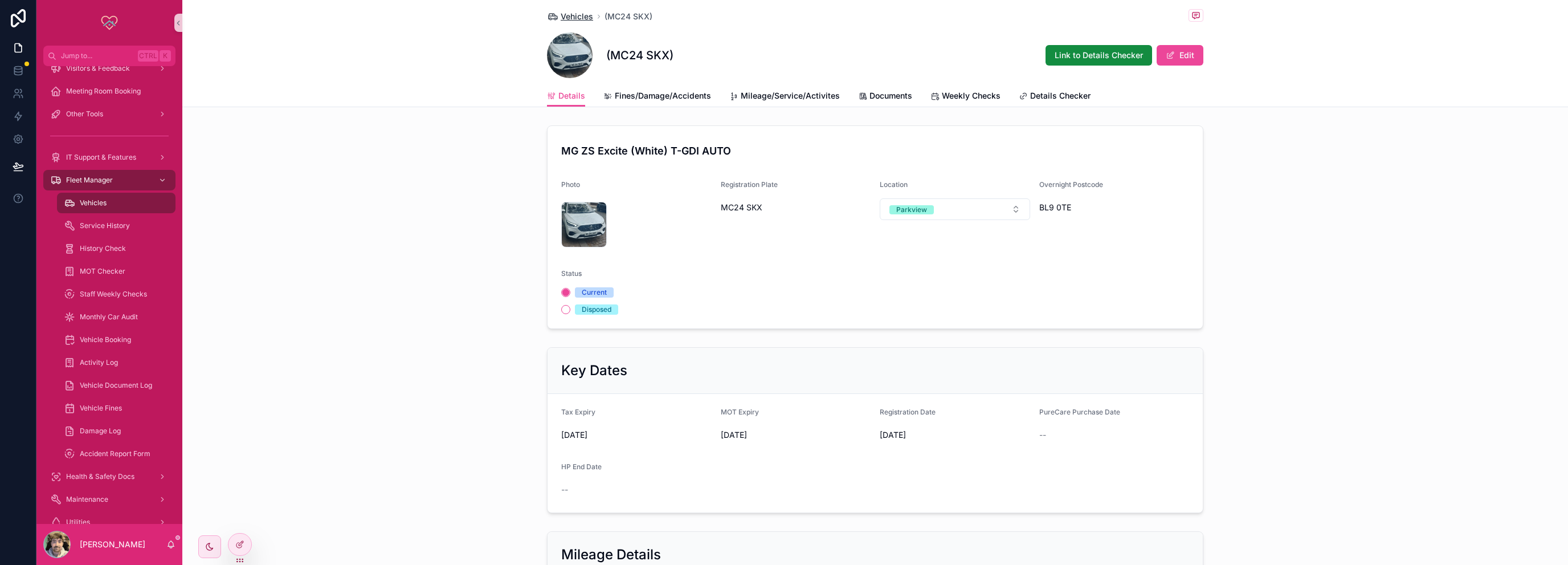
click at [579, 21] on span "Vehicles" at bounding box center [576, 16] width 32 height 12
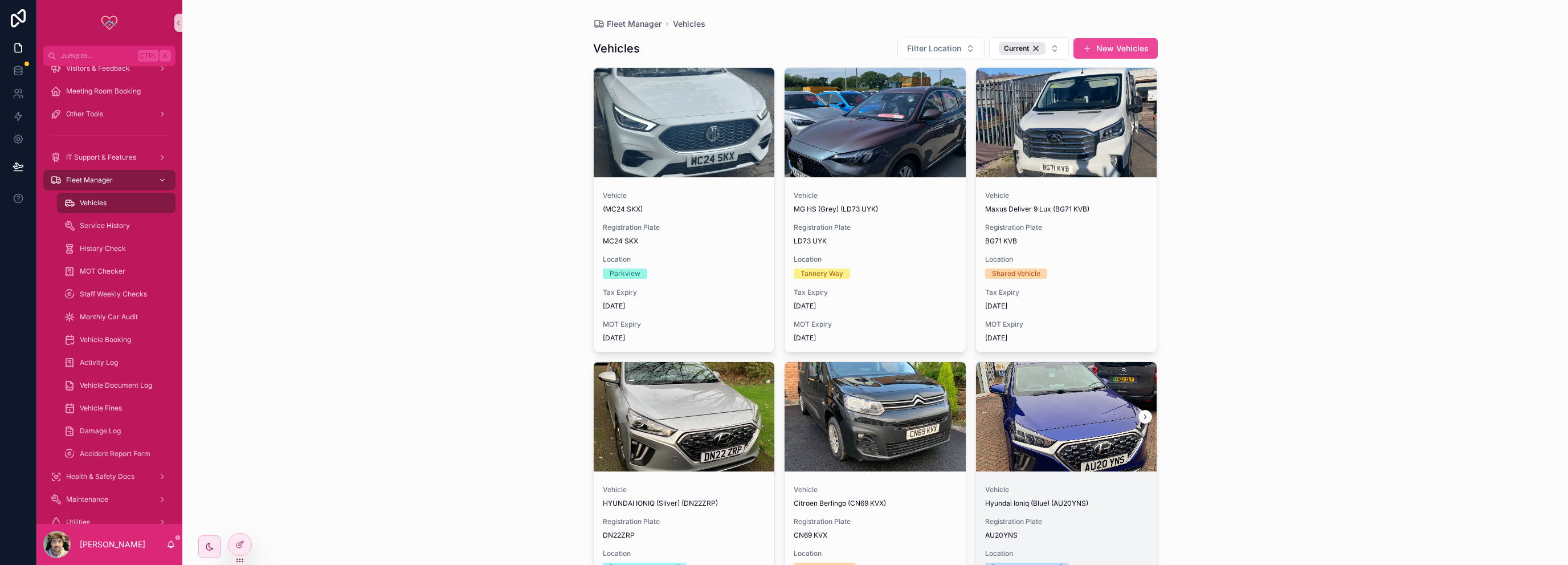
click at [1063, 441] on div "scrollable content" at bounding box center [1066, 416] width 181 height 110
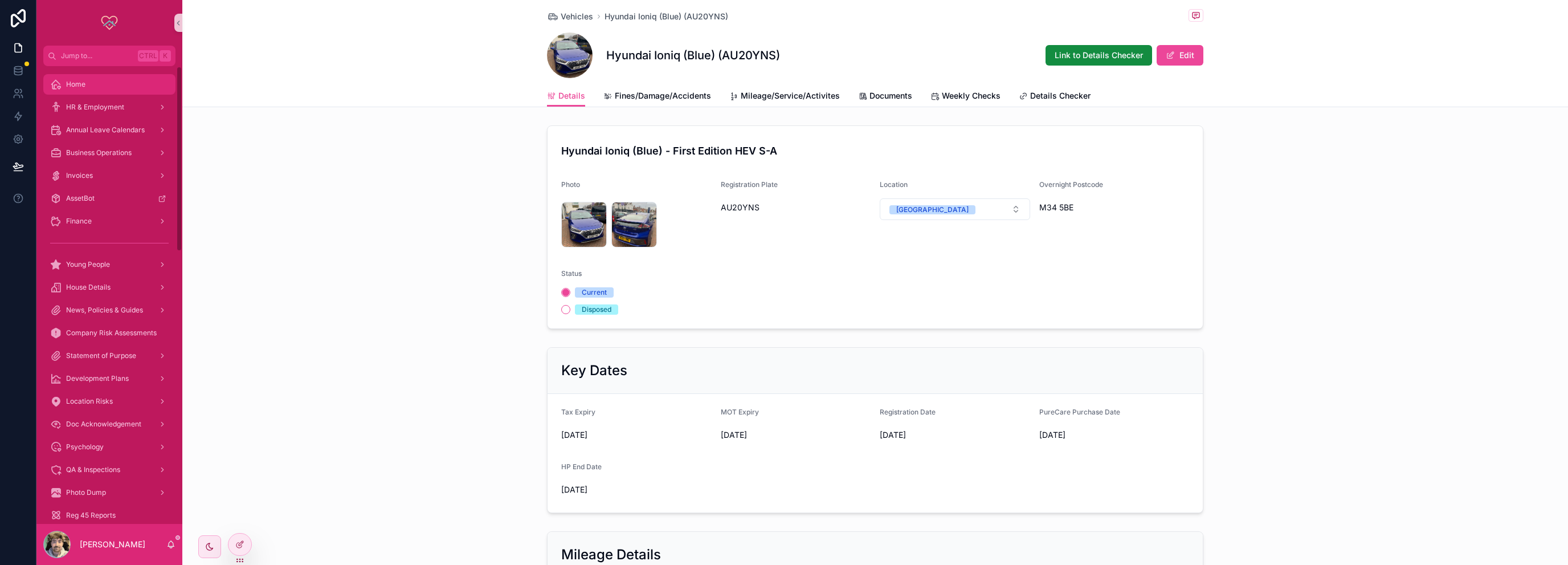
click at [99, 78] on div "Home" at bounding box center [109, 85] width 119 height 18
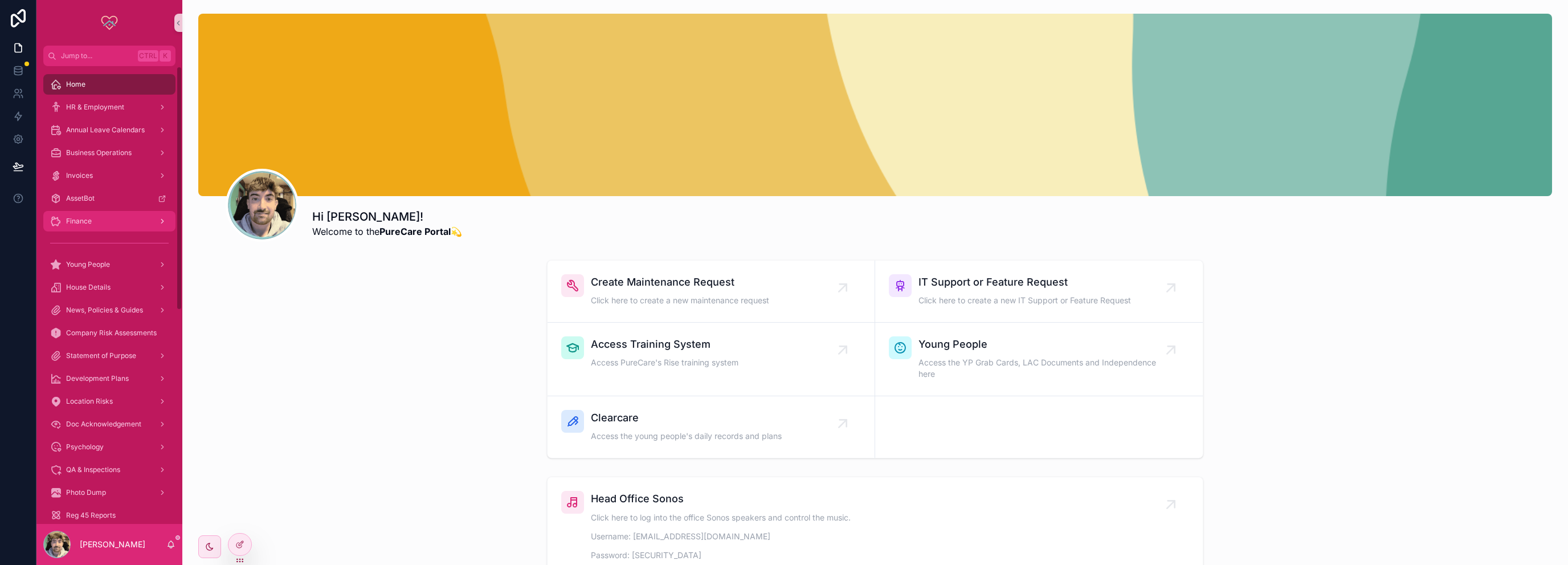
click at [107, 222] on div "Finance" at bounding box center [109, 221] width 119 height 18
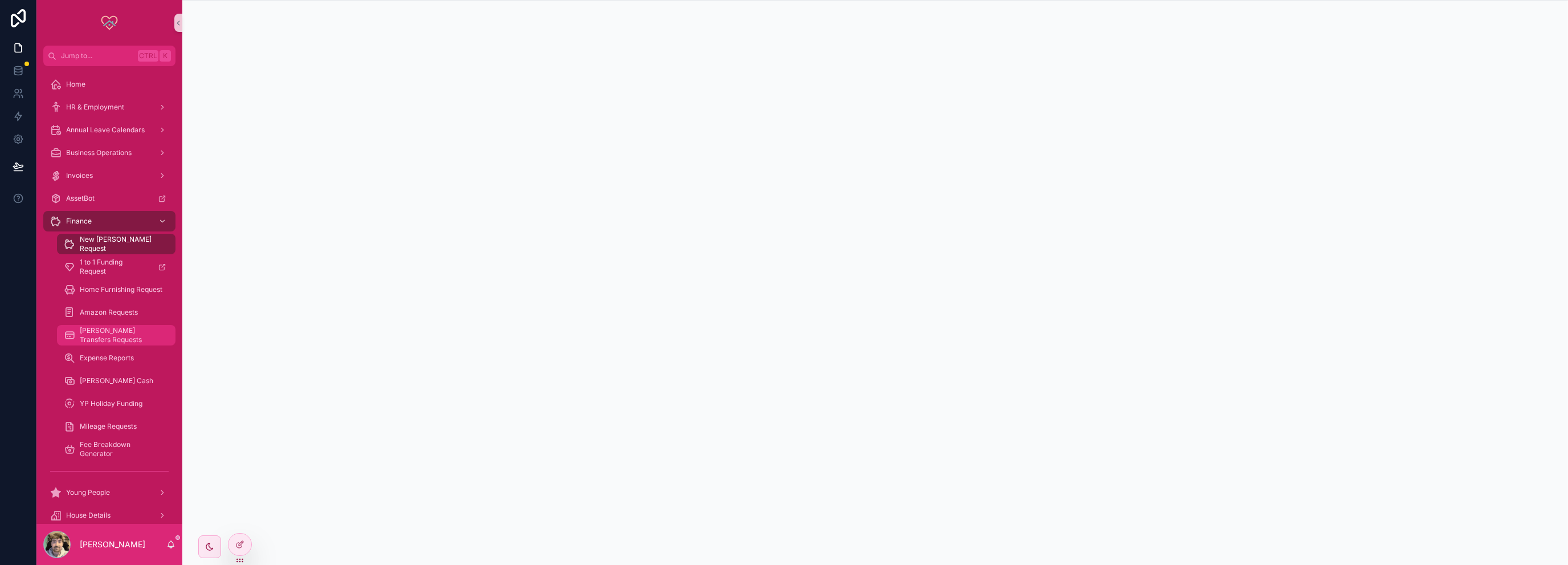
click at [114, 339] on span "[PERSON_NAME] Transfers Requests" at bounding box center [122, 335] width 85 height 18
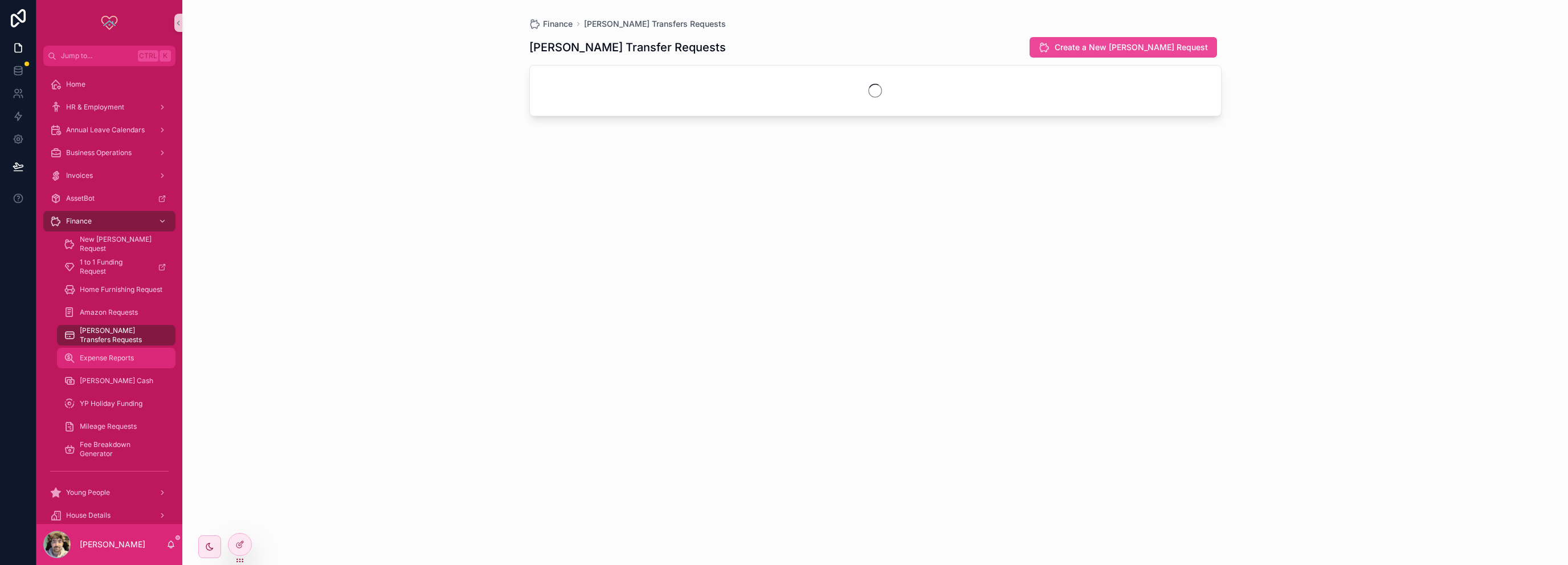
click at [117, 360] on span "Expense Reports" at bounding box center [107, 357] width 54 height 9
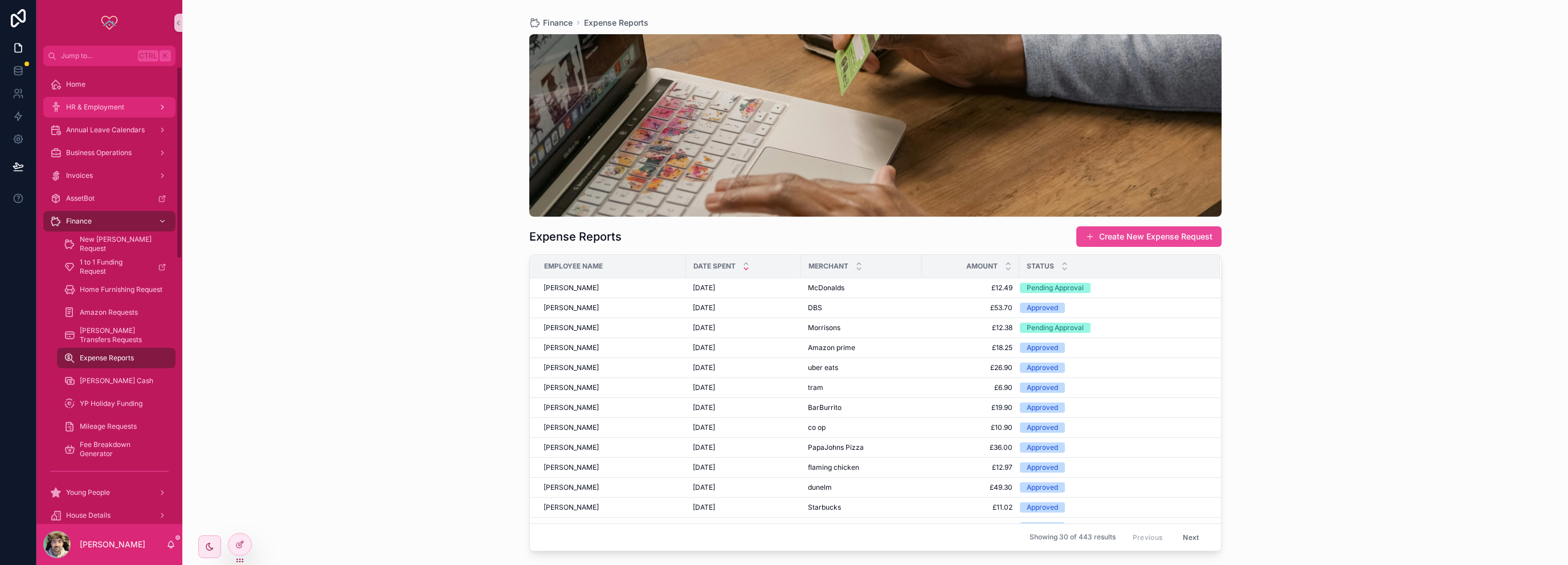
click at [110, 105] on span "HR & Employment" at bounding box center [95, 107] width 58 height 9
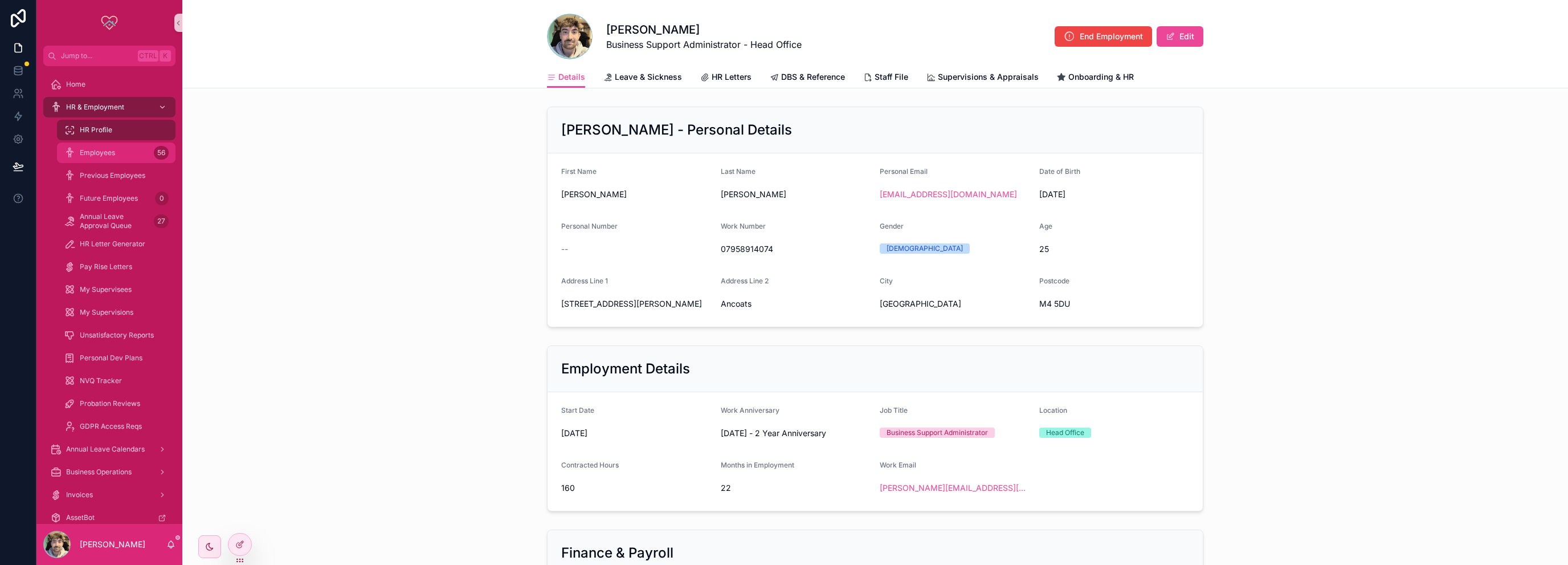
click at [153, 150] on div "Employees 56" at bounding box center [116, 153] width 105 height 18
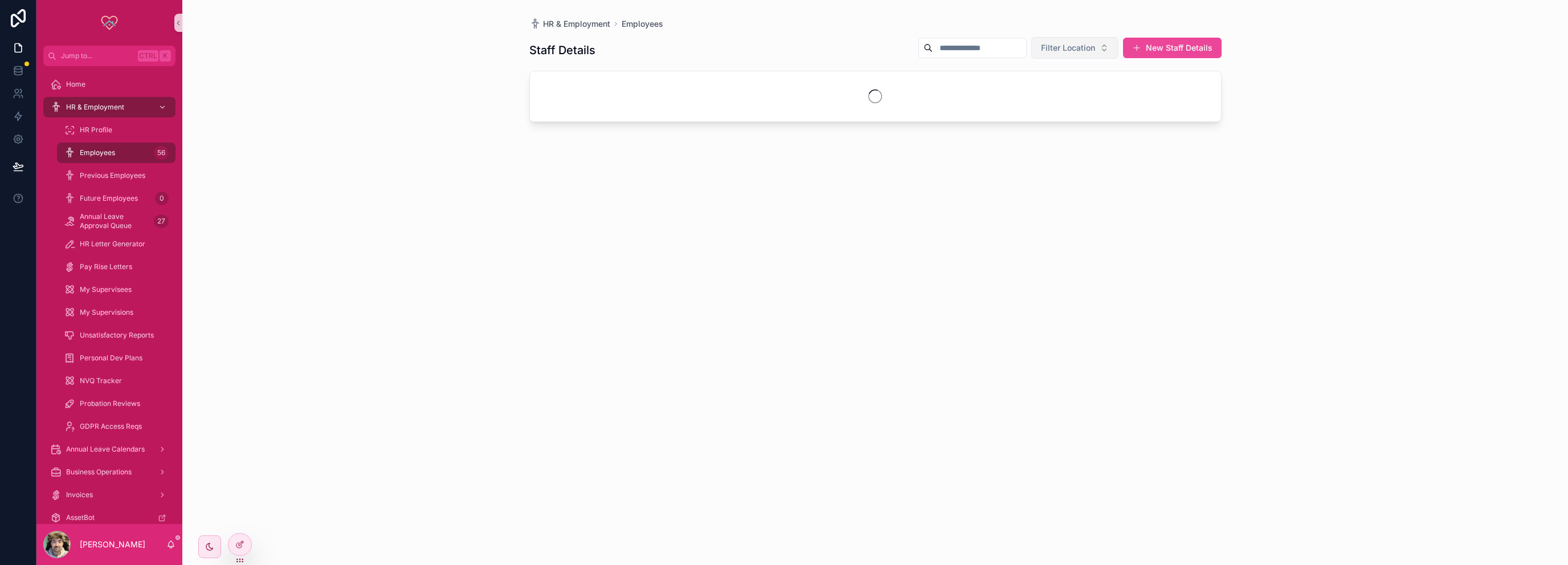
click at [1054, 52] on span "Filter Location" at bounding box center [1068, 47] width 54 height 12
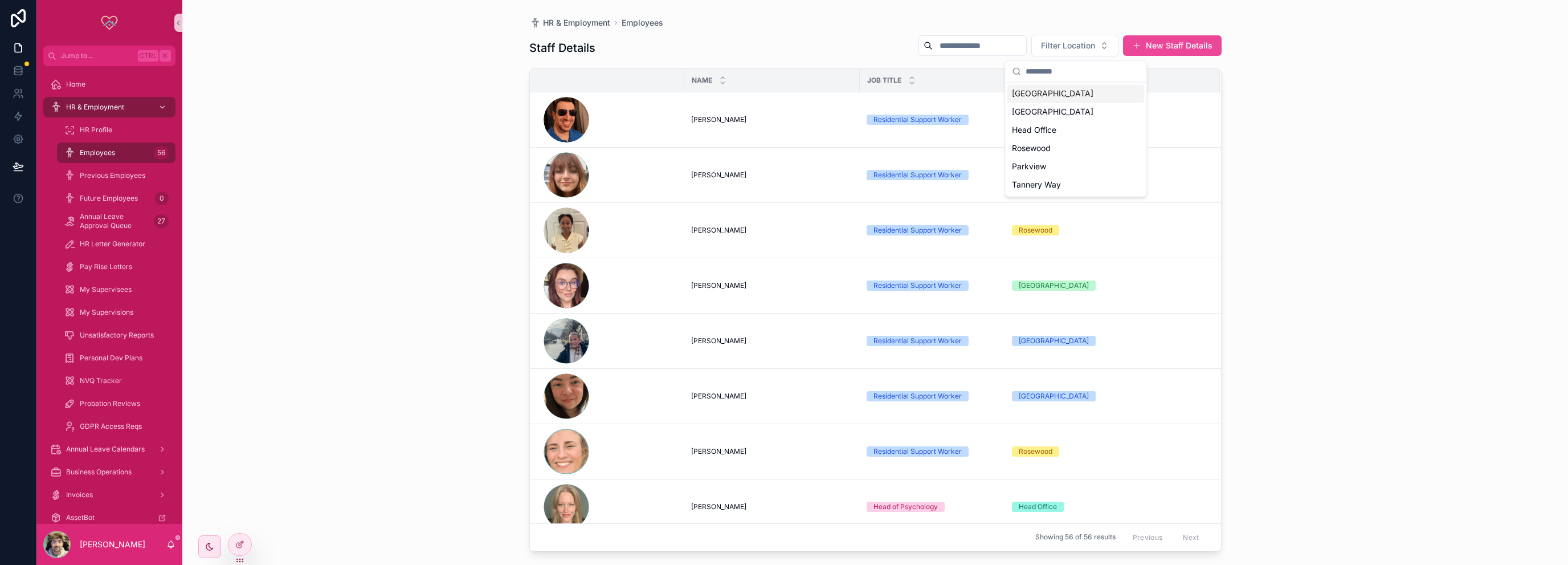
click at [1038, 91] on div "[GEOGRAPHIC_DATA]" at bounding box center [1076, 94] width 137 height 18
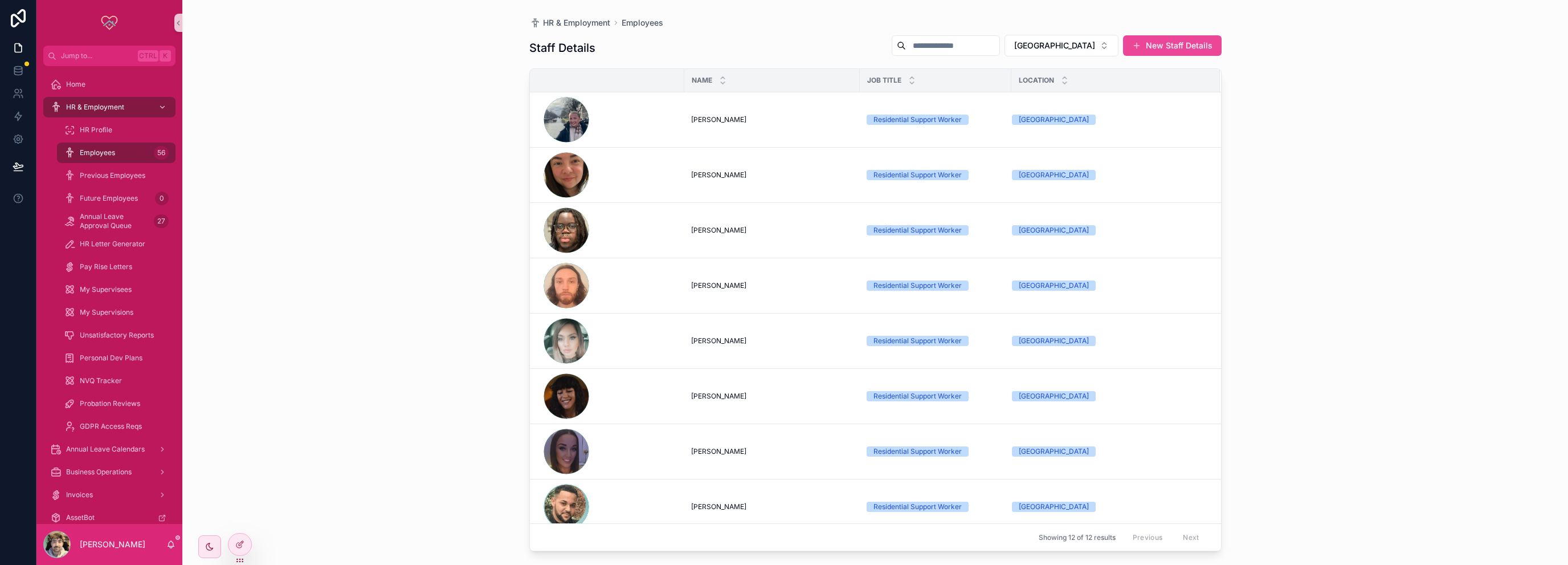
scroll to position [229, 0]
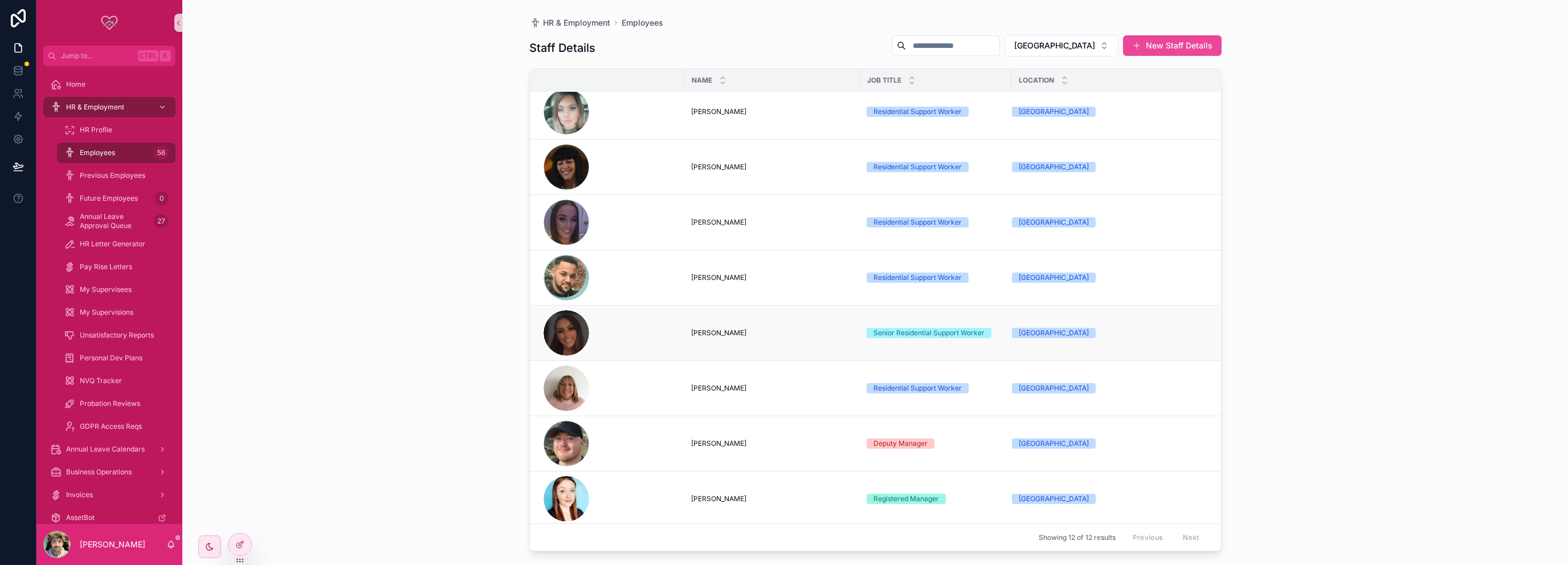
click at [717, 346] on td "[PERSON_NAME] [PERSON_NAME]" at bounding box center [772, 333] width 175 height 55
click at [715, 331] on span "[PERSON_NAME]" at bounding box center [718, 332] width 55 height 9
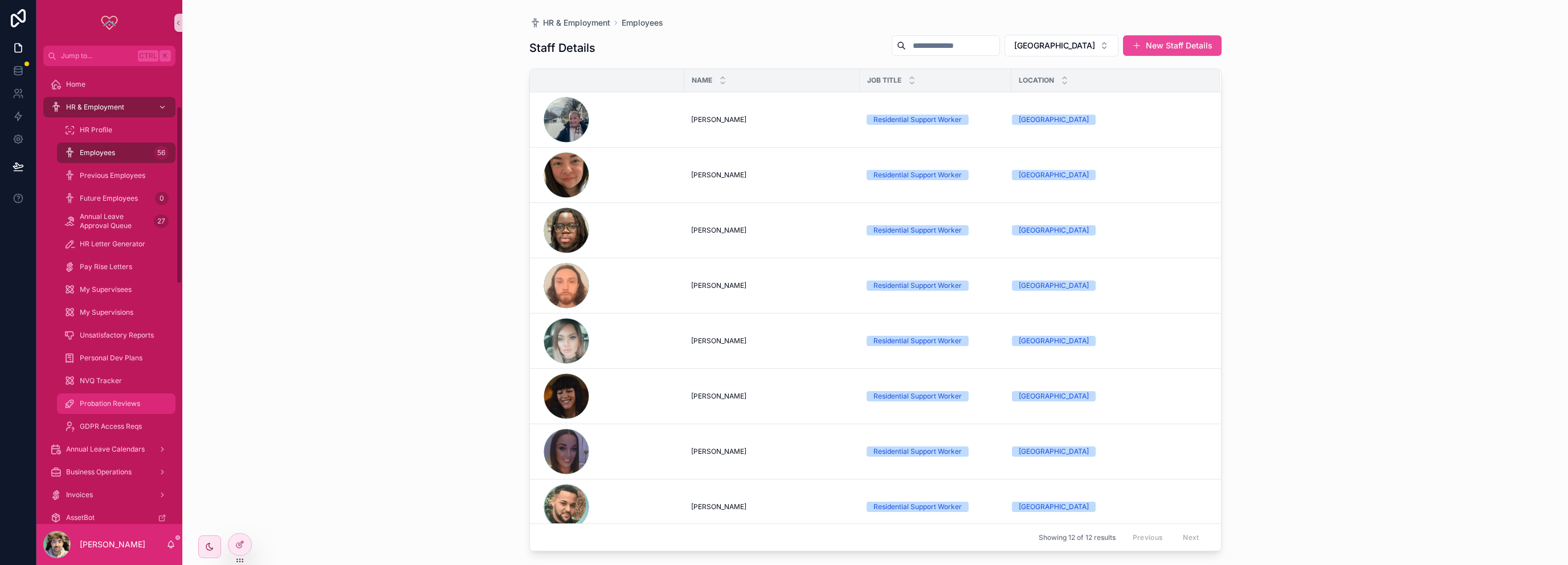
scroll to position [228, 0]
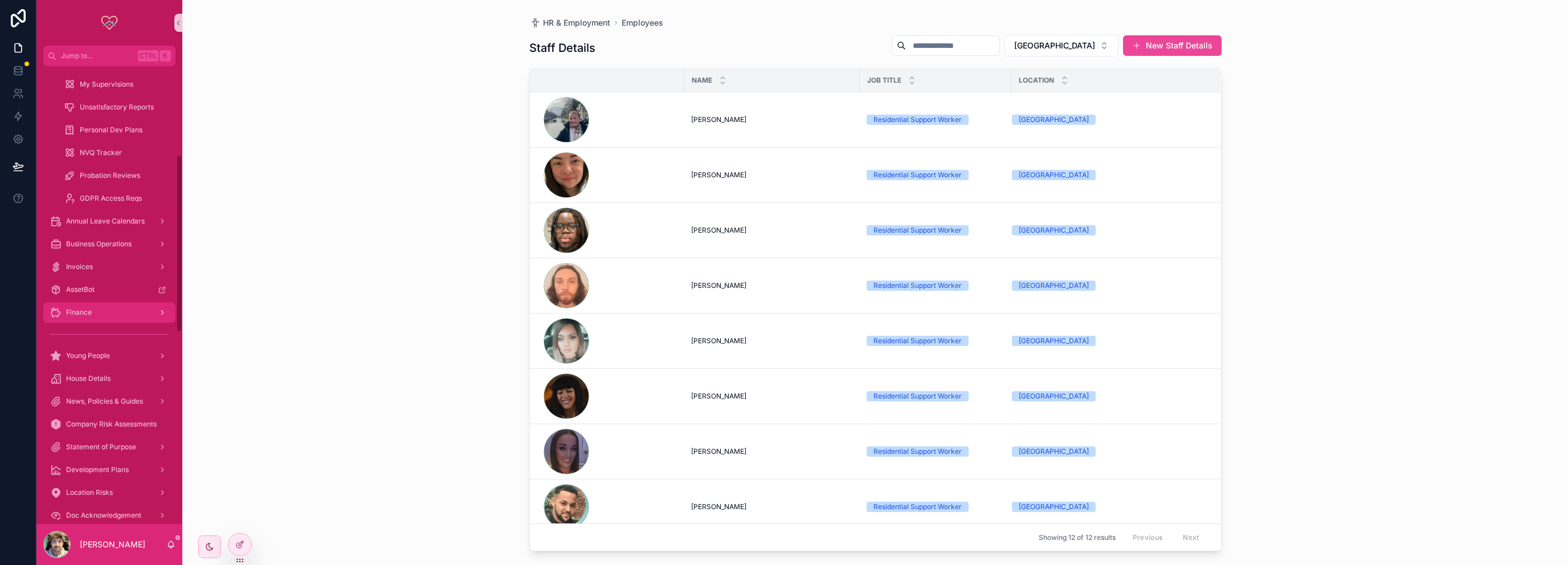
click at [97, 314] on div "Finance" at bounding box center [109, 312] width 119 height 18
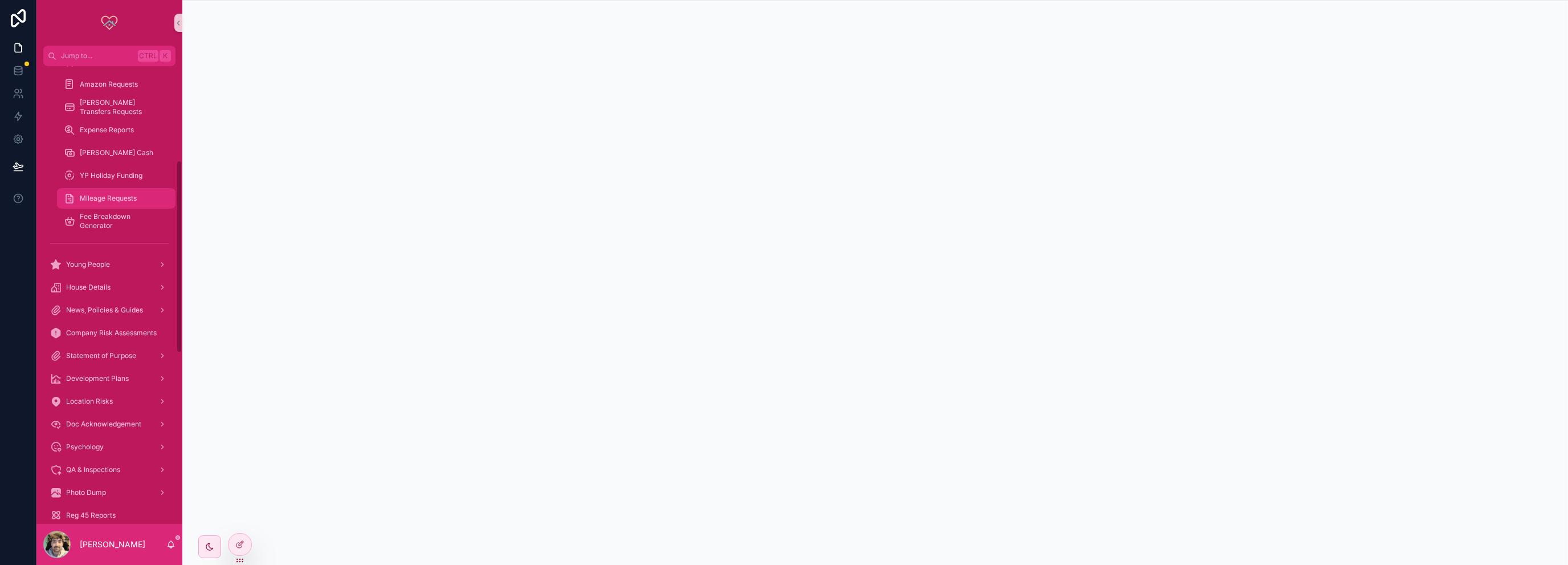
scroll to position [171, 0]
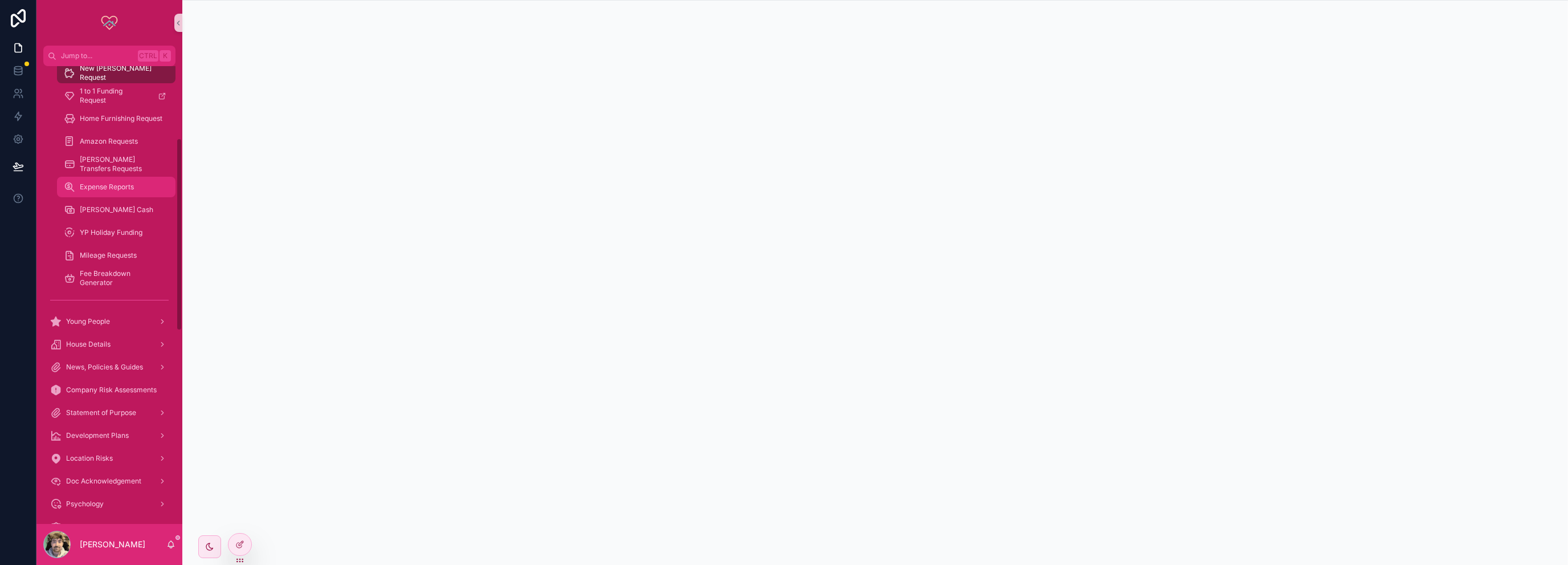
click at [102, 186] on span "Expense Reports" at bounding box center [107, 187] width 54 height 9
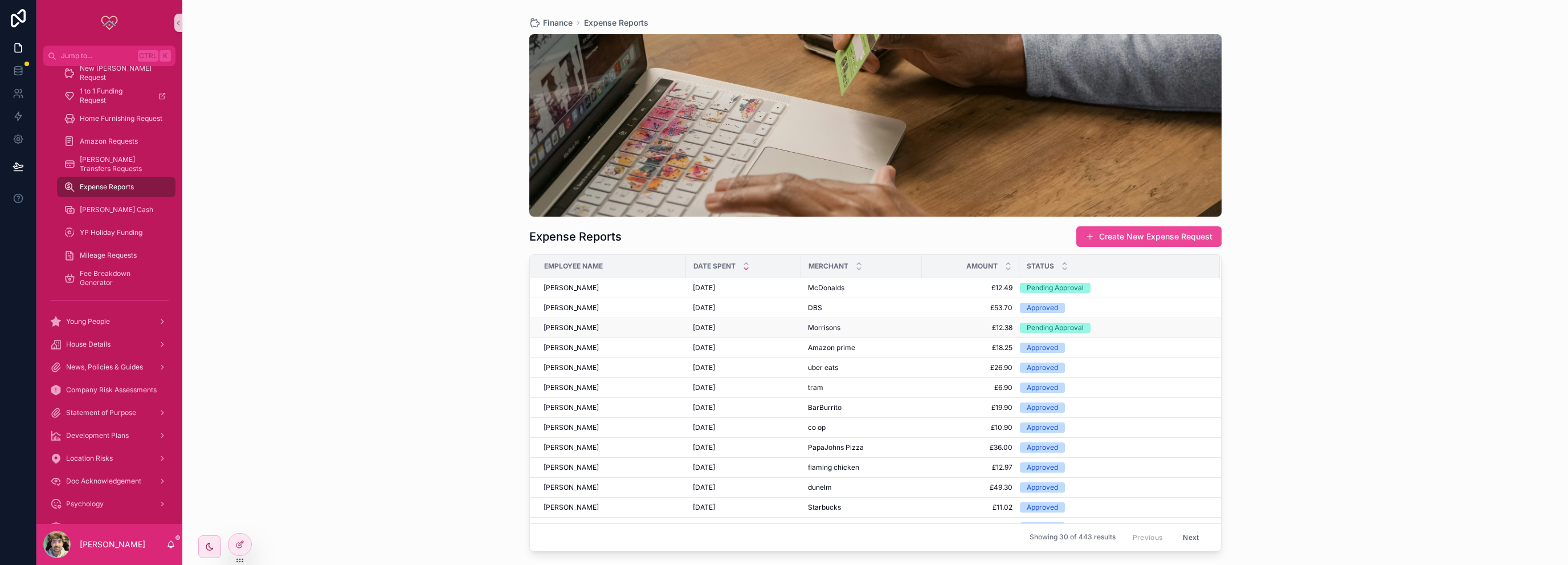
click at [589, 325] on div "[PERSON_NAME]" at bounding box center [611, 328] width 136 height 9
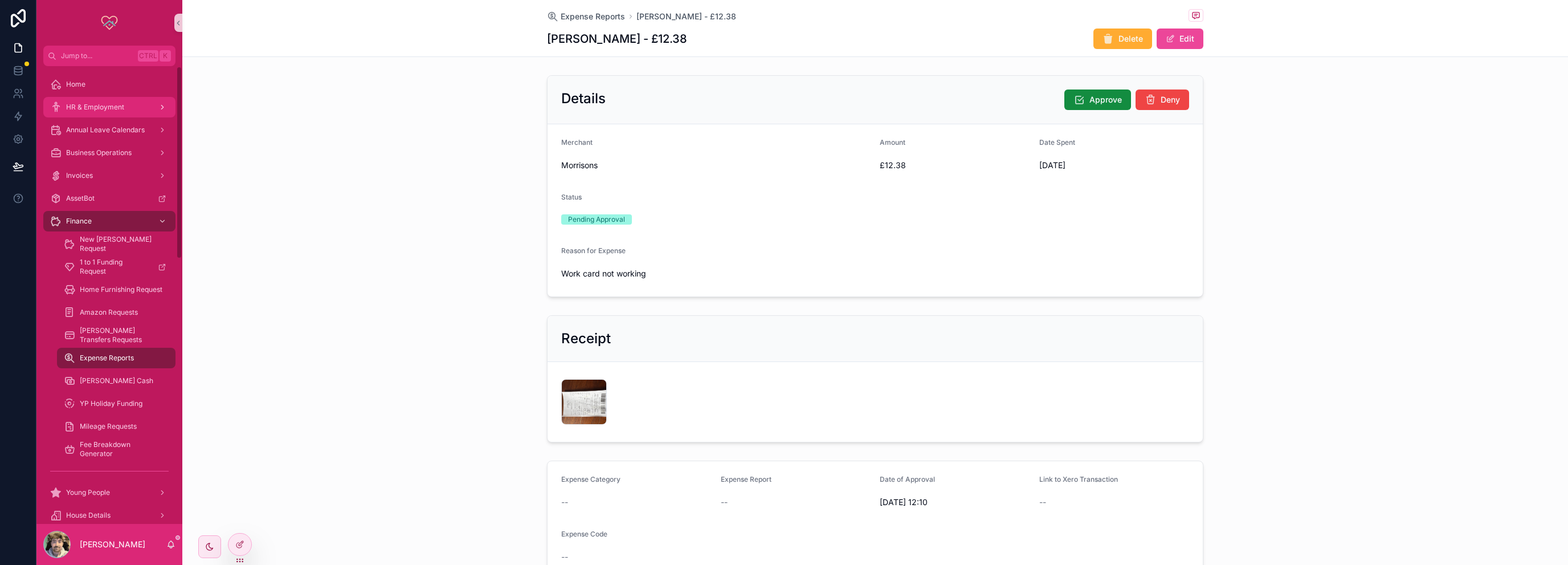
click at [108, 97] on link "HR & Employment" at bounding box center [109, 107] width 132 height 21
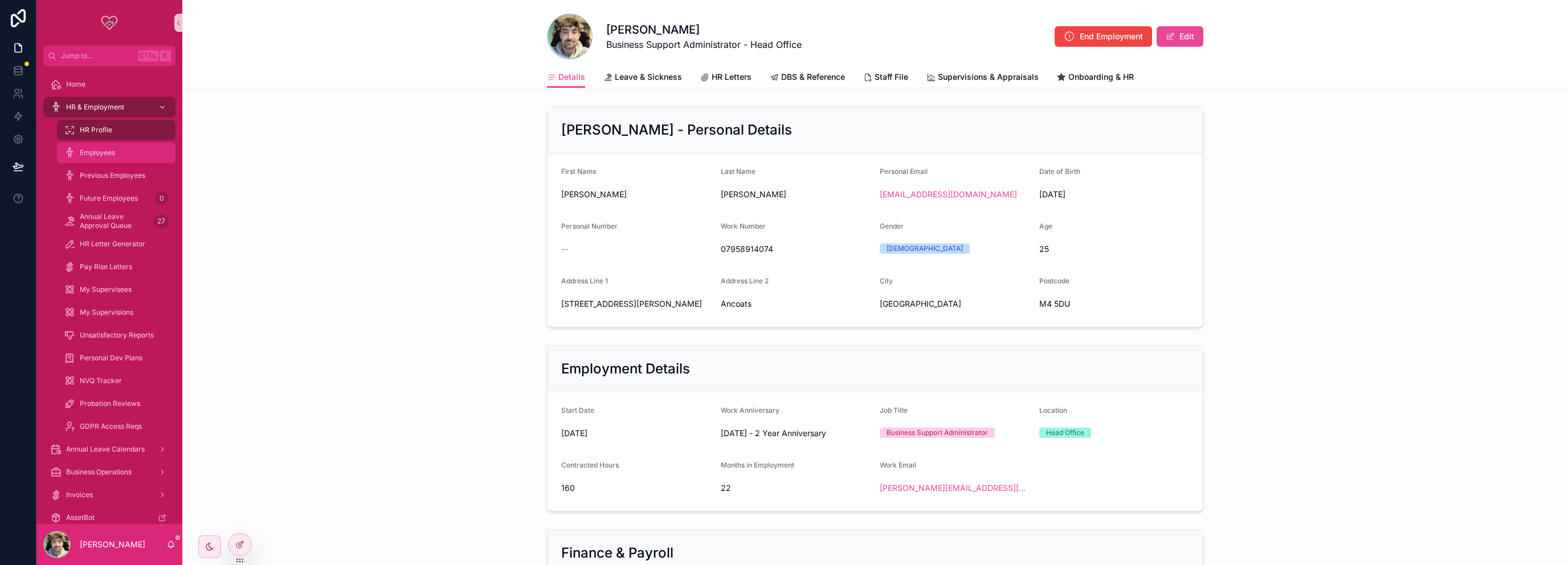
click at [106, 147] on div "Employees" at bounding box center [116, 153] width 105 height 18
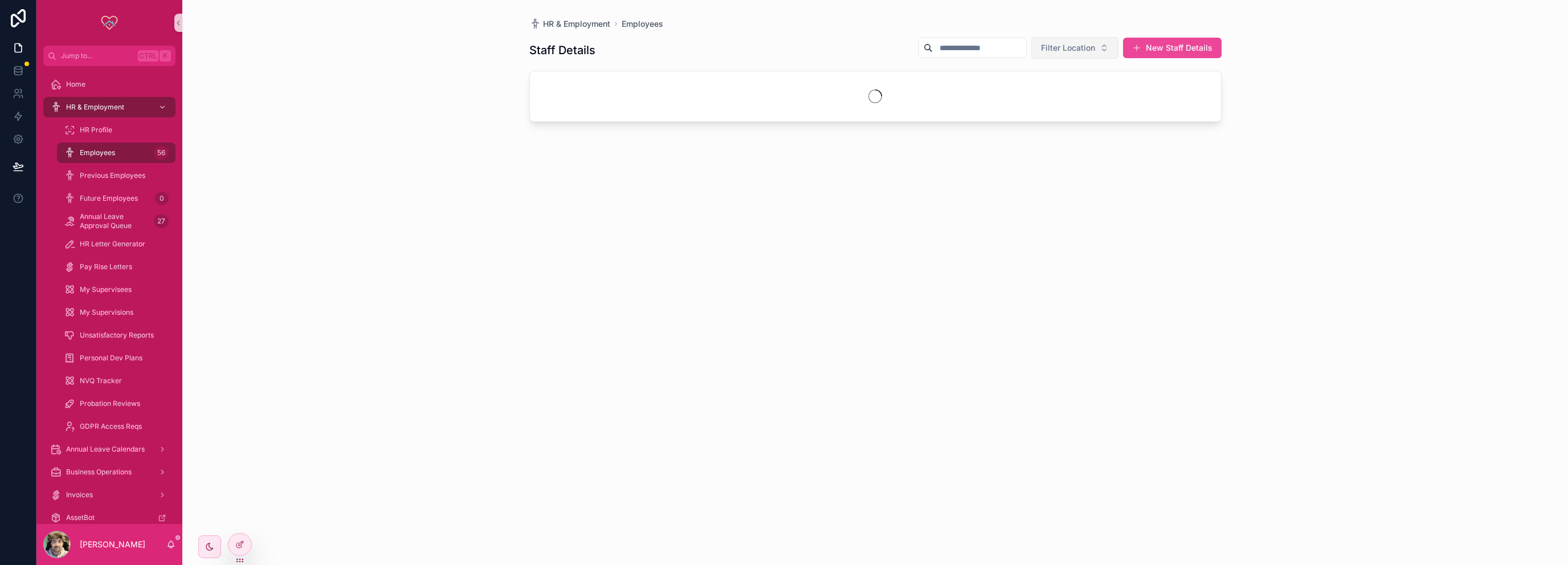
click at [1062, 45] on span "Filter Location" at bounding box center [1068, 47] width 54 height 12
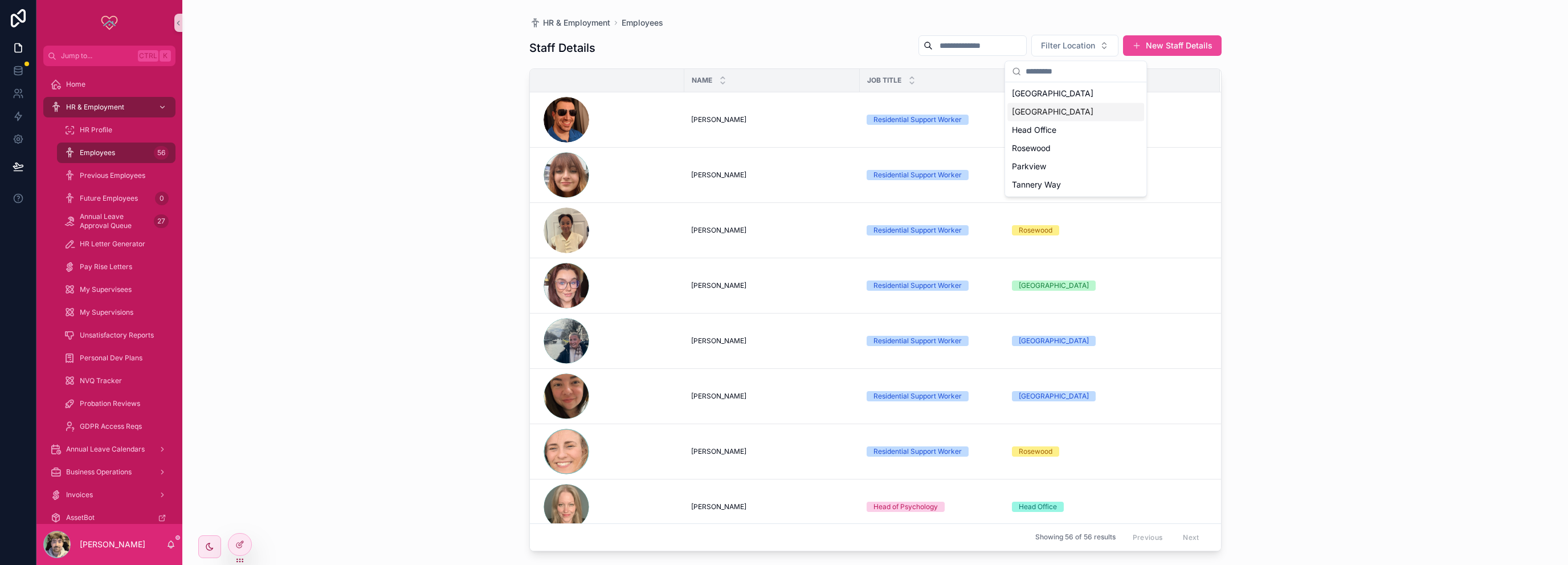
click at [1032, 94] on div "[GEOGRAPHIC_DATA]" at bounding box center [1076, 94] width 137 height 18
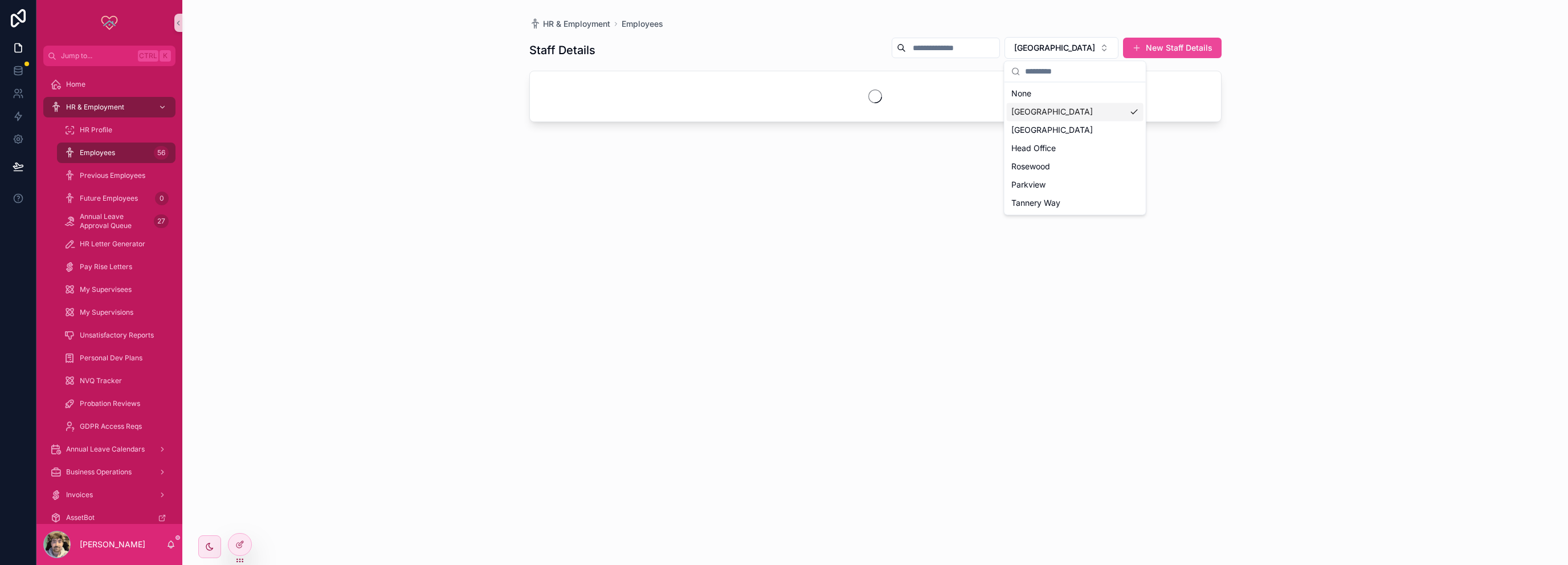
click at [1032, 94] on div "None" at bounding box center [1075, 94] width 137 height 18
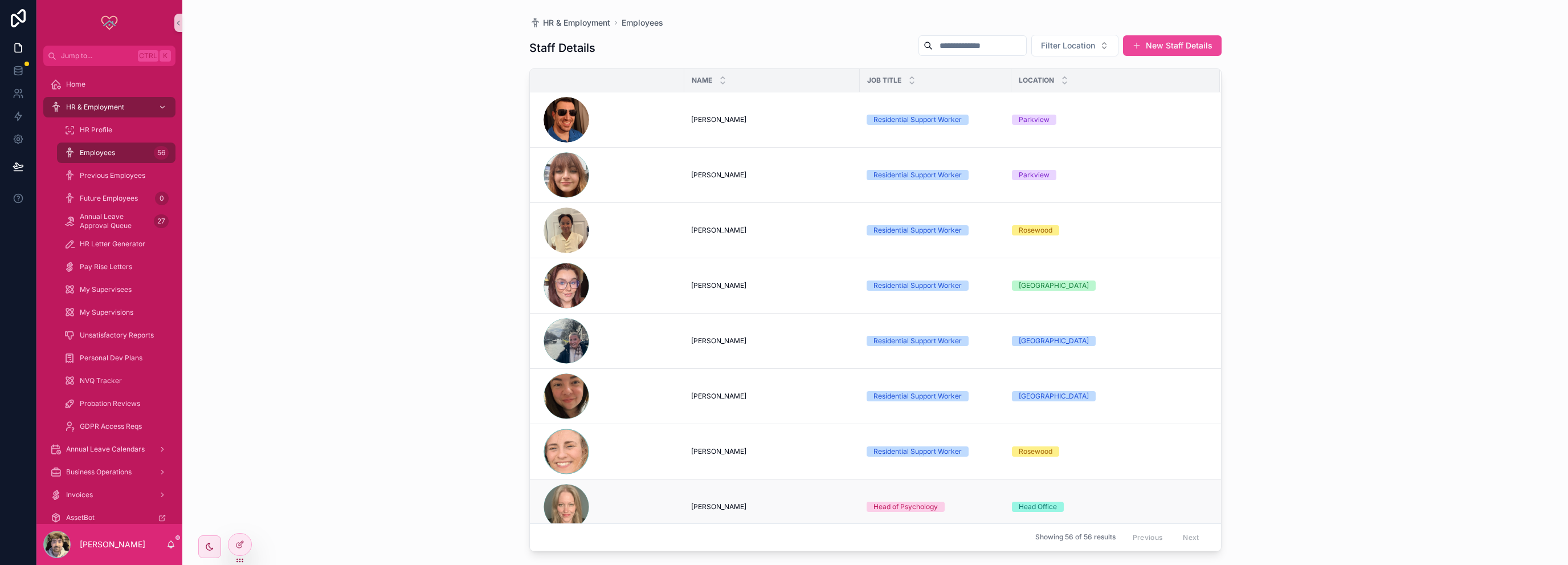
scroll to position [399, 0]
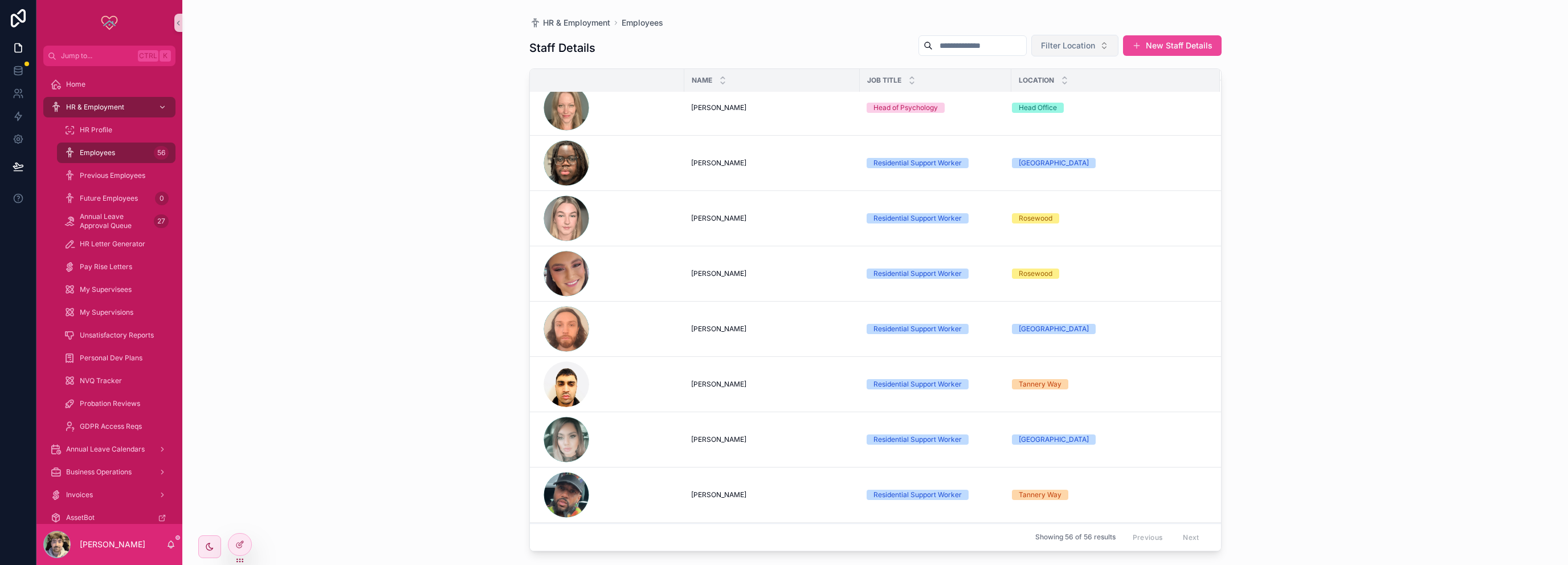
click at [1058, 41] on span "Filter Location" at bounding box center [1068, 46] width 54 height 12
click at [1037, 91] on div "[GEOGRAPHIC_DATA]" at bounding box center [1076, 91] width 137 height 18
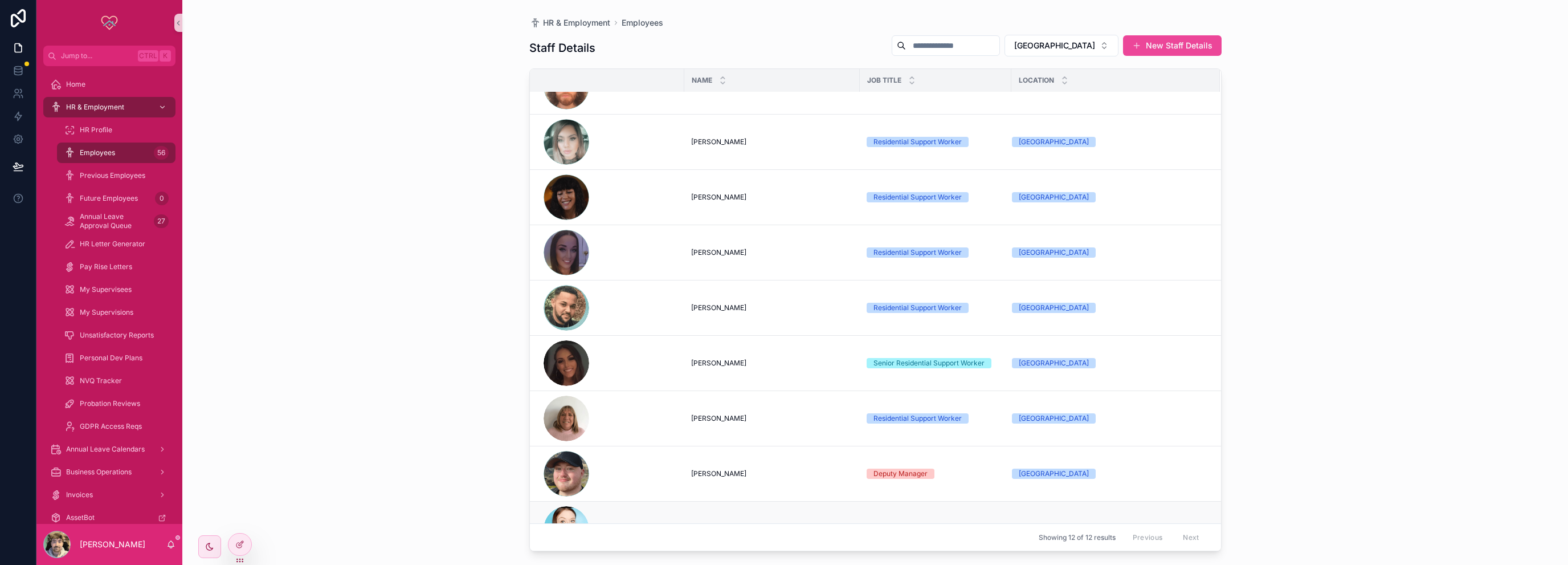
scroll to position [229, 0]
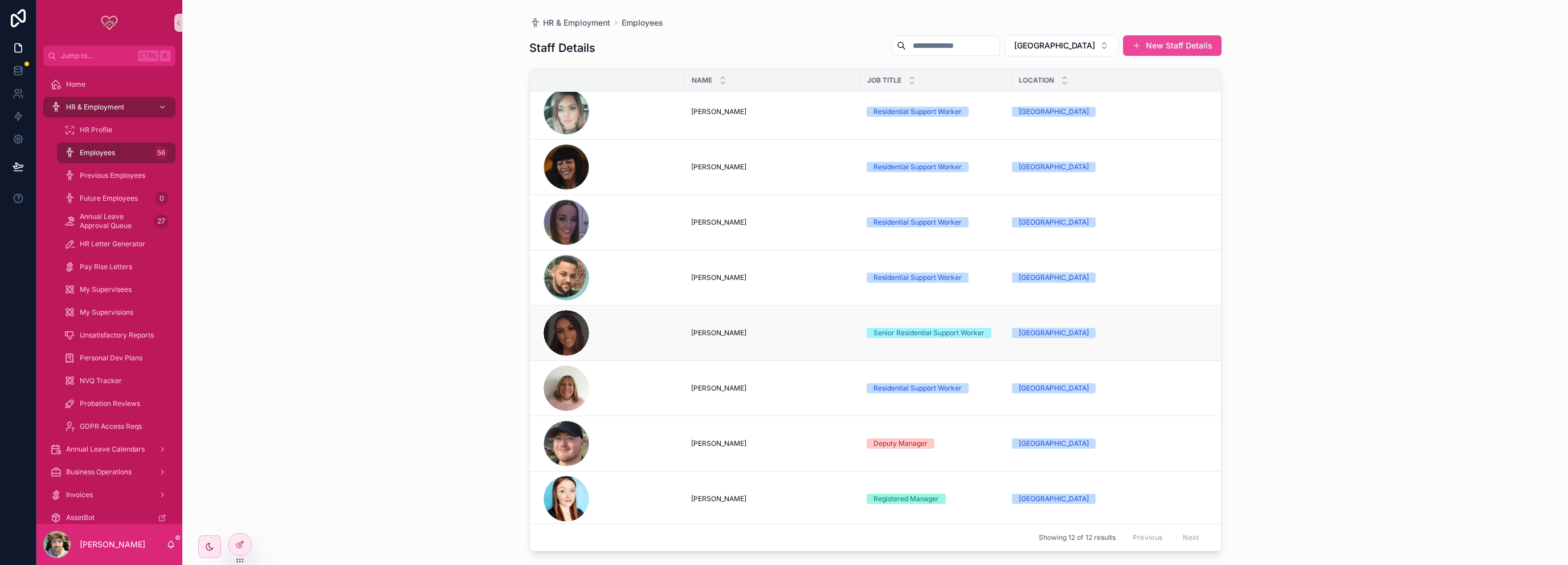
click at [705, 328] on span "[PERSON_NAME]" at bounding box center [718, 332] width 55 height 9
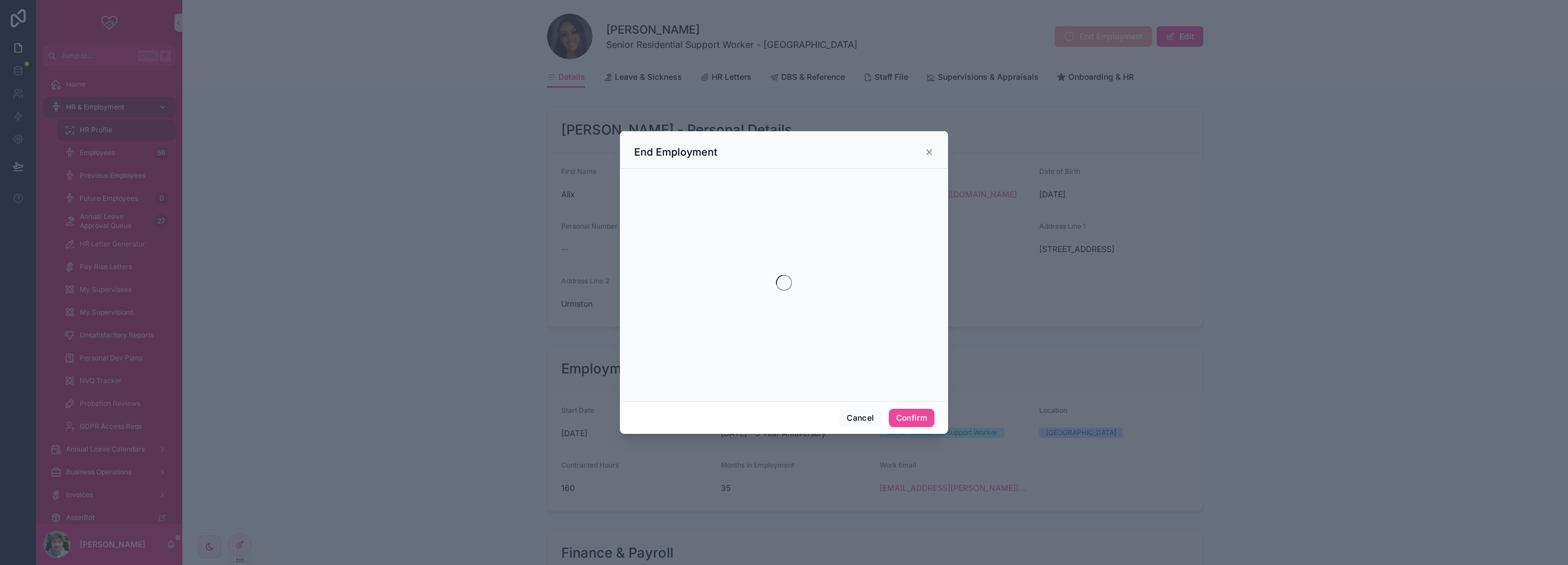
click at [932, 157] on div "End Employment" at bounding box center [784, 152] width 299 height 13
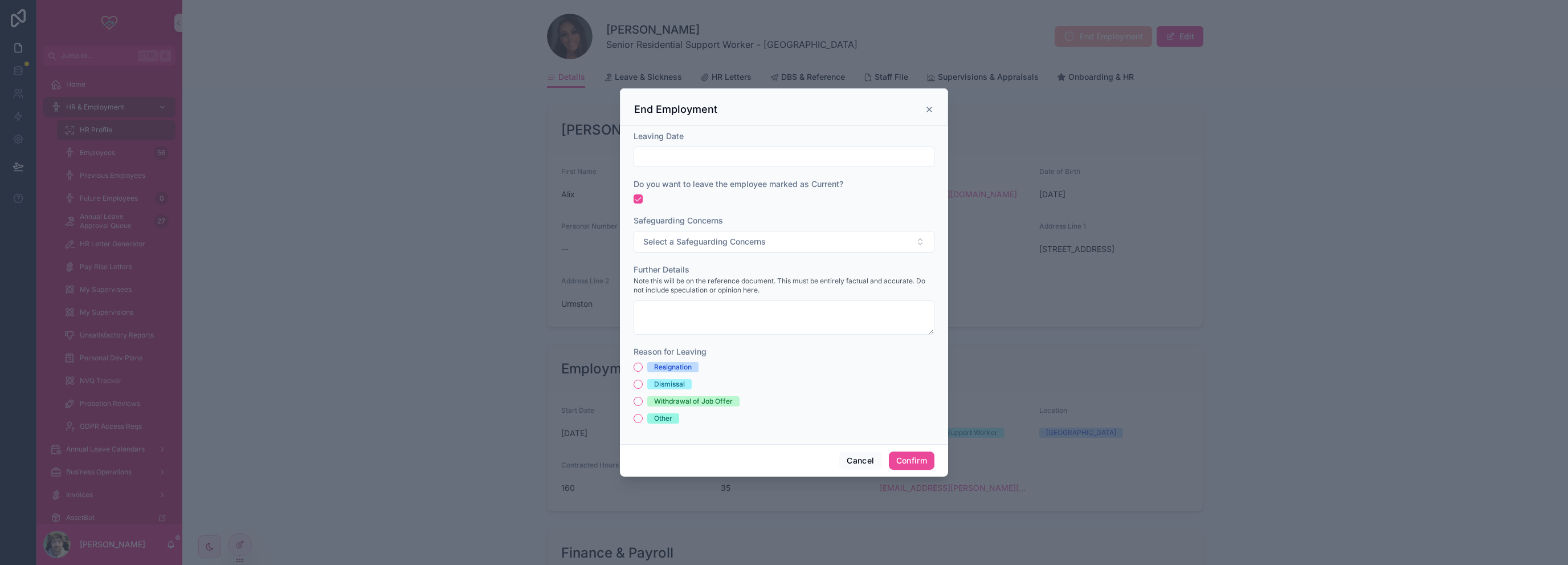
click at [930, 109] on icon at bounding box center [929, 109] width 9 height 9
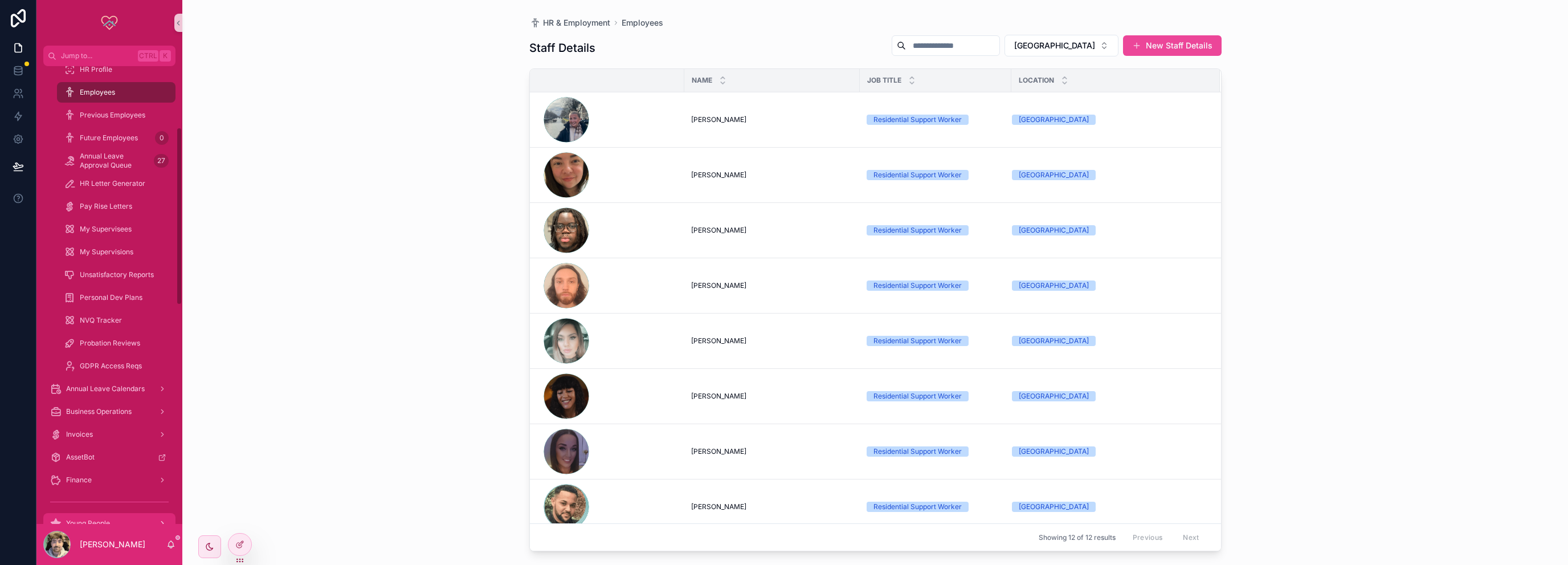
scroll to position [171, 0]
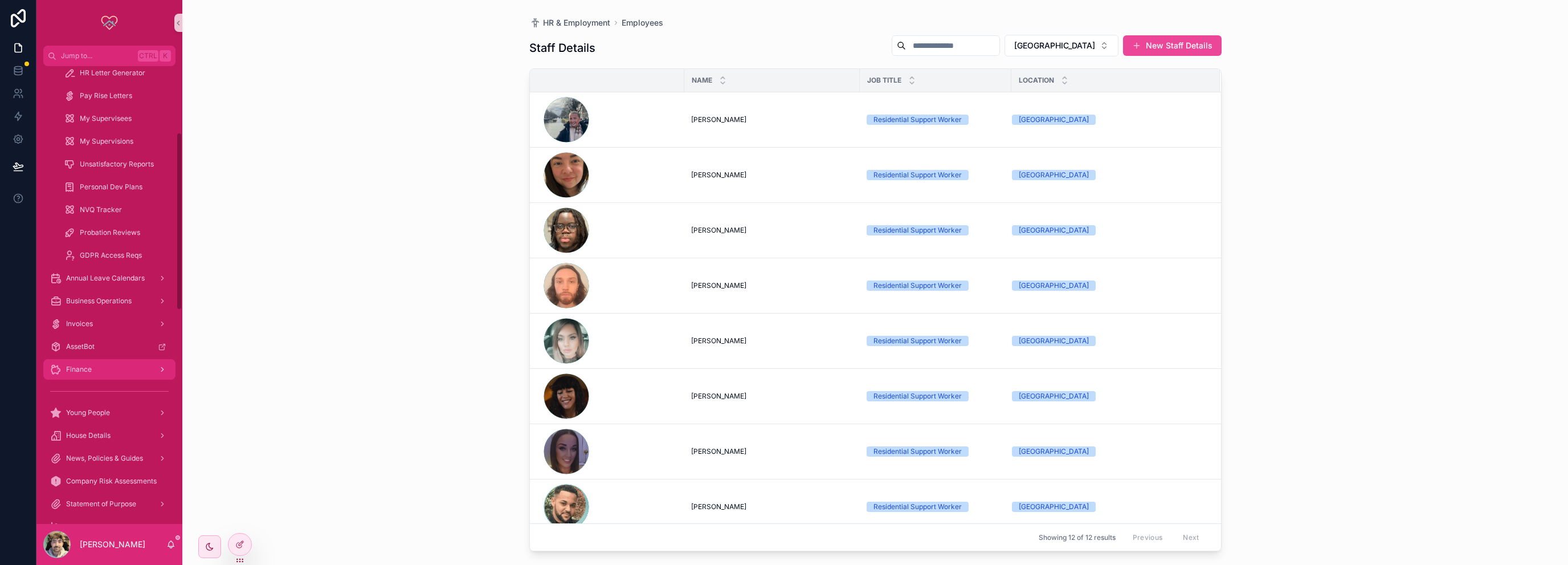
click at [73, 369] on span "Finance" at bounding box center [79, 369] width 26 height 9
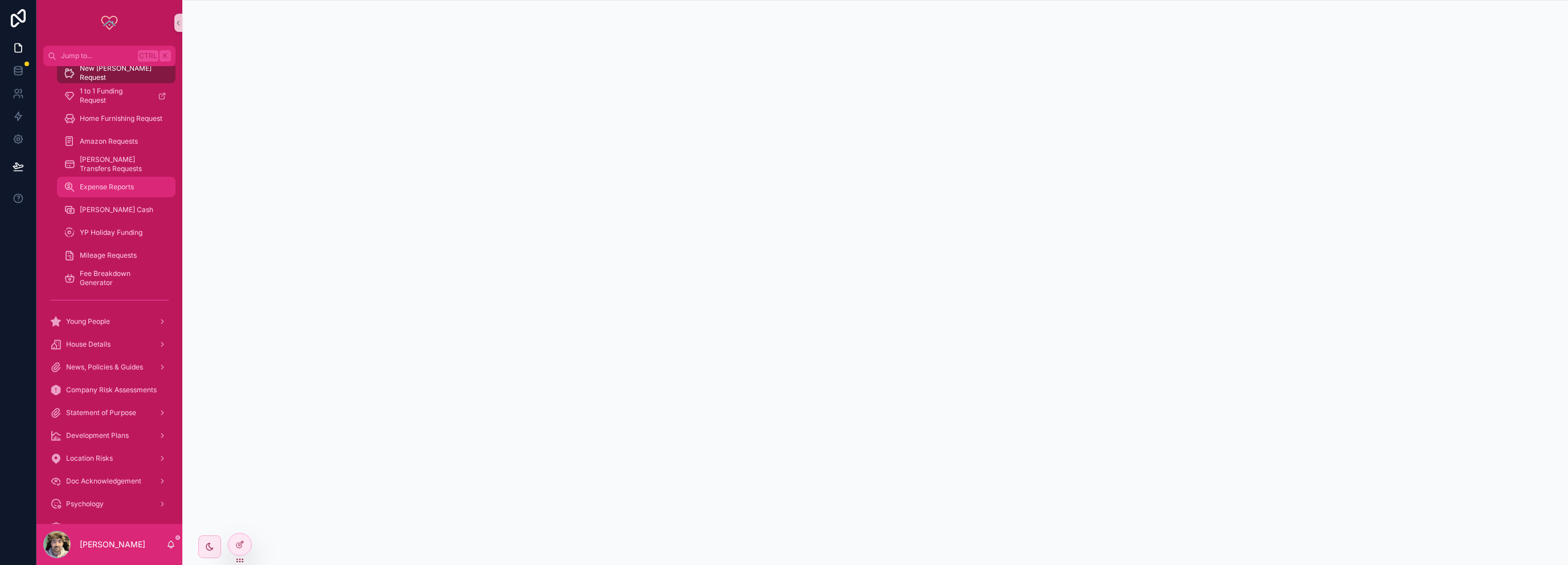
click at [114, 185] on span "Expense Reports" at bounding box center [107, 187] width 54 height 9
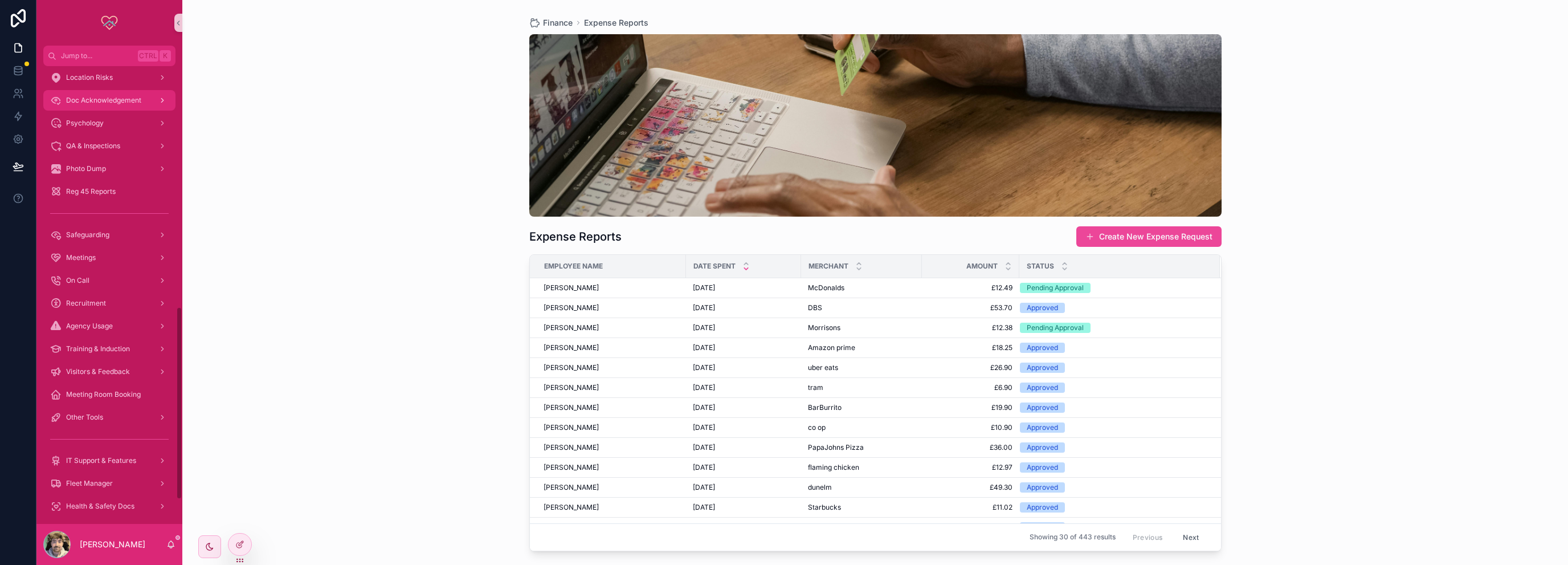
scroll to position [570, 0]
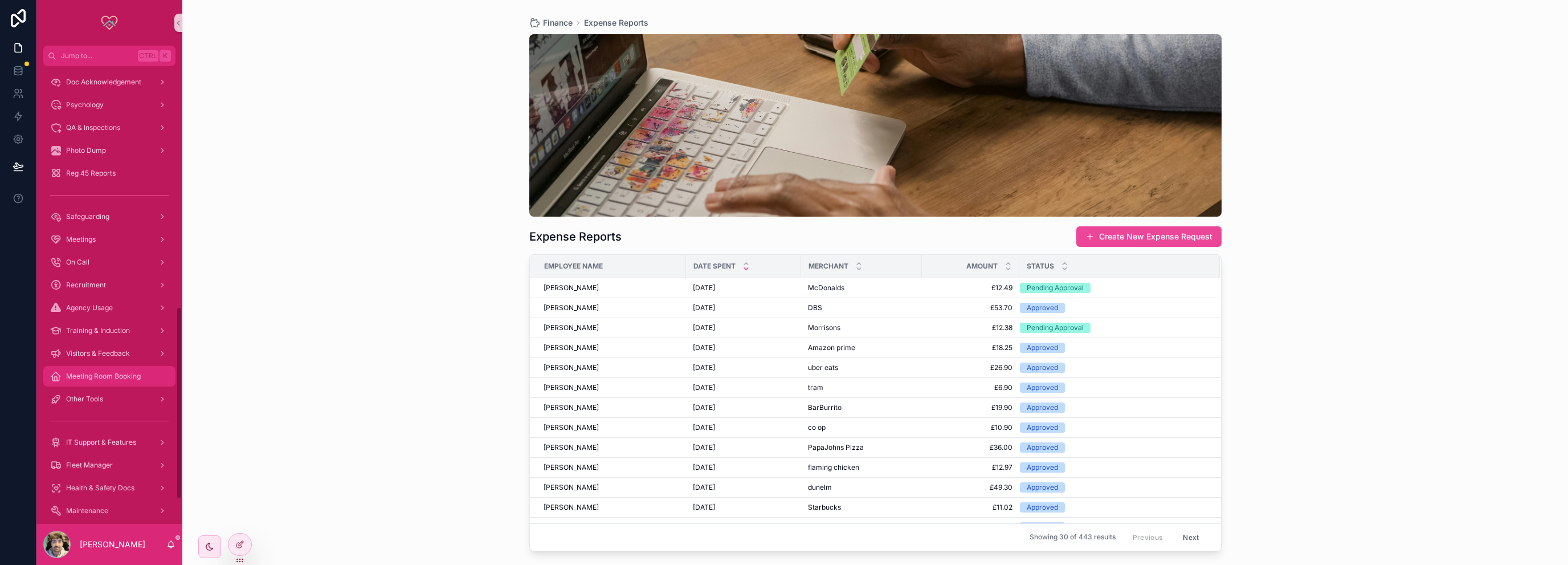
click at [119, 376] on span "Meeting Room Booking" at bounding box center [103, 376] width 75 height 9
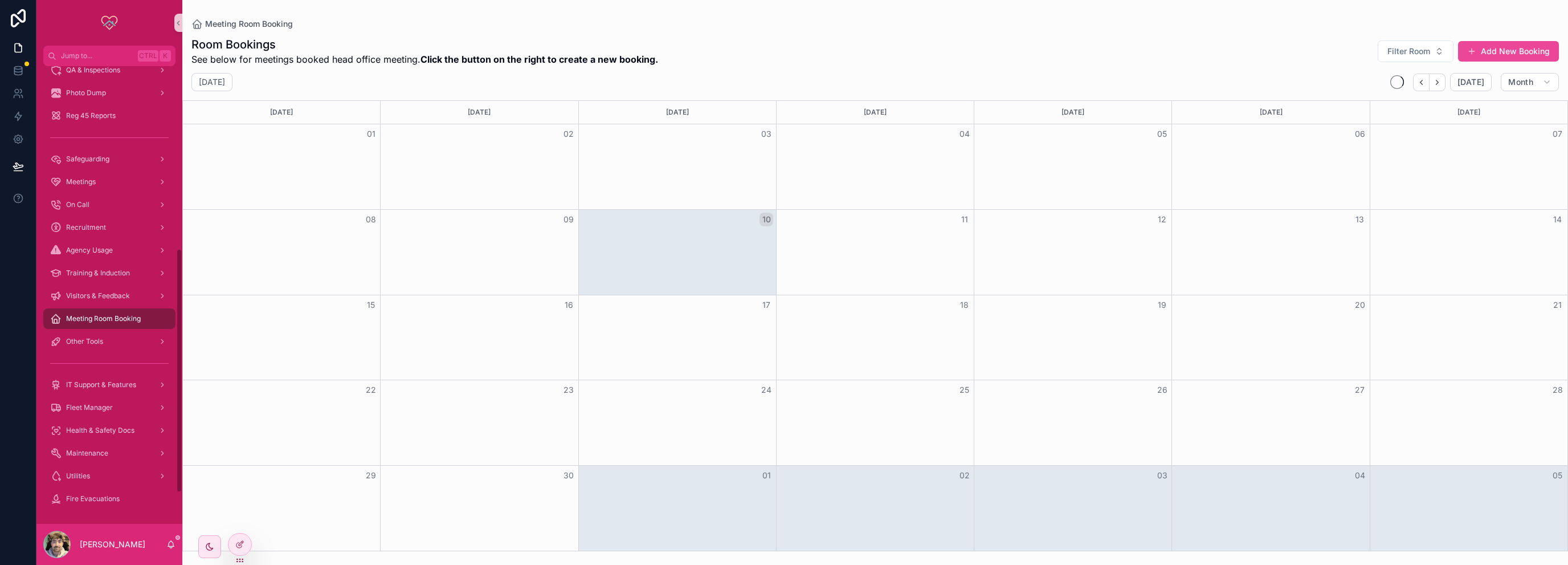
scroll to position [342, 0]
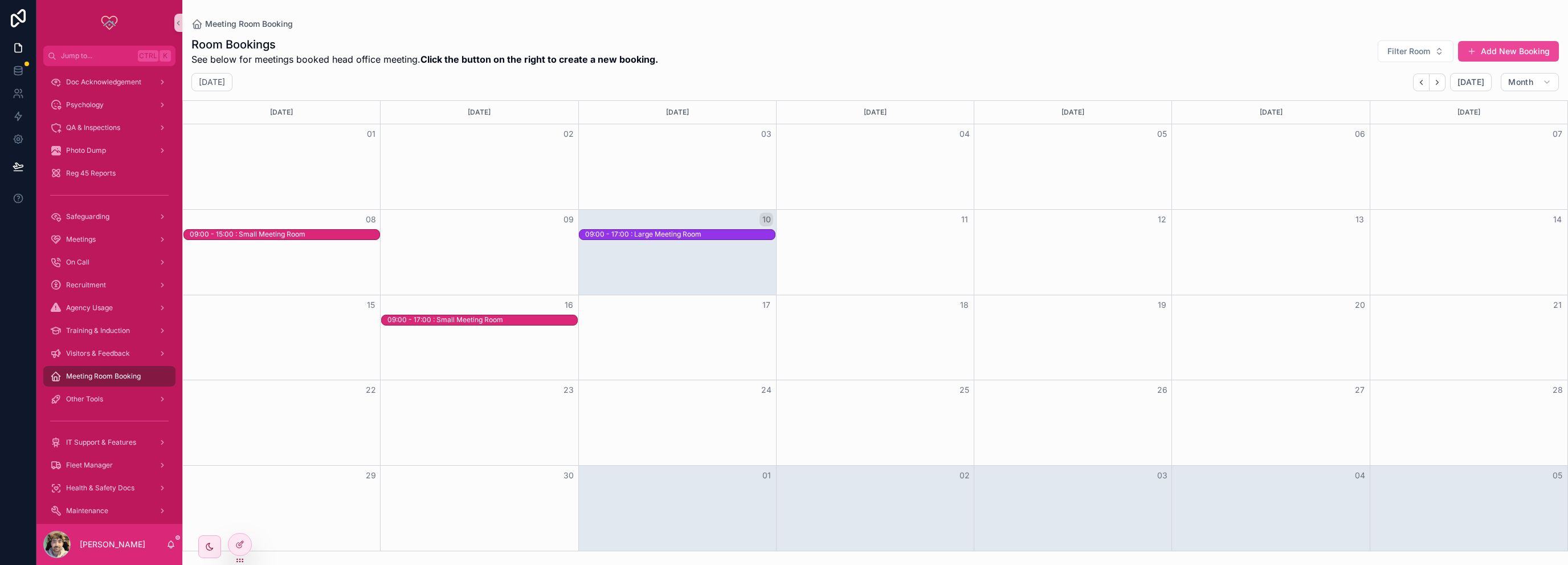
click at [892, 61] on div "Room Bookings See below for meetings booked head office meeting. Click the butt…" at bounding box center [875, 51] width 1368 height 30
click at [833, 51] on div "Room Bookings See below for meetings booked head office meeting. Click the butt…" at bounding box center [875, 51] width 1368 height 30
click at [307, 236] on div "09:00 - 15:00 : Small Meeting Room" at bounding box center [285, 234] width 190 height 10
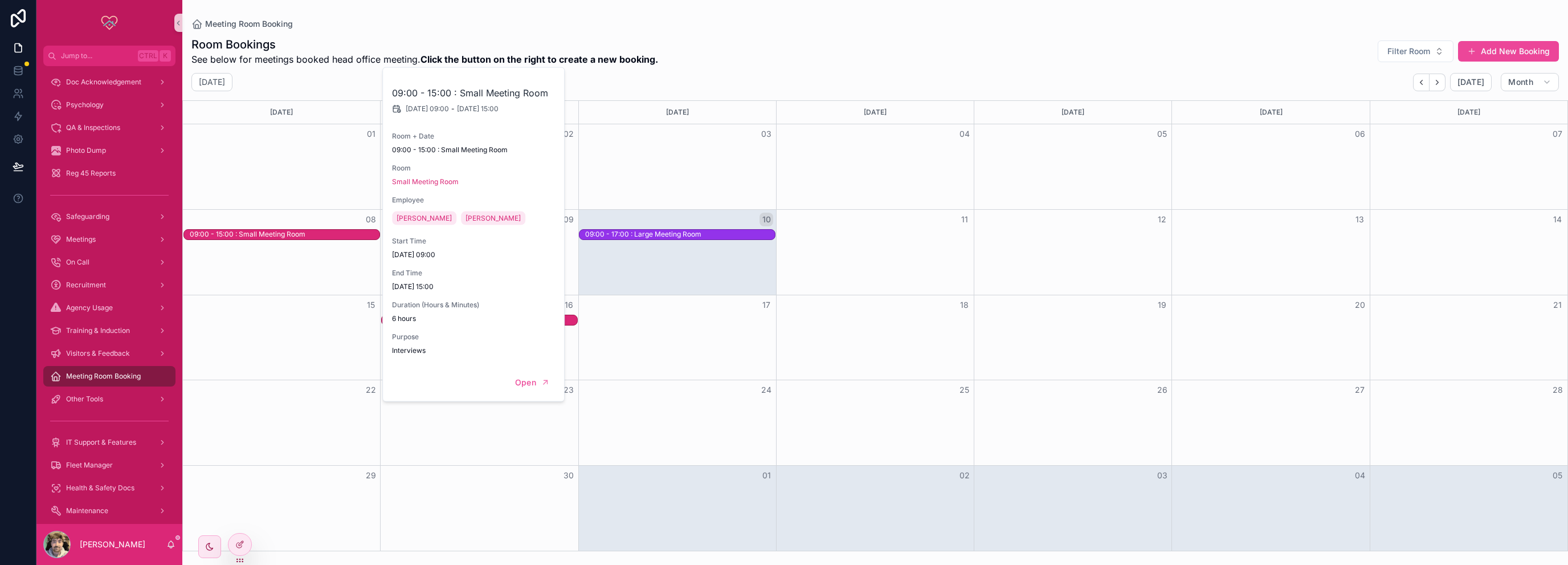
click at [850, 57] on div "Room Bookings See below for meetings booked head office meeting. Click the butt…" at bounding box center [875, 51] width 1368 height 30
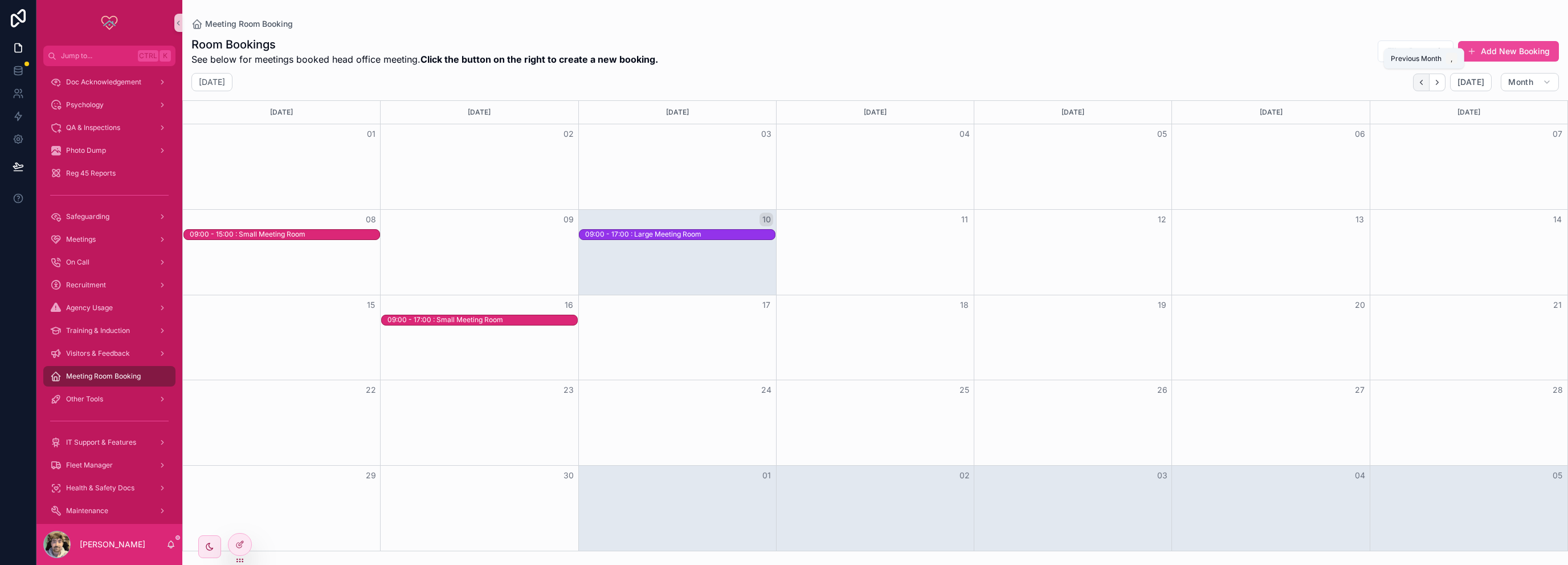
click at [1429, 85] on button "Back" at bounding box center [1421, 82] width 16 height 18
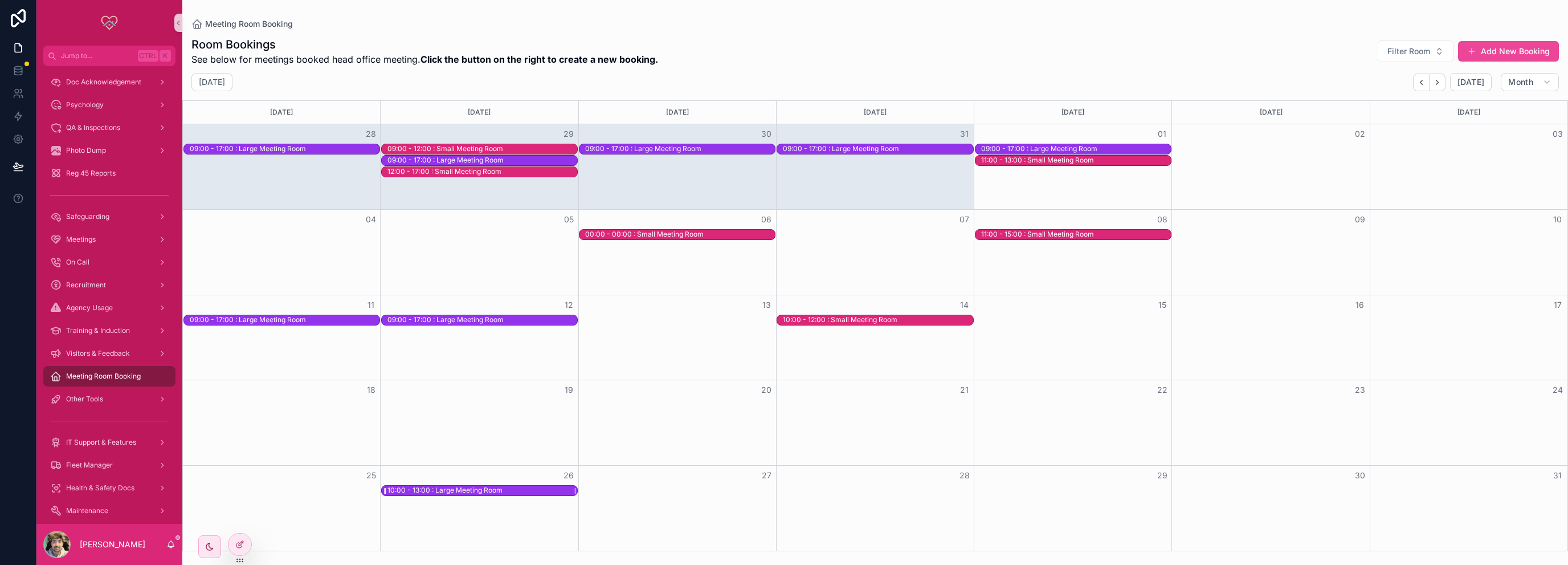
click at [503, 486] on div "10:00 - 13:00 : Large Meeting Room" at bounding box center [483, 491] width 190 height 10
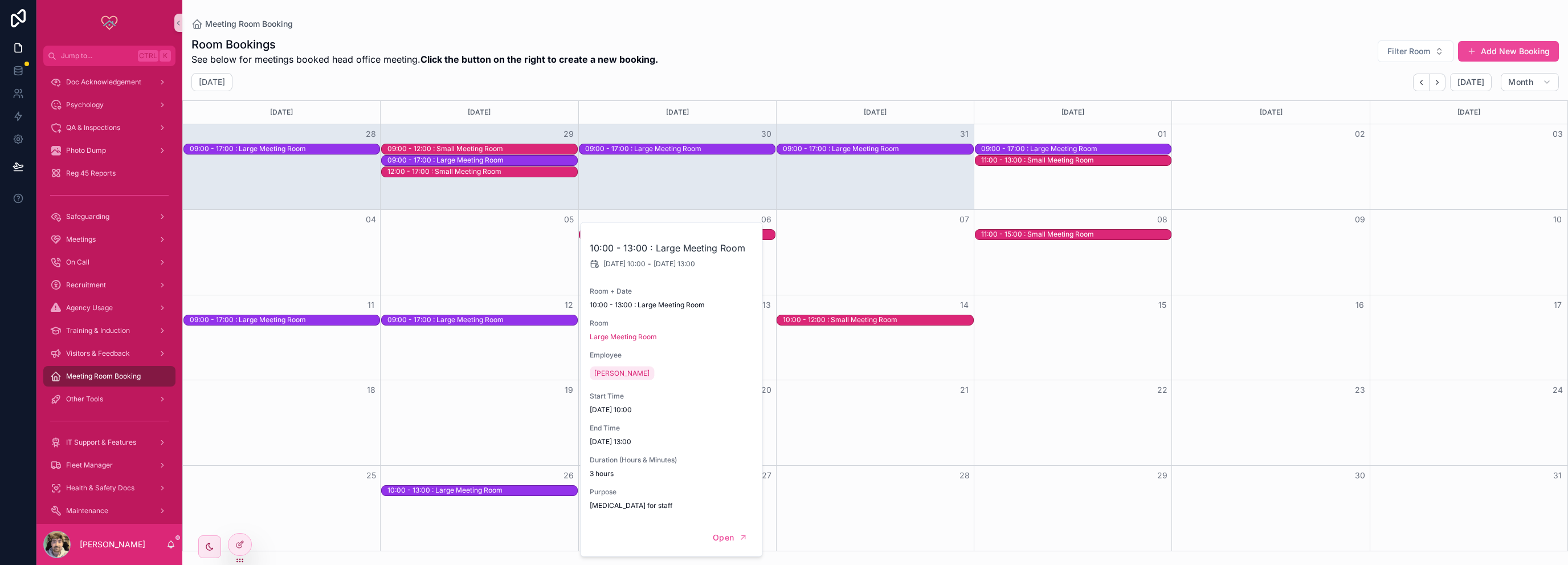
click at [939, 72] on div "Room Bookings See below for meetings booked head office meeting. Click the butt…" at bounding box center [875, 290] width 1385 height 521
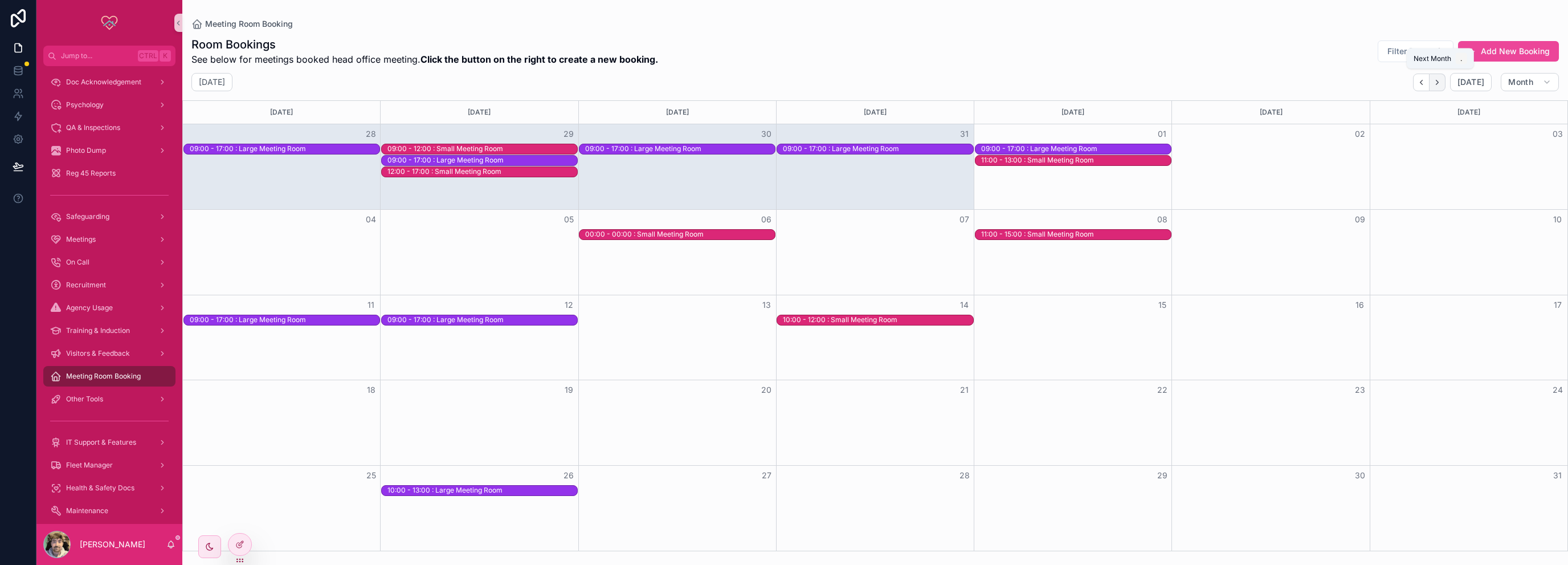
click at [1439, 83] on icon "Next" at bounding box center [1438, 82] width 2 height 4
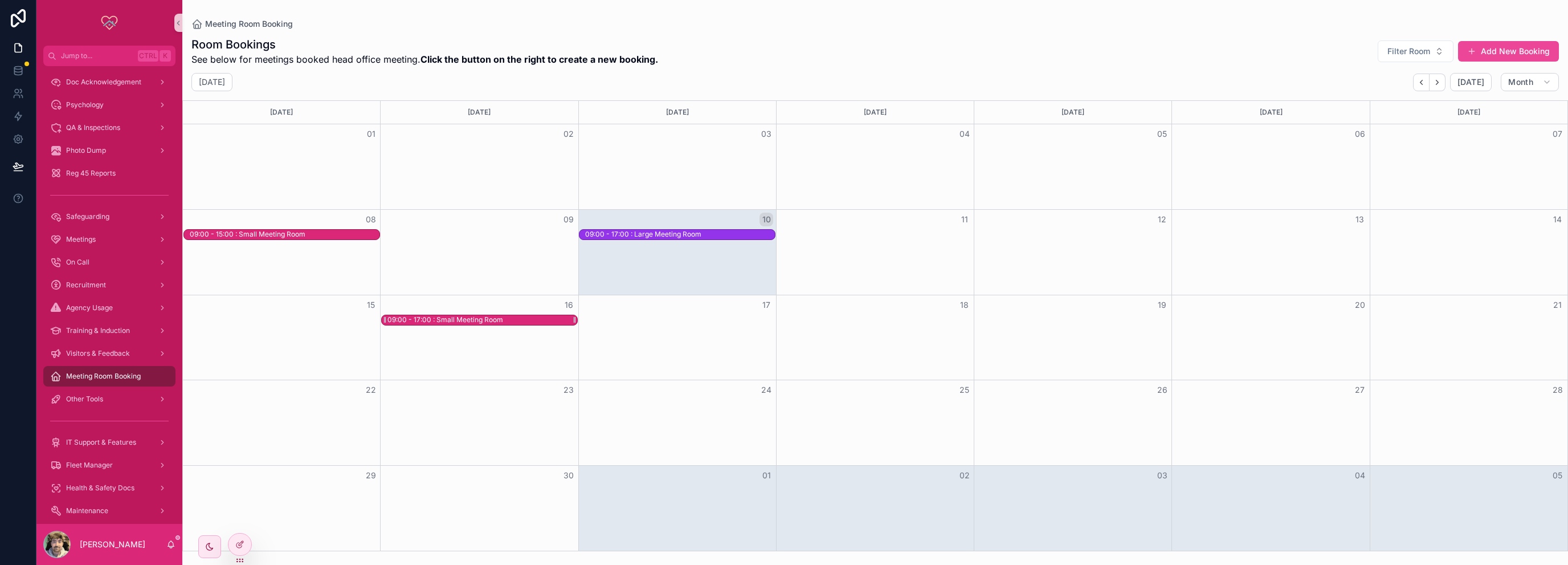
click at [464, 318] on div "09:00 - 17:00 : Small Meeting Room" at bounding box center [446, 320] width 116 height 9
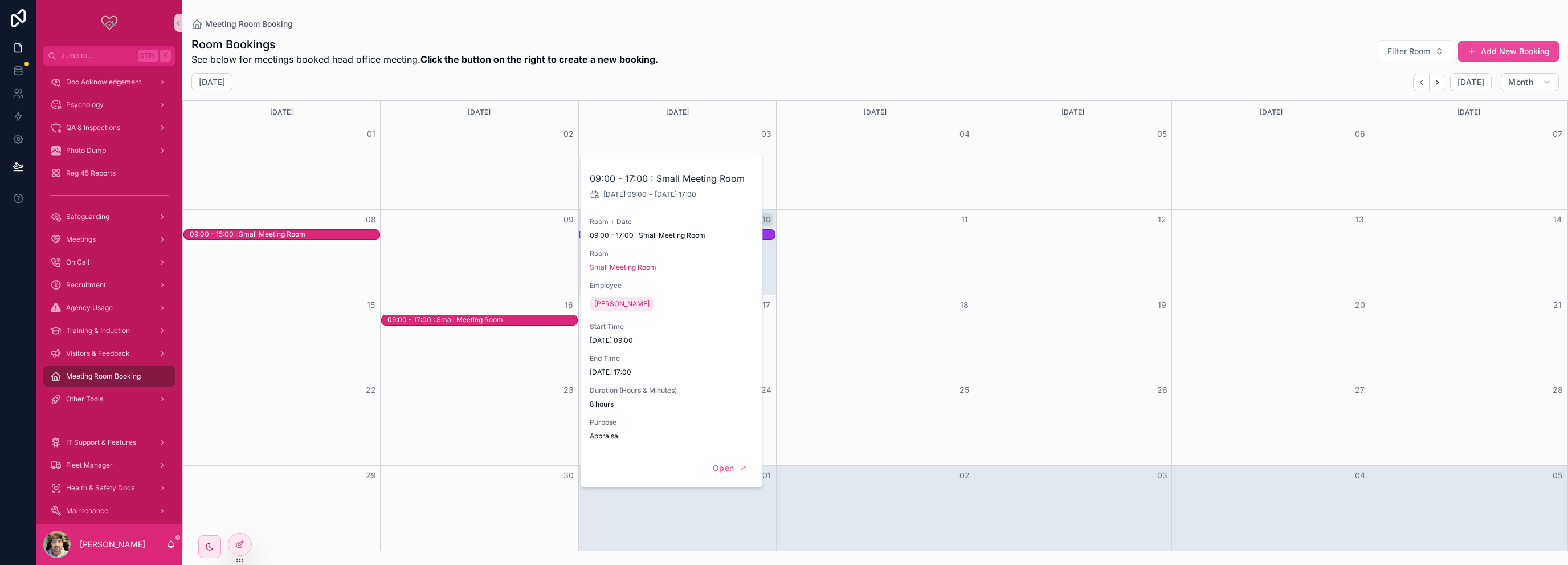
click at [821, 49] on div "Room Bookings See below for meetings booked head office meeting. Click the butt…" at bounding box center [875, 51] width 1368 height 30
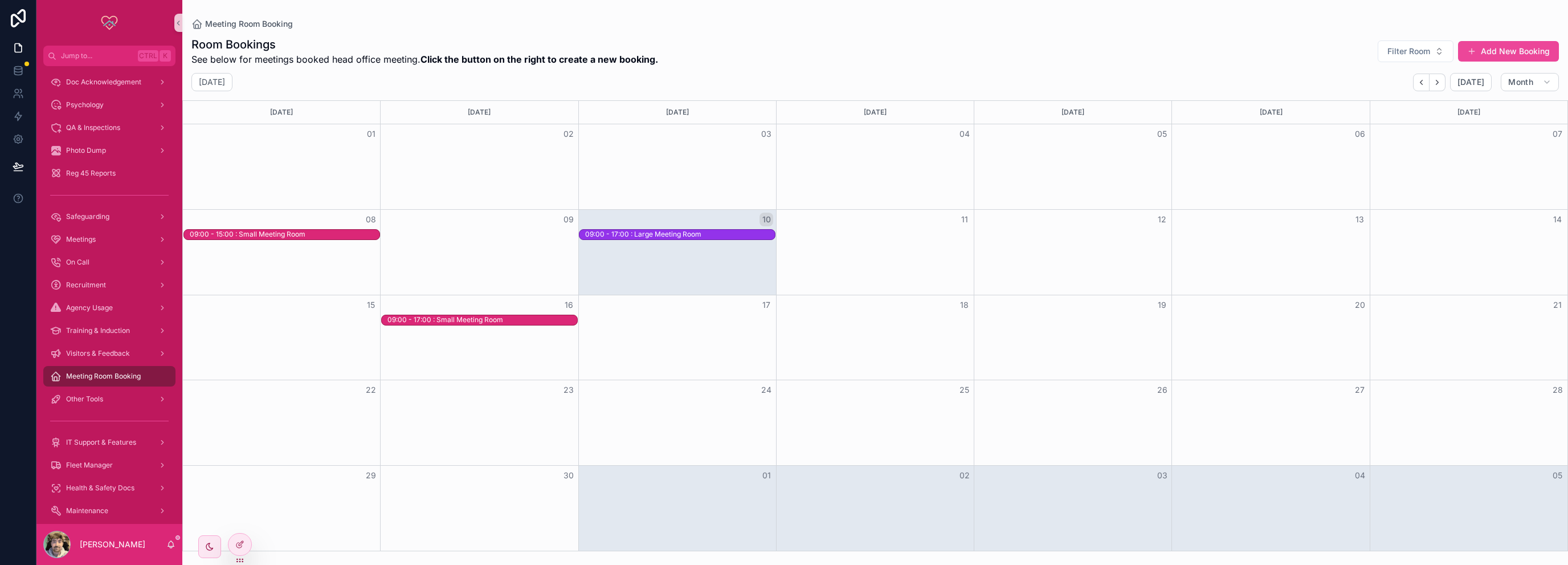
click at [454, 312] on div "16" at bounding box center [479, 305] width 198 height 19
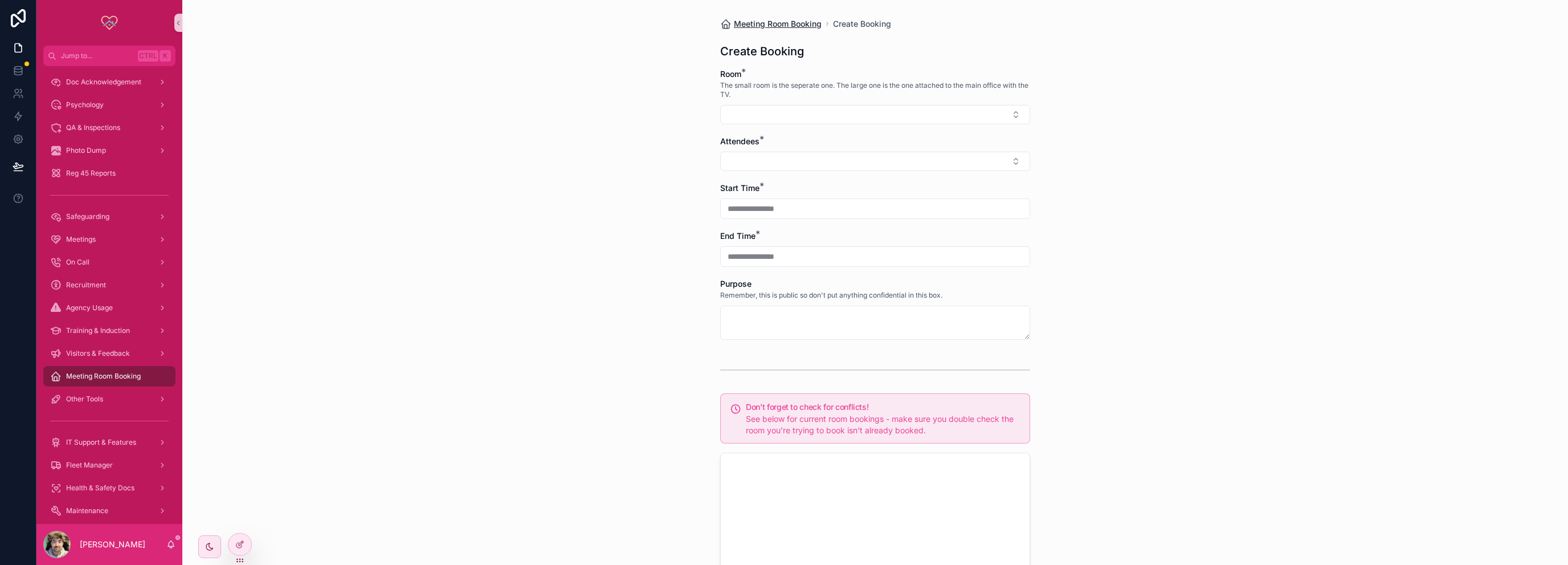
click at [749, 23] on span "Meeting Room Booking" at bounding box center [778, 24] width 88 height 12
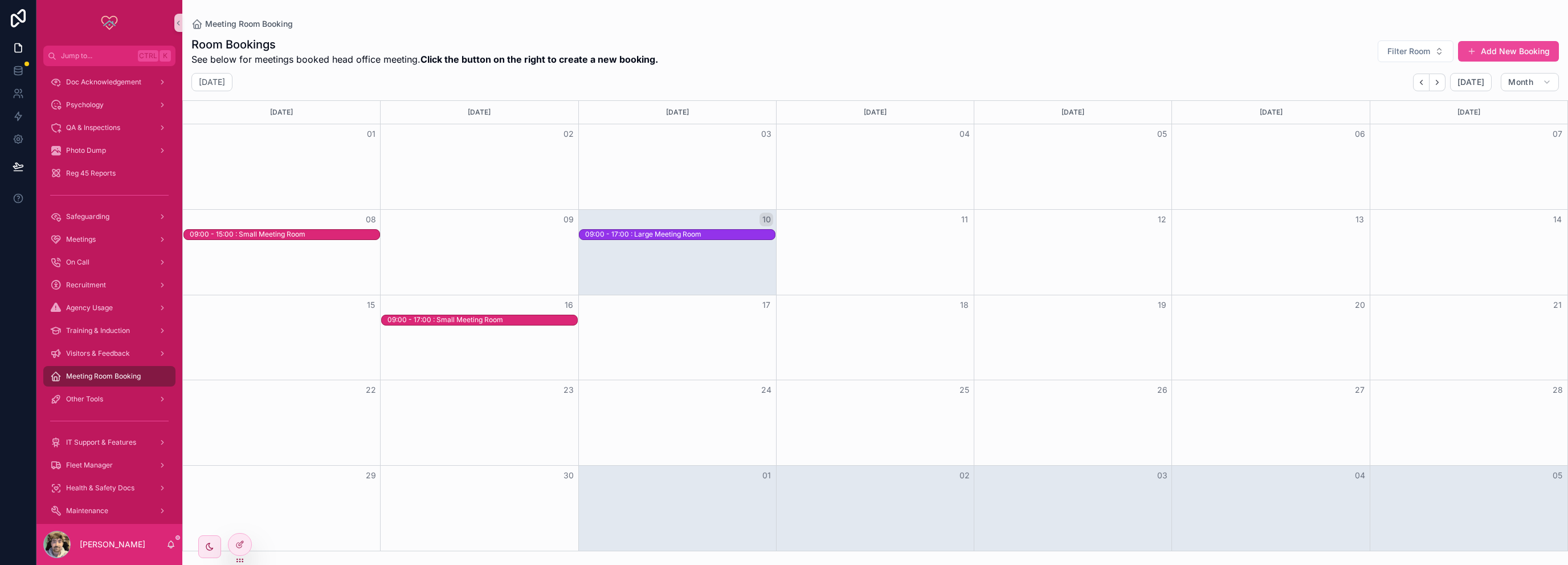
click at [925, 21] on div "Meeting Room Booking" at bounding box center [875, 24] width 1368 height 12
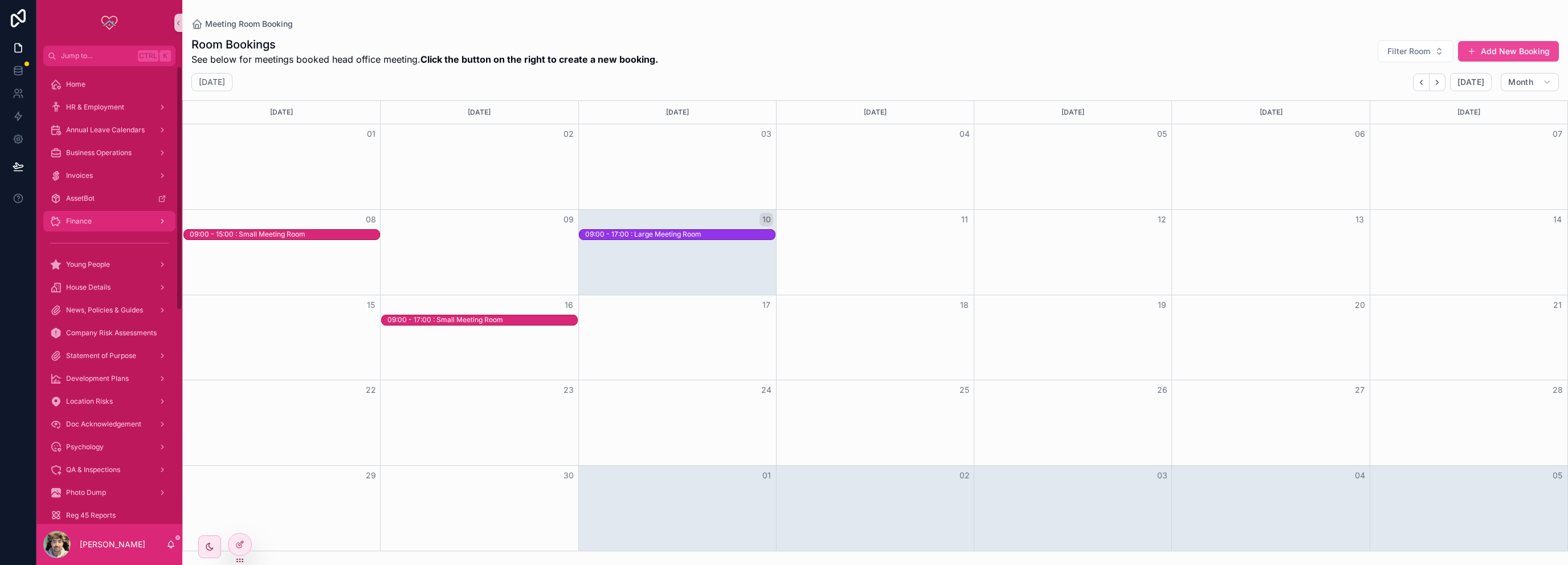
click at [96, 227] on div "Finance" at bounding box center [109, 221] width 119 height 18
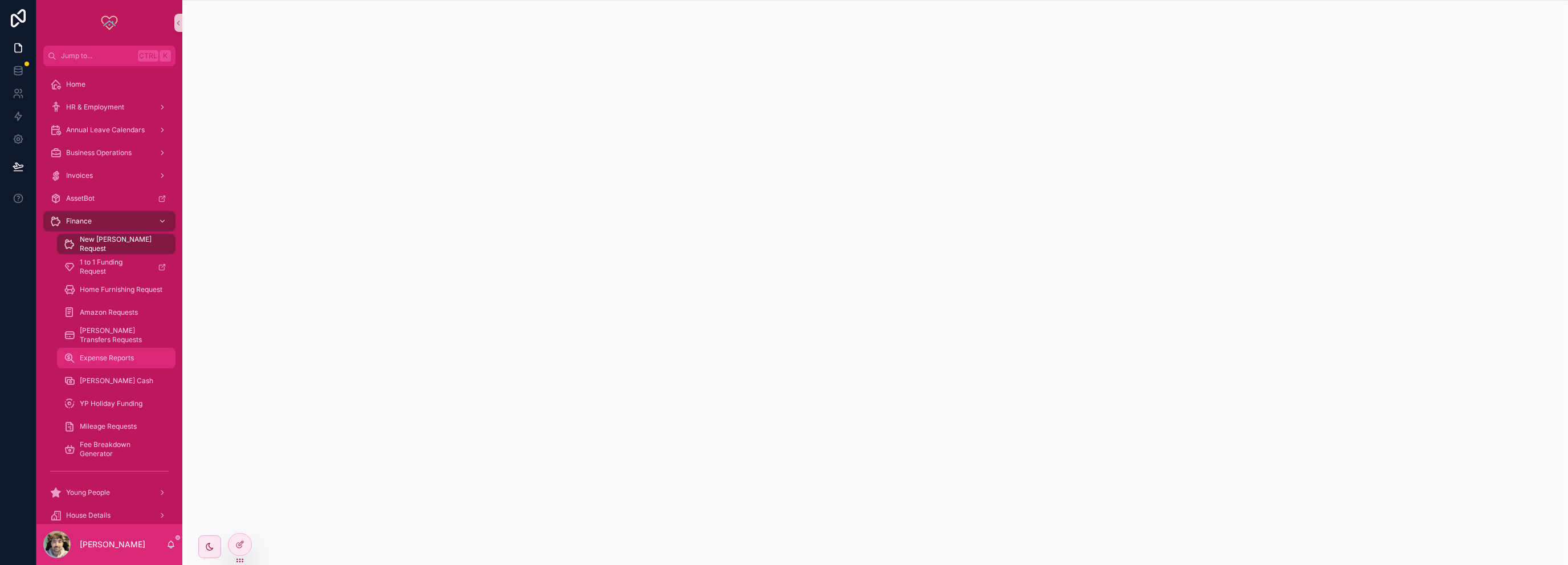
click at [99, 353] on span "Expense Reports" at bounding box center [107, 357] width 54 height 9
